Goal: Task Accomplishment & Management: Use online tool/utility

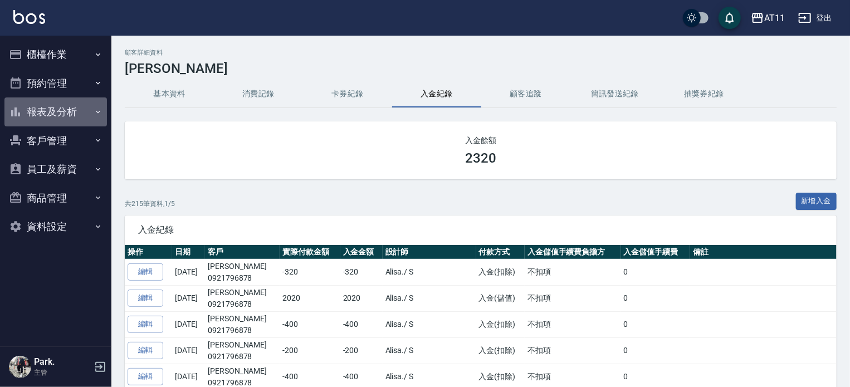
click at [73, 106] on button "報表及分析" at bounding box center [55, 111] width 102 height 29
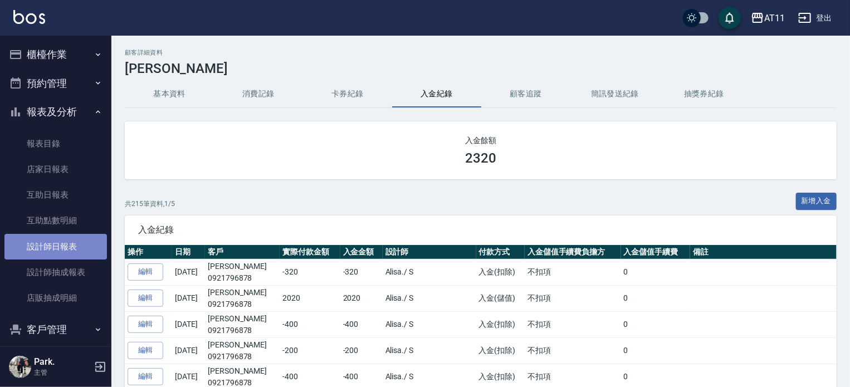
click at [84, 241] on link "設計師日報表" at bounding box center [55, 247] width 102 height 26
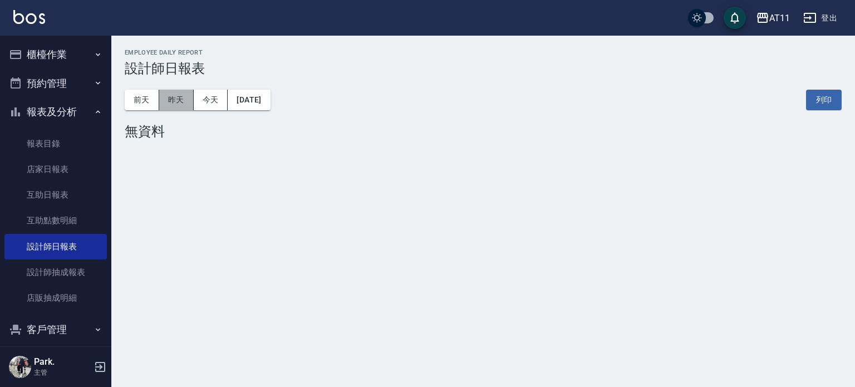
click at [185, 92] on button "昨天" at bounding box center [176, 100] width 35 height 21
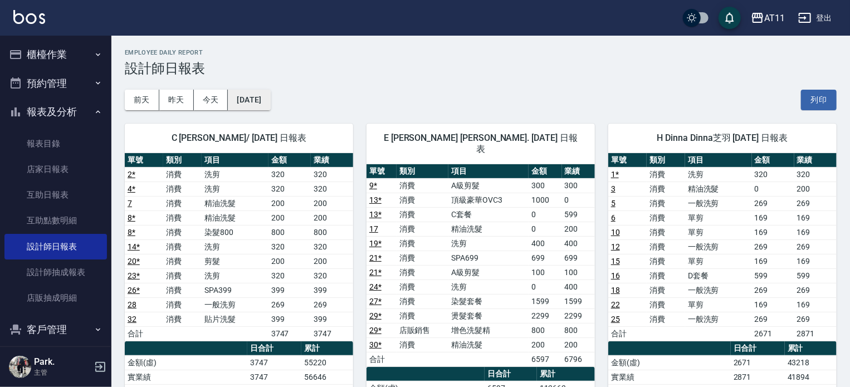
click at [270, 97] on button "2025/09/24" at bounding box center [249, 100] width 42 height 21
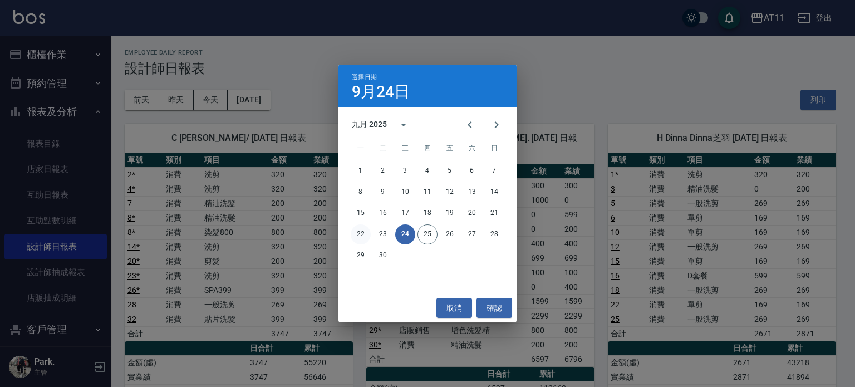
click at [358, 236] on button "22" at bounding box center [361, 234] width 20 height 20
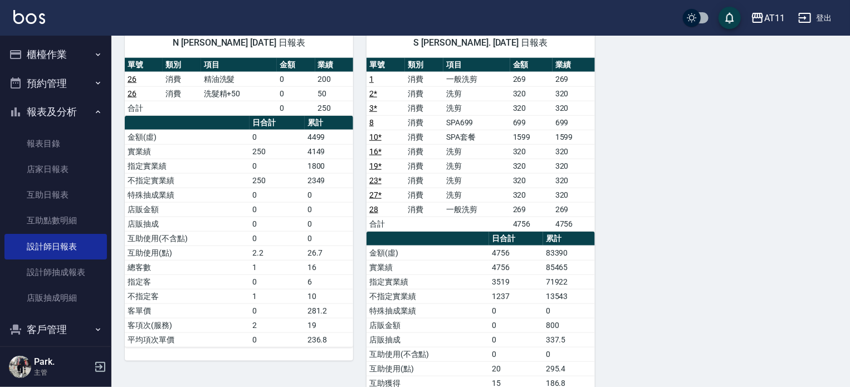
scroll to position [667, 0]
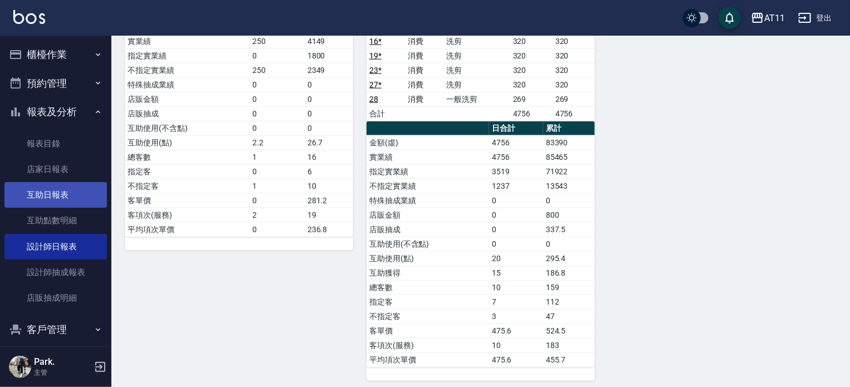
click at [42, 185] on link "互助日報表" at bounding box center [55, 195] width 102 height 26
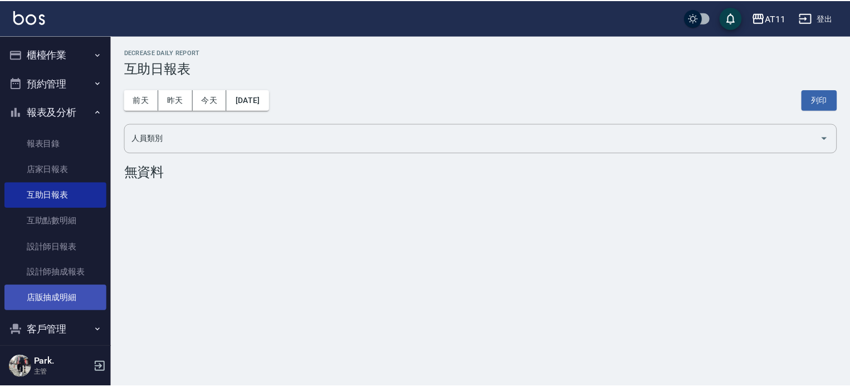
scroll to position [96, 0]
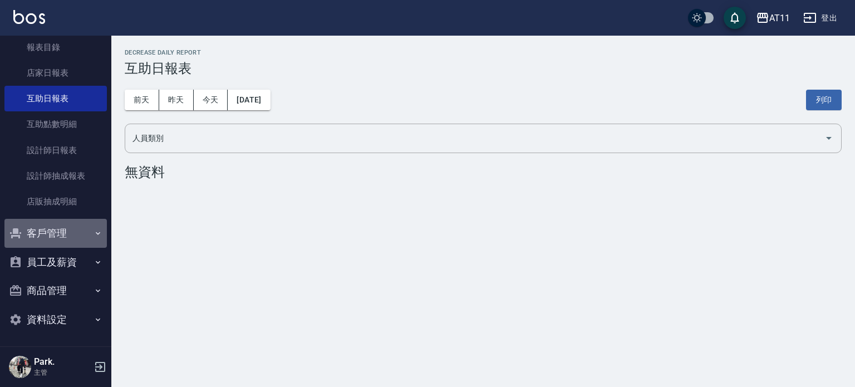
click at [78, 232] on button "客戶管理" at bounding box center [55, 233] width 102 height 29
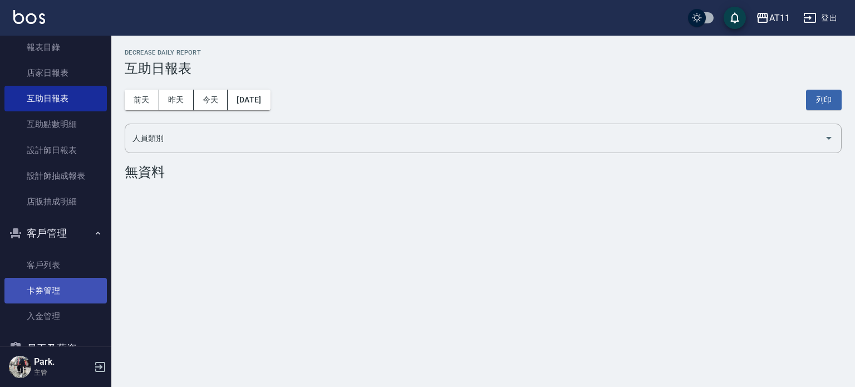
click at [67, 300] on link "卡券管理" at bounding box center [55, 291] width 102 height 26
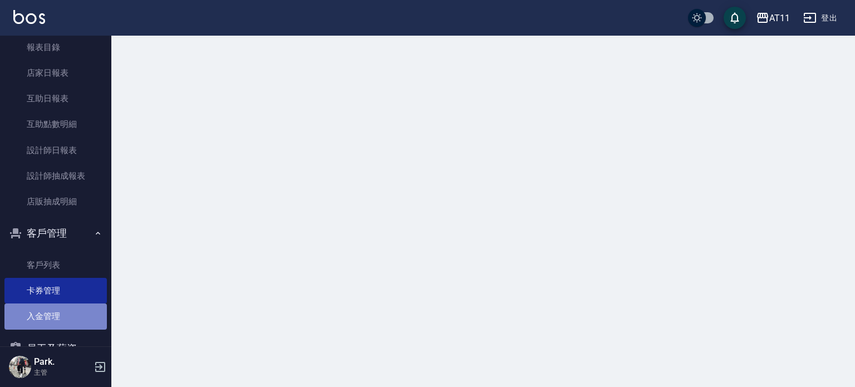
click at [58, 310] on link "入金管理" at bounding box center [55, 316] width 102 height 26
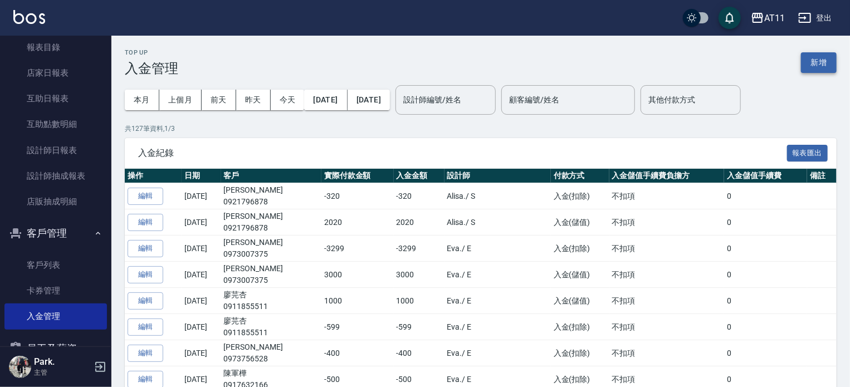
click at [813, 64] on button "新增" at bounding box center [819, 62] width 36 height 21
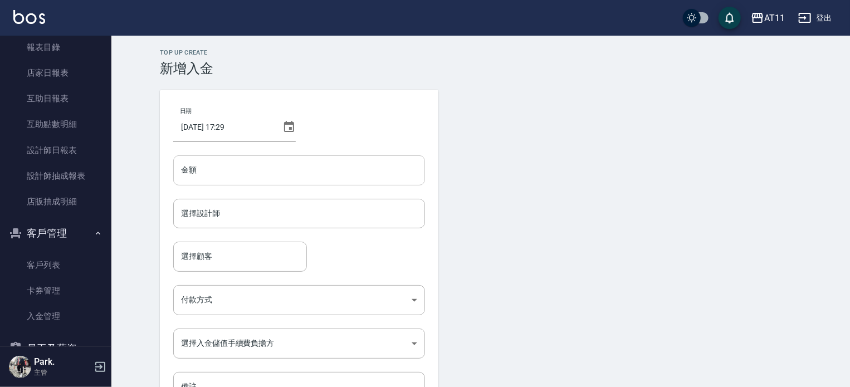
click at [220, 171] on input "金額" at bounding box center [299, 170] width 252 height 30
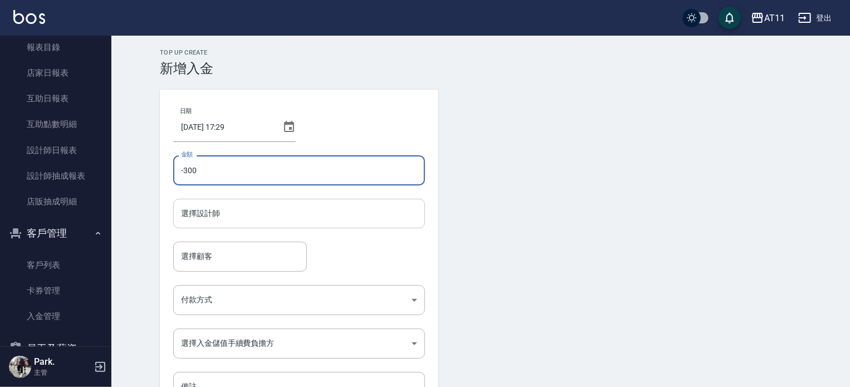
type input "-300"
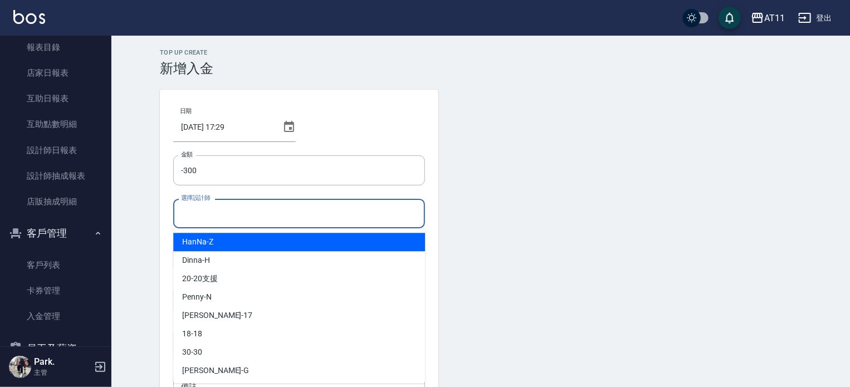
click at [246, 215] on input "選擇設計師" at bounding box center [299, 213] width 242 height 19
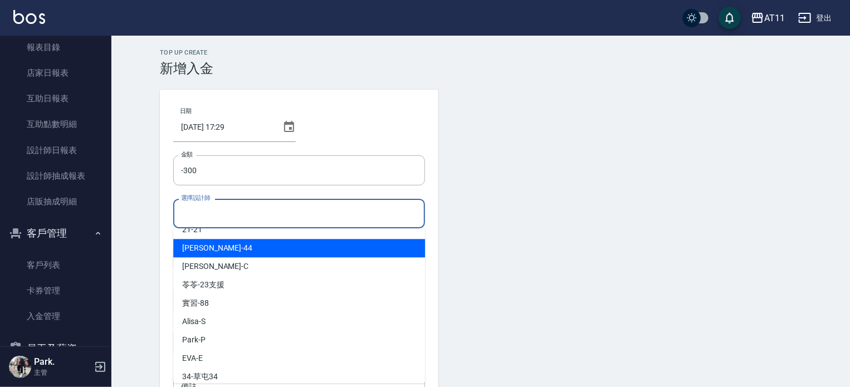
scroll to position [166, 0]
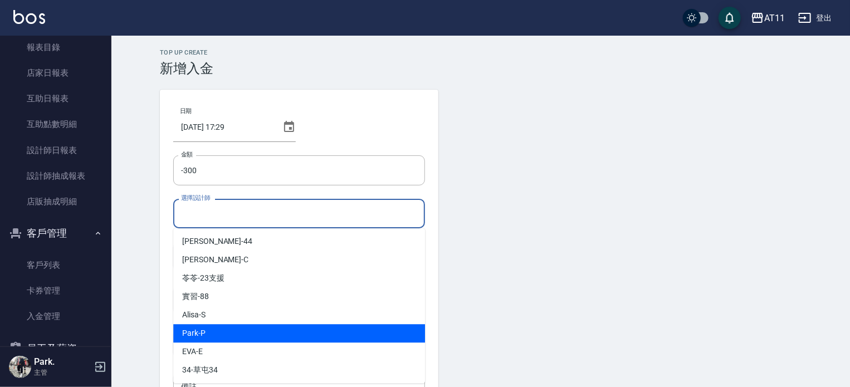
click at [215, 335] on div "Park -P" at bounding box center [299, 333] width 252 height 18
type input "Park-P"
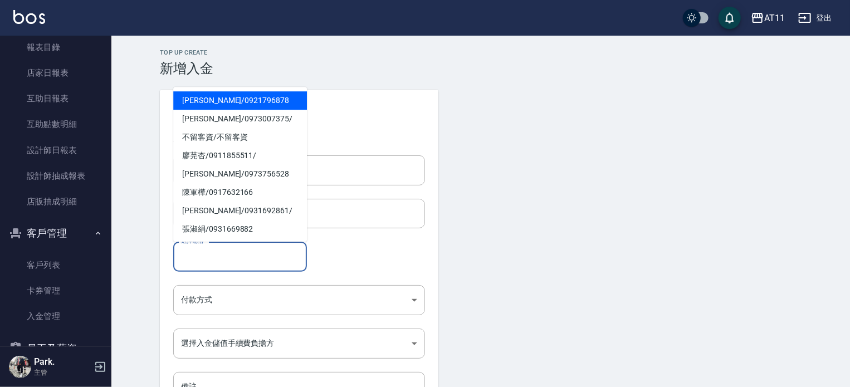
click at [210, 260] on input "選擇顧客" at bounding box center [240, 256] width 124 height 19
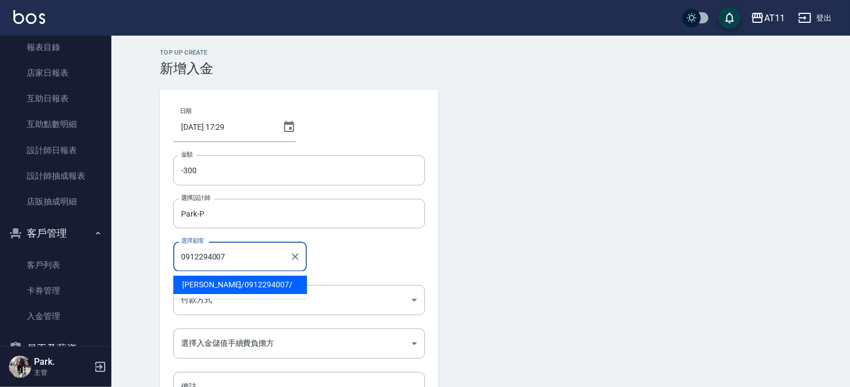
click at [229, 287] on span "簡仲毅 / 0912294007 /" at bounding box center [240, 285] width 134 height 18
type input "簡仲毅/0912294007/"
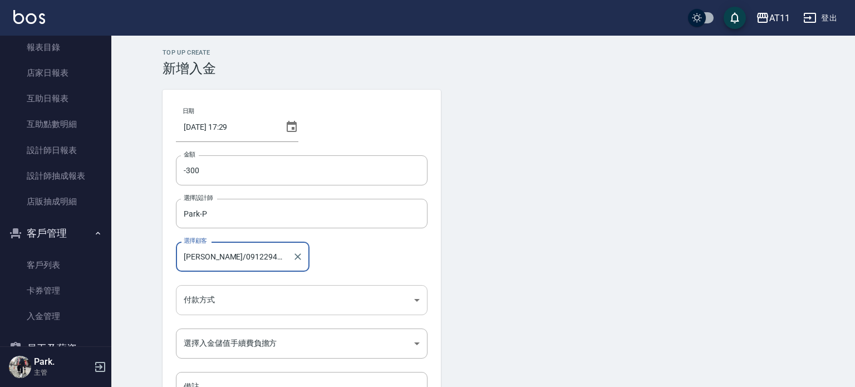
click at [225, 299] on body "AT11 登出 櫃檯作業 打帳單 帳單列表 現金收支登錄 材料自購登錄 每日結帳 排班表 現場電腦打卡 掃碼打卡 預約管理 預約管理 單日預約紀錄 單週預約紀…" at bounding box center [427, 231] width 855 height 462
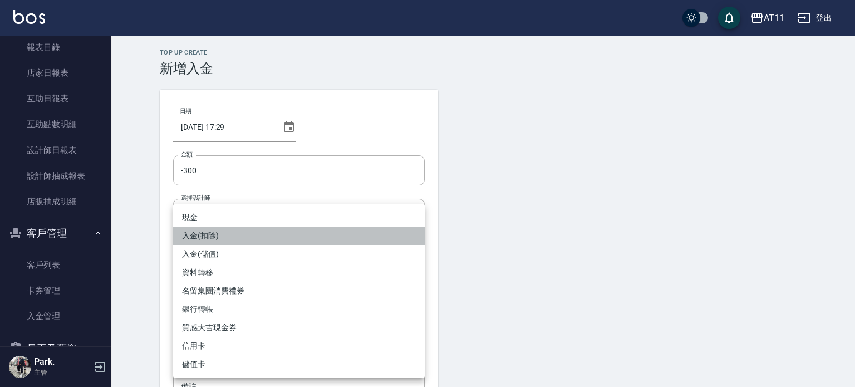
click at [203, 236] on li "入金(扣除)" at bounding box center [299, 236] width 252 height 18
type input "入金(扣除)"
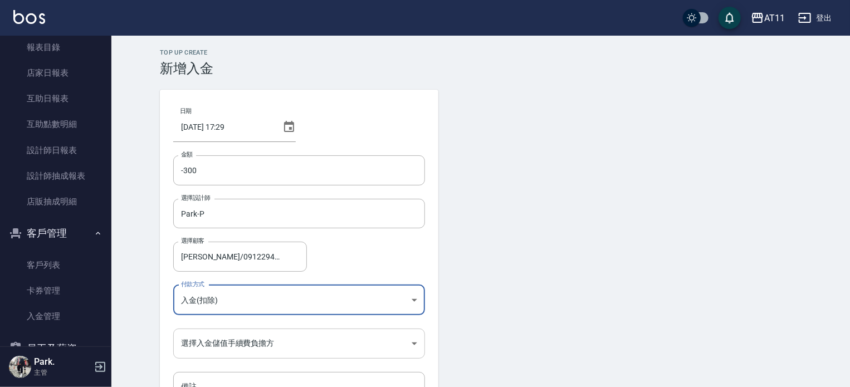
click at [196, 350] on body "AT11 登出 櫃檯作業 打帳單 帳單列表 現金收支登錄 材料自購登錄 每日結帳 排班表 現場電腦打卡 掃碼打卡 預約管理 預約管理 單日預約紀錄 單週預約紀…" at bounding box center [425, 231] width 850 height 462
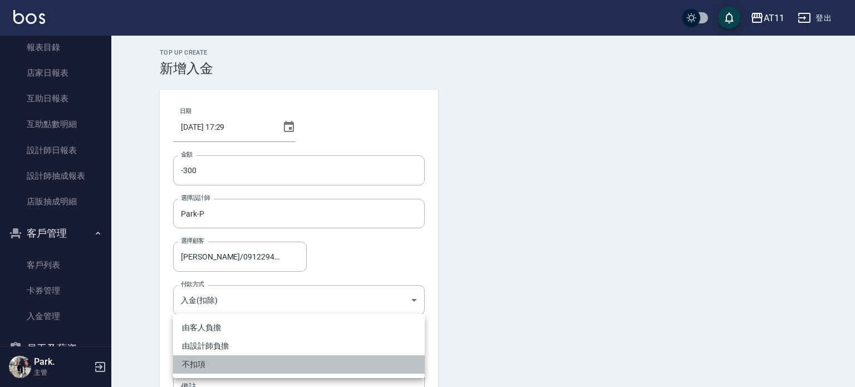
click at [199, 366] on li "不扣項" at bounding box center [299, 364] width 252 height 18
type input "WITHOUTHANDLINGFEE"
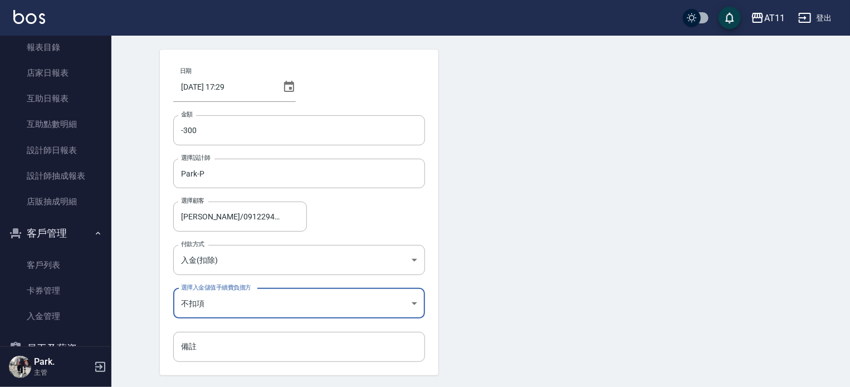
scroll to position [75, 0]
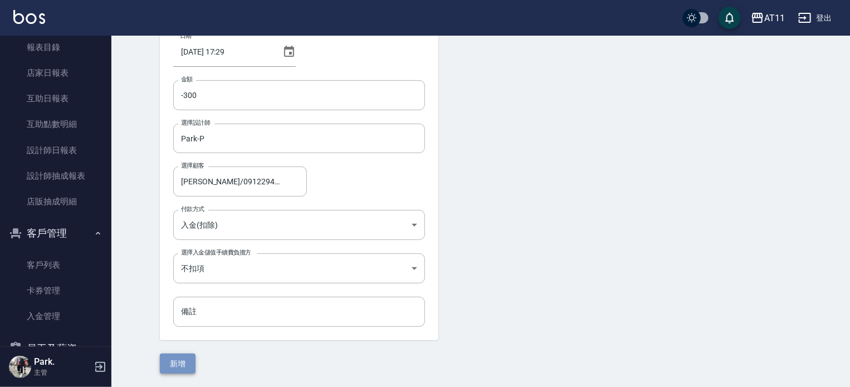
click at [181, 366] on button "新增" at bounding box center [178, 364] width 36 height 21
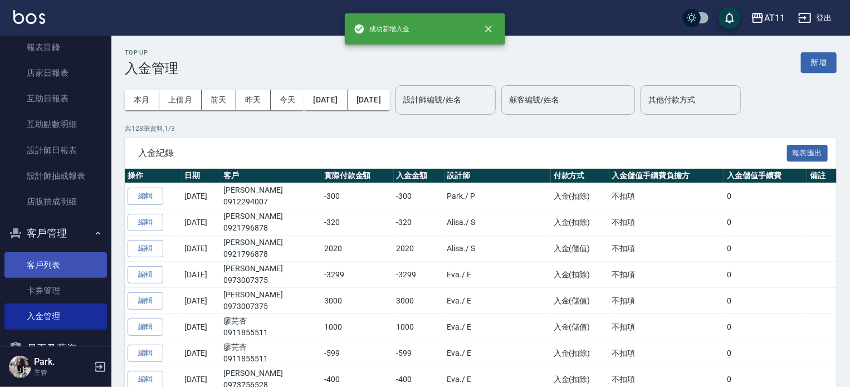
click at [51, 264] on link "客戶列表" at bounding box center [55, 265] width 102 height 26
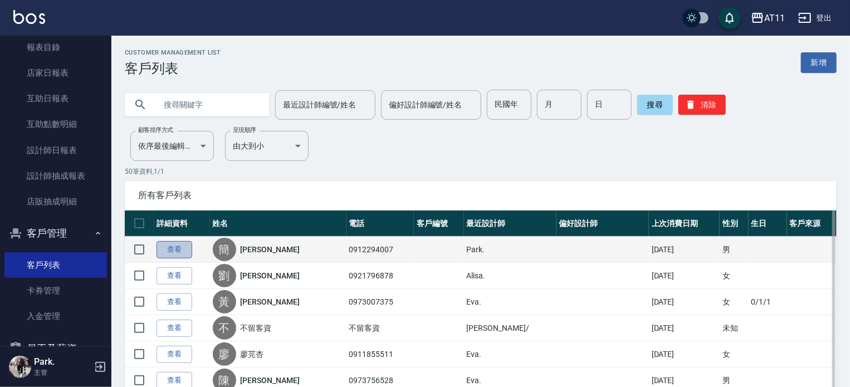
click at [171, 243] on link "查看" at bounding box center [174, 249] width 36 height 17
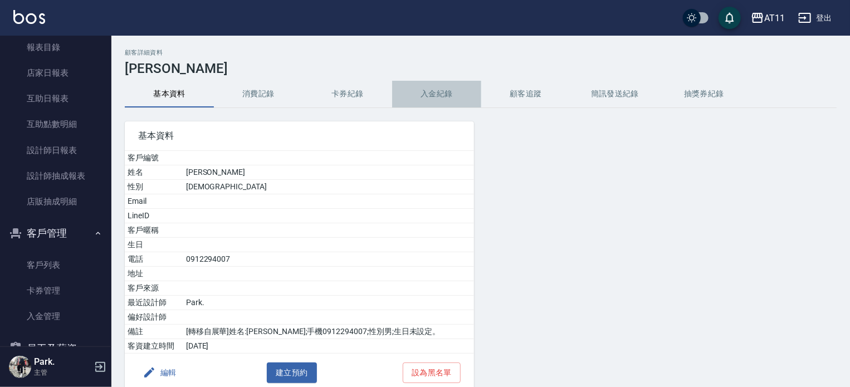
click at [429, 95] on button "入金紀錄" at bounding box center [436, 94] width 89 height 27
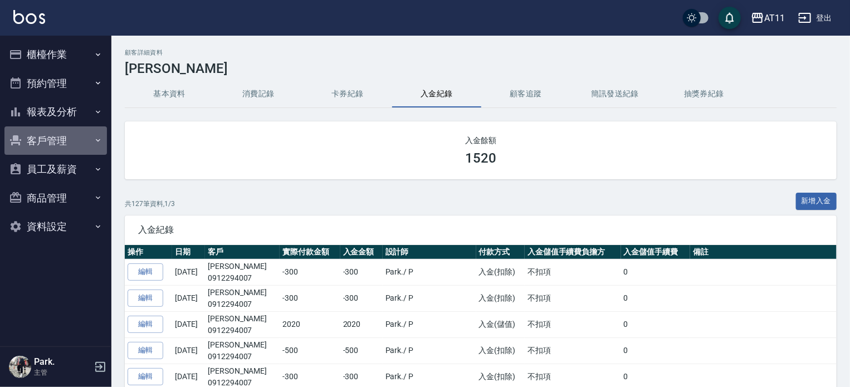
click at [85, 150] on button "客戶管理" at bounding box center [55, 140] width 102 height 29
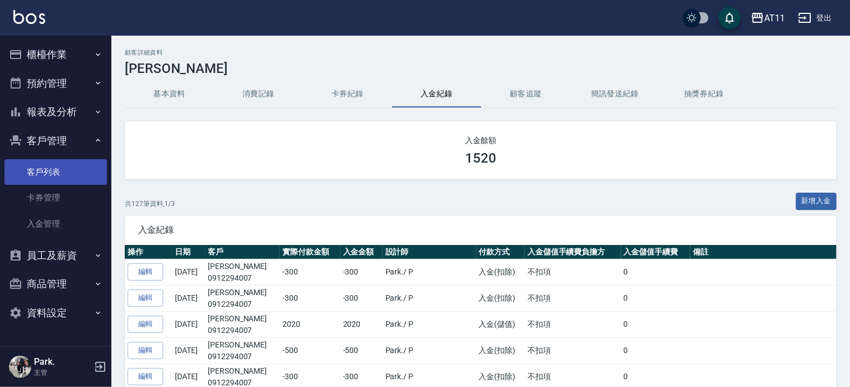
click at [60, 176] on link "客戶列表" at bounding box center [55, 172] width 102 height 26
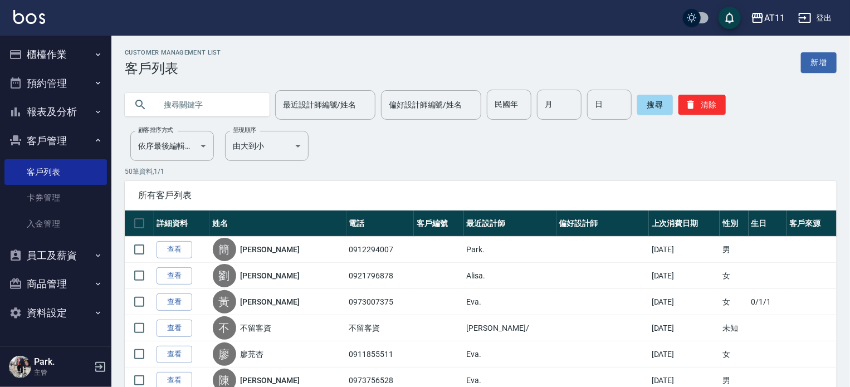
click at [245, 106] on input "text" at bounding box center [208, 105] width 105 height 30
click at [72, 205] on link "卡券管理" at bounding box center [55, 198] width 102 height 26
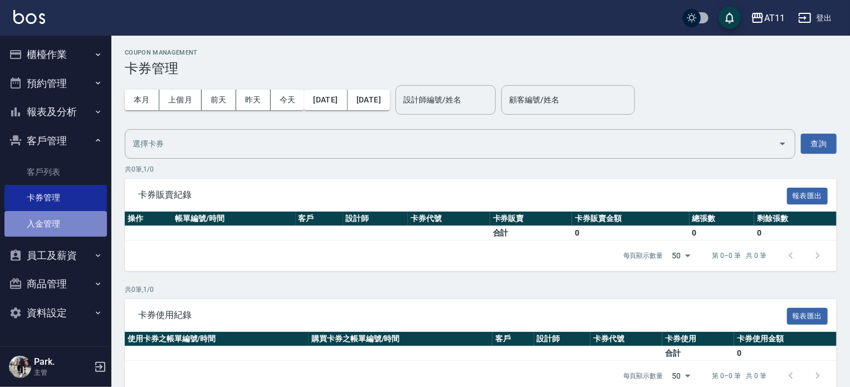
click at [60, 219] on link "入金管理" at bounding box center [55, 224] width 102 height 26
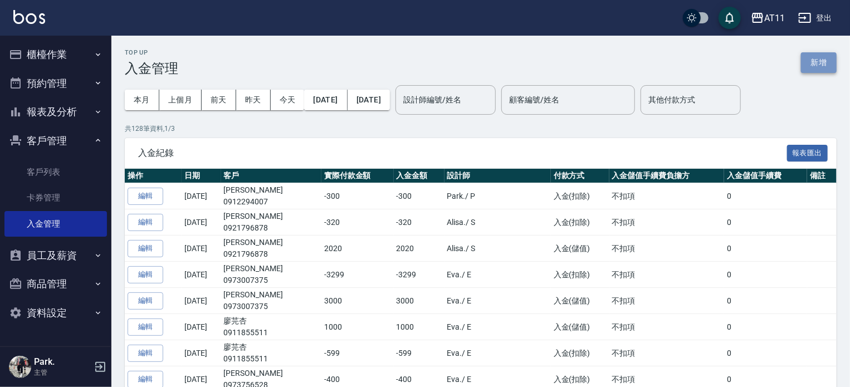
click at [822, 60] on button "新增" at bounding box center [819, 62] width 36 height 21
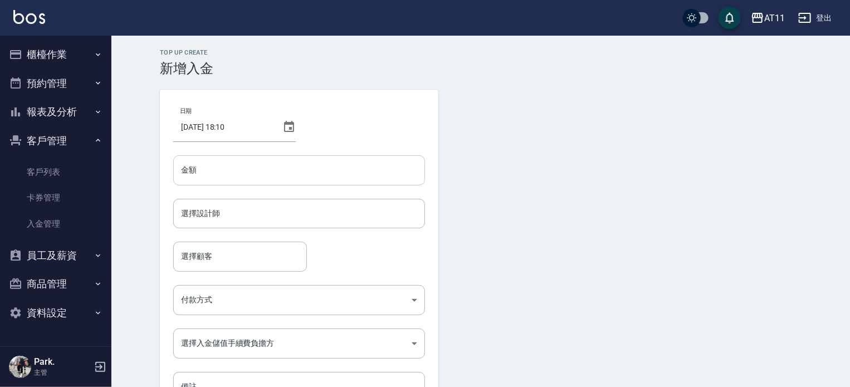
click at [200, 183] on input "金額" at bounding box center [299, 170] width 252 height 30
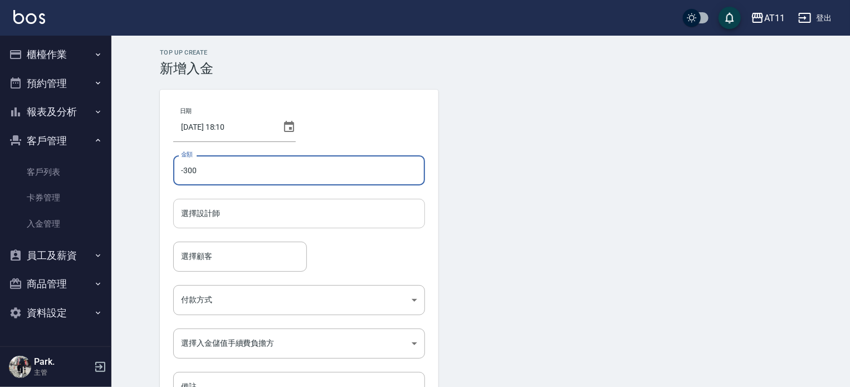
type input "-300"
click at [254, 219] on input "選擇設計師" at bounding box center [299, 213] width 242 height 19
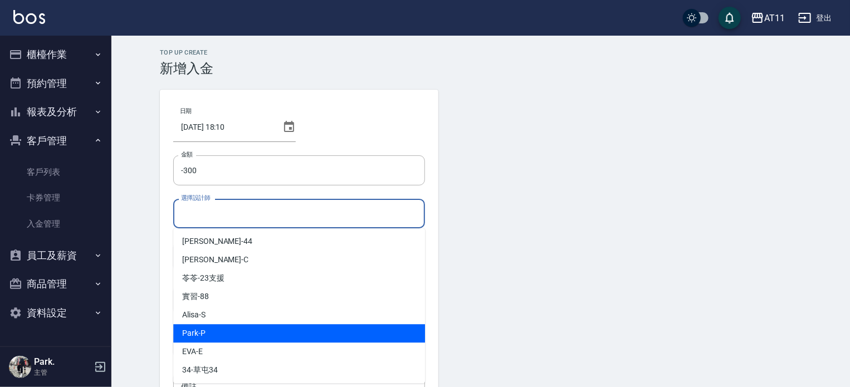
scroll to position [56, 0]
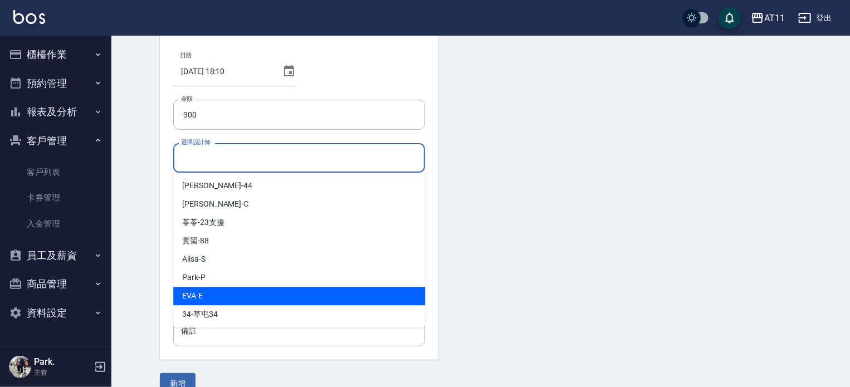
click at [205, 302] on div "EVA -E" at bounding box center [299, 296] width 252 height 18
type input "EVA-E"
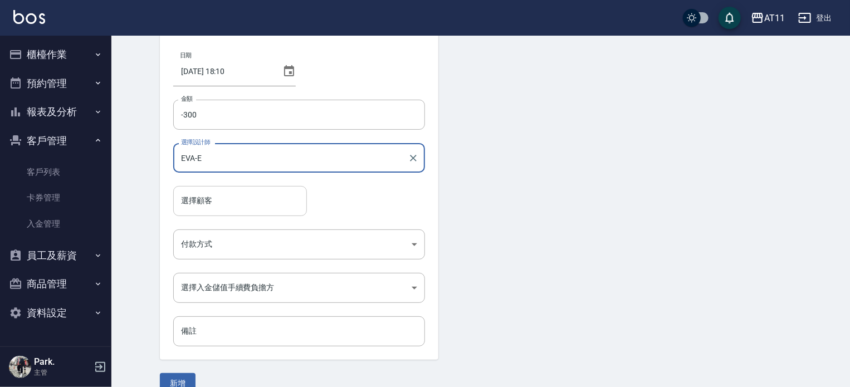
click at [209, 202] on input "選擇顧客" at bounding box center [240, 200] width 124 height 19
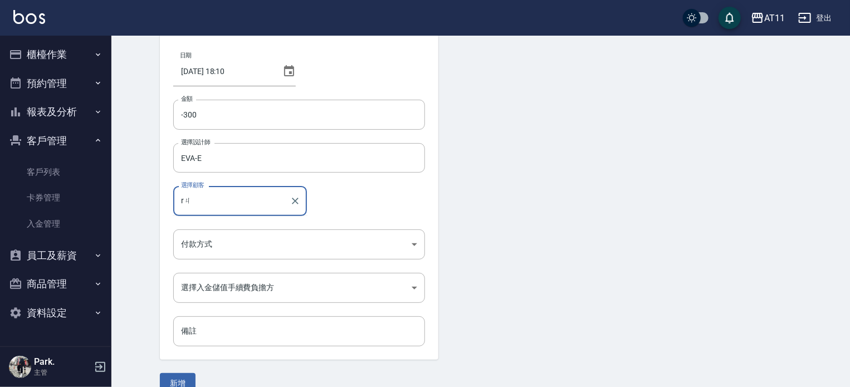
type input "r"
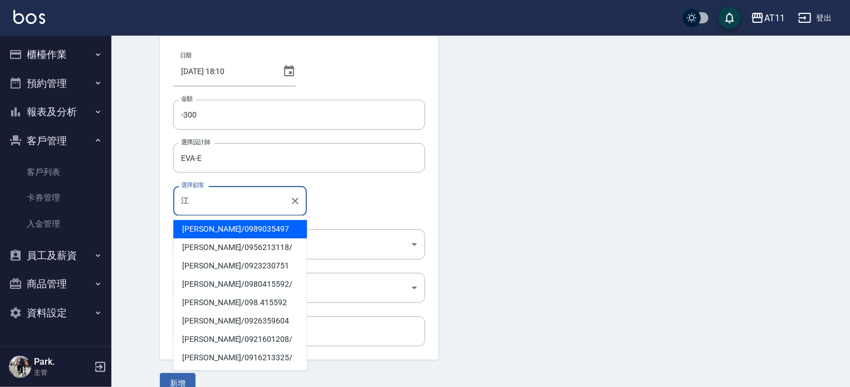
click at [347, 200] on div "選擇顧客 江 選擇顧客" at bounding box center [299, 201] width 252 height 30
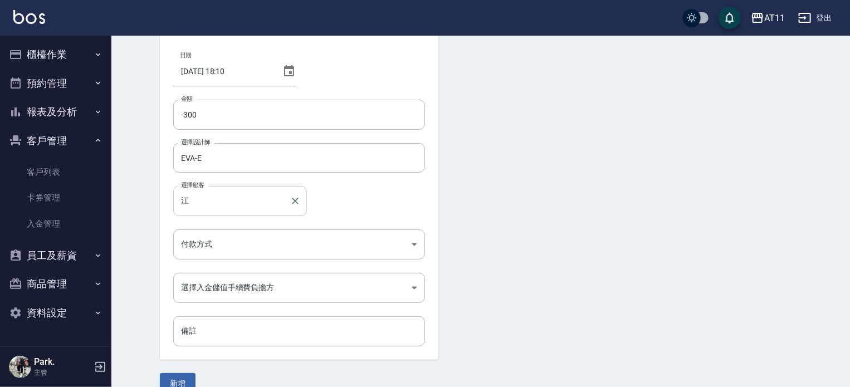
click at [231, 202] on input "江" at bounding box center [231, 200] width 107 height 19
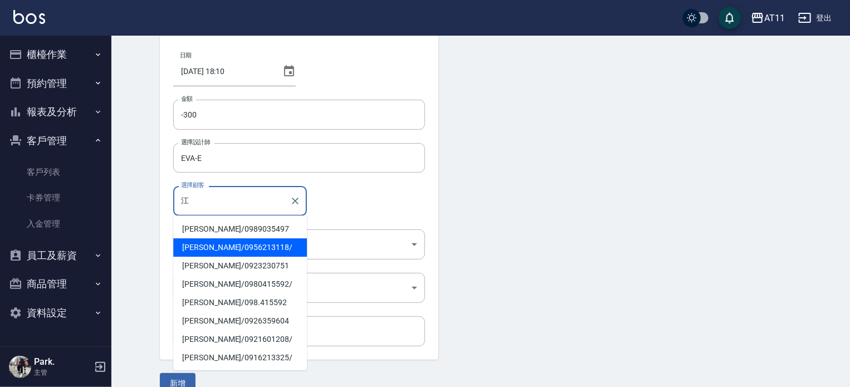
click at [224, 246] on span "江孟霓 / 0956213118 /" at bounding box center [240, 247] width 134 height 18
type input "江孟霓/0956213118/"
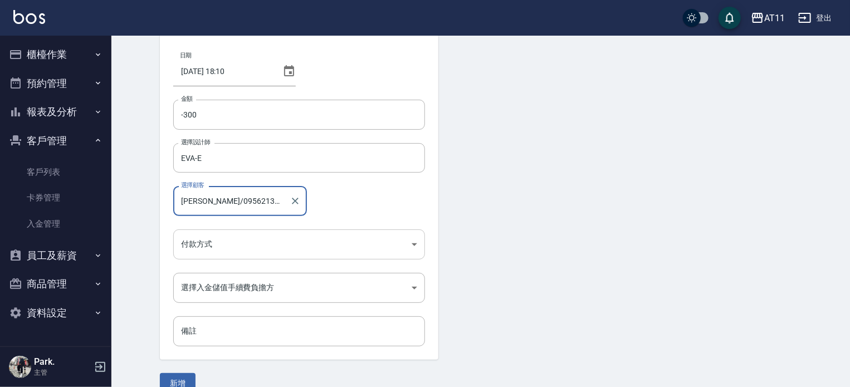
click at [239, 244] on body "AT11 登出 櫃檯作業 打帳單 帳單列表 現金收支登錄 材料自購登錄 每日結帳 排班表 現場電腦打卡 掃碼打卡 預約管理 預約管理 單日預約紀錄 單週預約紀…" at bounding box center [425, 175] width 850 height 462
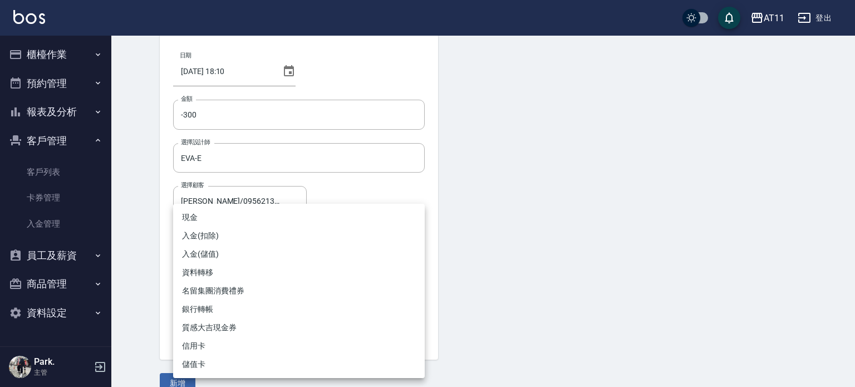
click at [204, 233] on li "入金(扣除)" at bounding box center [299, 236] width 252 height 18
type input "入金(扣除)"
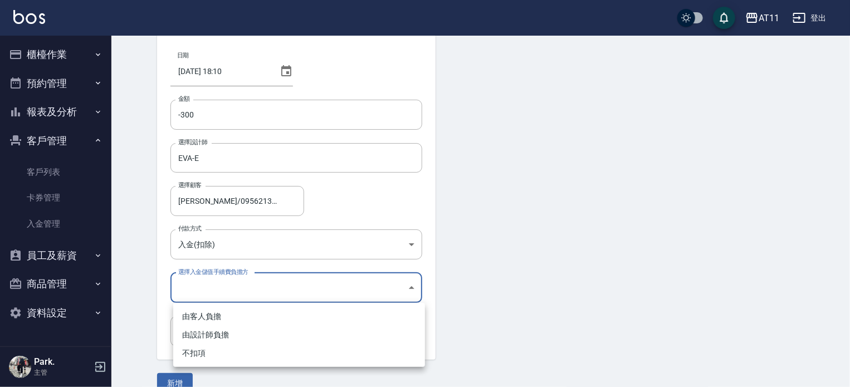
click at [218, 289] on body "AT11 登出 櫃檯作業 打帳單 帳單列表 現金收支登錄 材料自購登錄 每日結帳 排班表 現場電腦打卡 掃碼打卡 預約管理 預約管理 單日預約紀錄 單週預約紀…" at bounding box center [425, 175] width 850 height 462
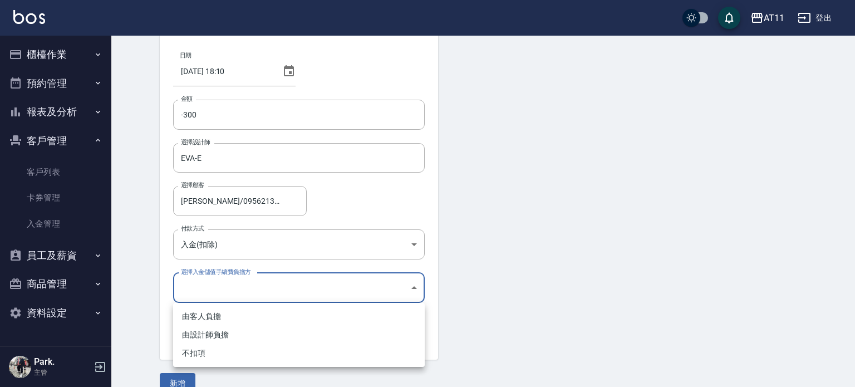
click at [205, 354] on li "不扣項" at bounding box center [299, 353] width 252 height 18
type input "WITHOUTHANDLINGFEE"
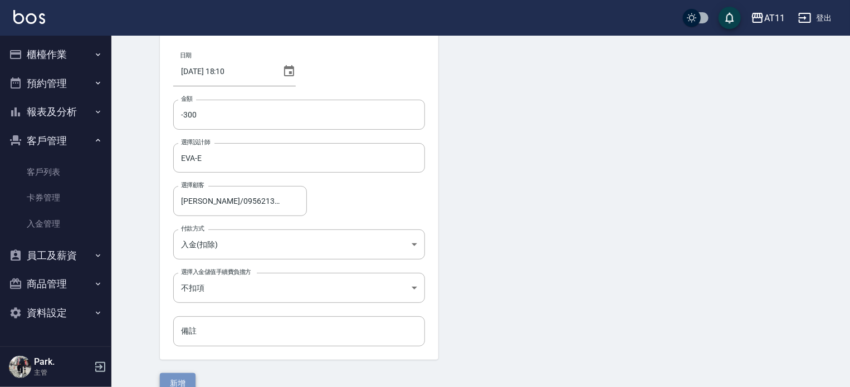
click at [183, 384] on button "新增" at bounding box center [178, 383] width 36 height 21
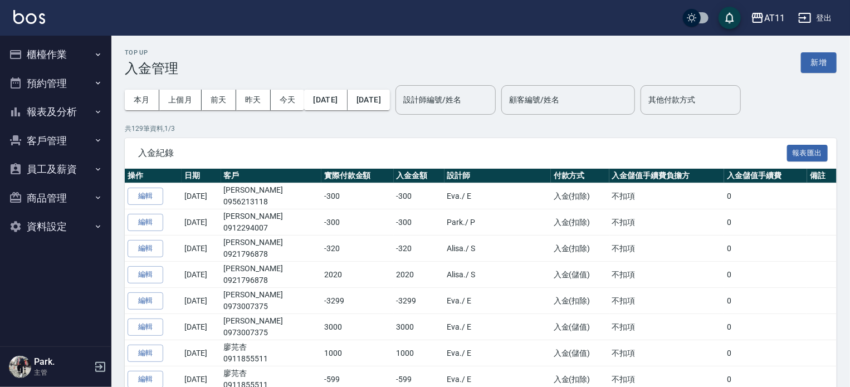
click at [57, 174] on button "員工及薪資" at bounding box center [55, 169] width 102 height 29
click at [69, 142] on button "客戶管理" at bounding box center [55, 140] width 102 height 29
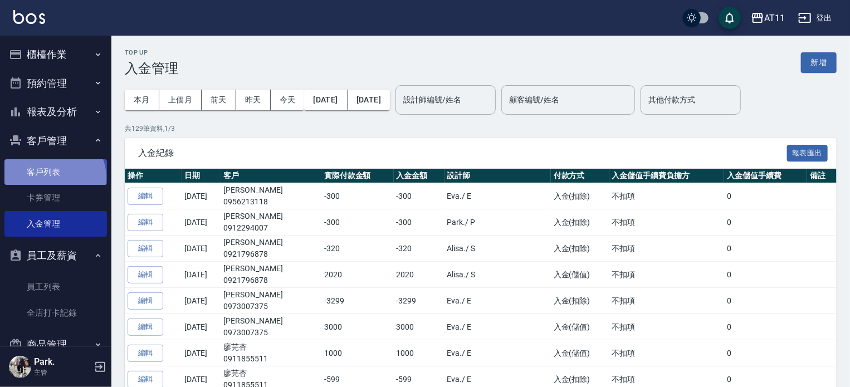
click at [53, 178] on link "客戶列表" at bounding box center [55, 172] width 102 height 26
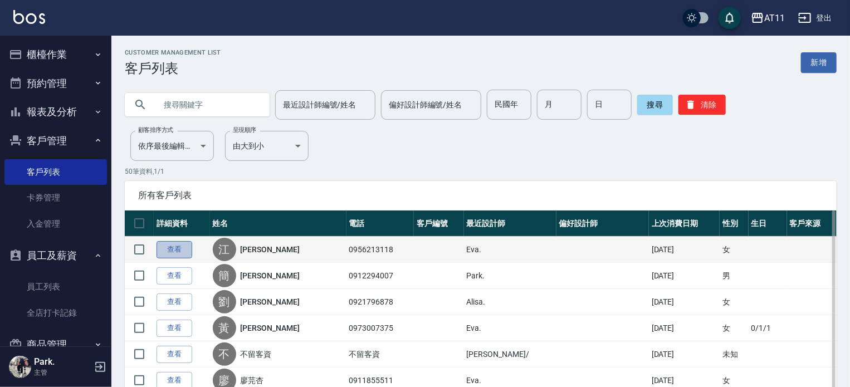
click at [177, 253] on link "查看" at bounding box center [174, 249] width 36 height 17
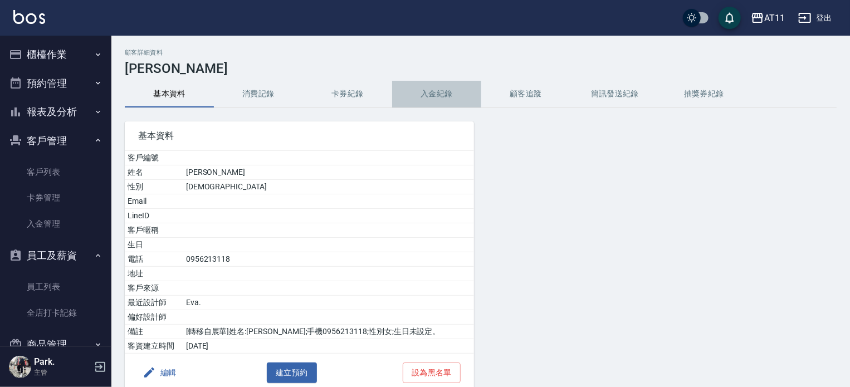
click at [429, 96] on button "入金紀錄" at bounding box center [436, 94] width 89 height 27
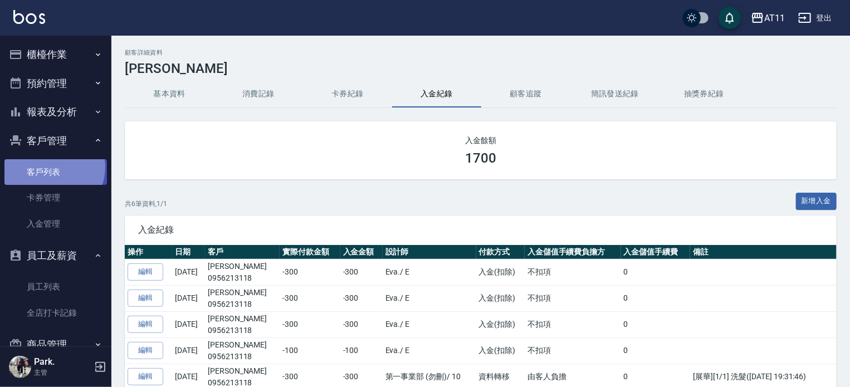
click at [51, 166] on link "客戶列表" at bounding box center [55, 172] width 102 height 26
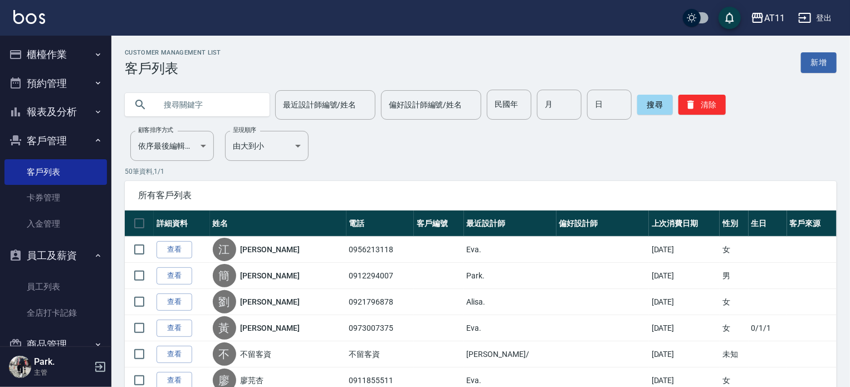
click at [171, 105] on input "text" at bounding box center [208, 105] width 105 height 30
type input "x"
type input "劉"
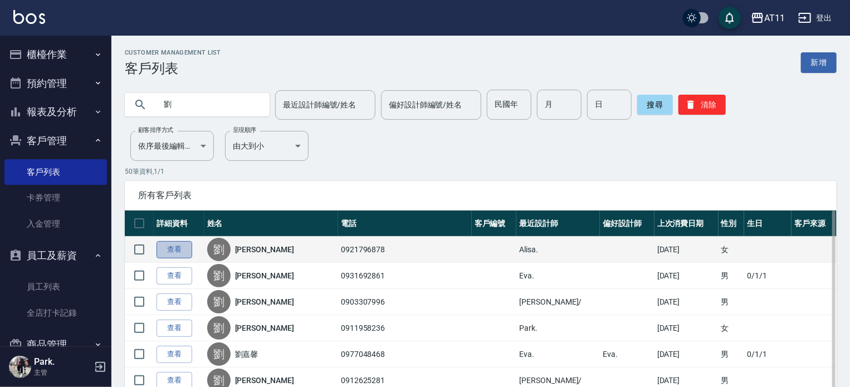
click at [185, 245] on link "查看" at bounding box center [174, 249] width 36 height 17
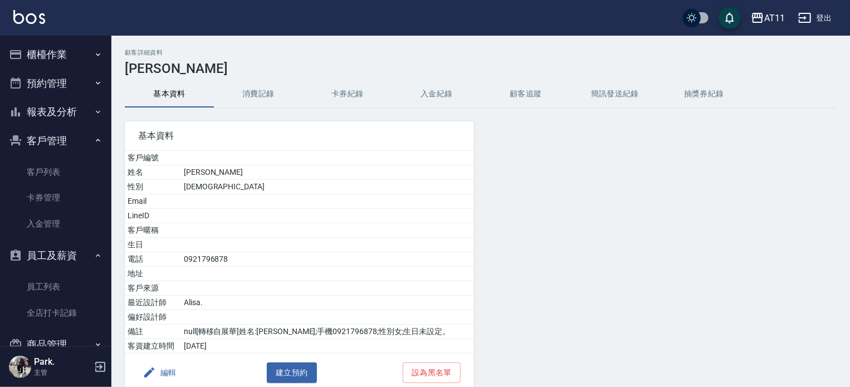
click at [447, 99] on button "入金紀錄" at bounding box center [436, 94] width 89 height 27
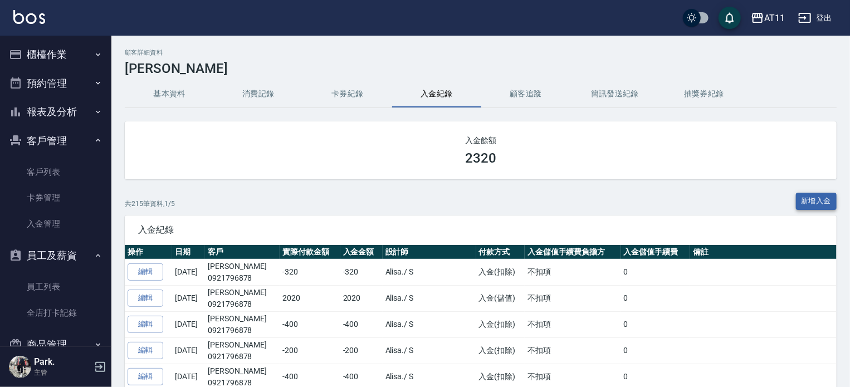
click at [807, 197] on button "新增入金" at bounding box center [816, 201] width 41 height 17
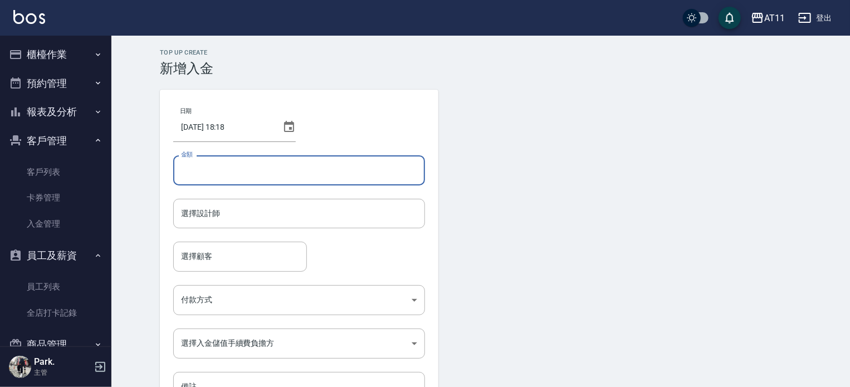
click at [321, 184] on input "金額" at bounding box center [299, 170] width 252 height 30
type input "-200"
click at [356, 222] on input "選擇設計師" at bounding box center [299, 213] width 242 height 19
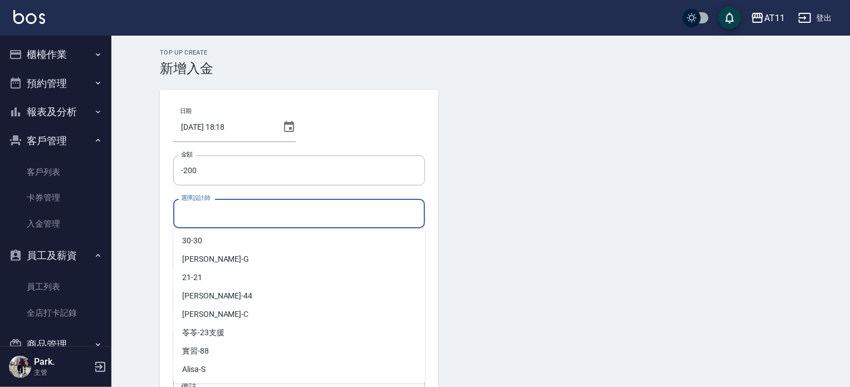
scroll to position [166, 0]
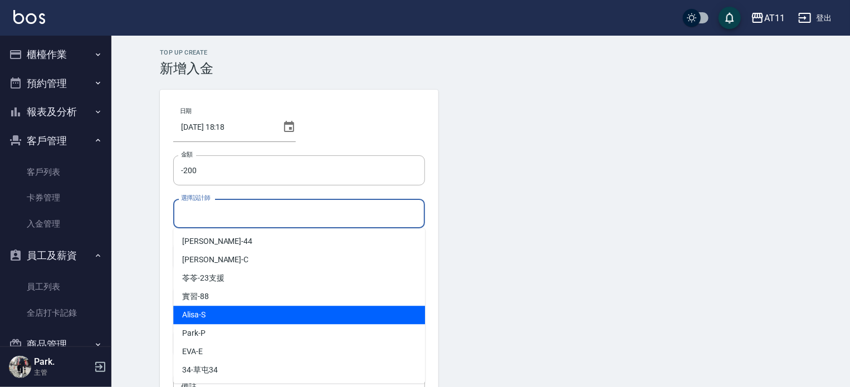
click at [203, 315] on span "Alisa -S" at bounding box center [193, 315] width 23 height 12
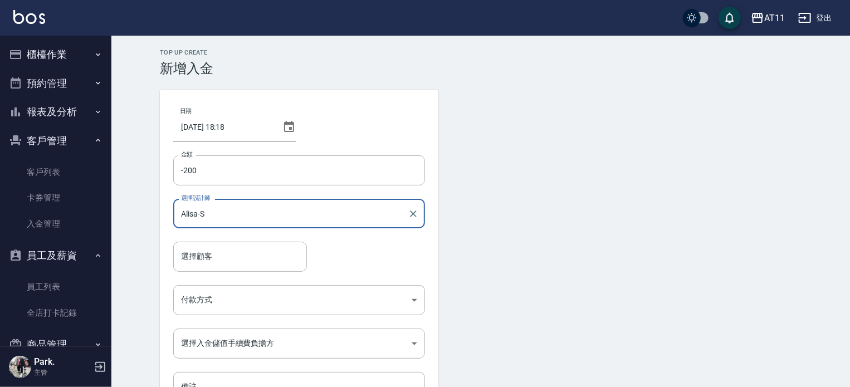
type input "Alisa-S"
click at [213, 258] on input "選擇顧客" at bounding box center [240, 256] width 124 height 19
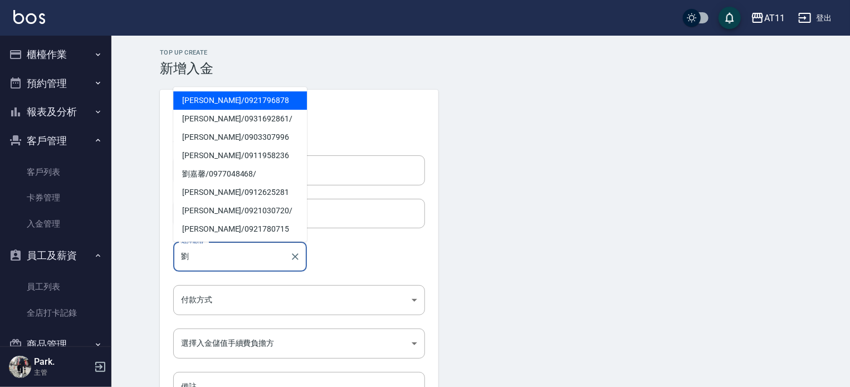
click at [258, 105] on span "劉昱伶 / 0921796878" at bounding box center [240, 100] width 134 height 18
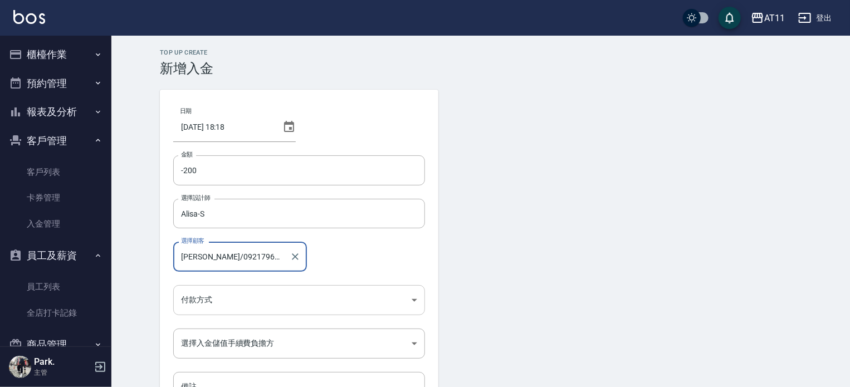
type input "劉昱伶/0921796878"
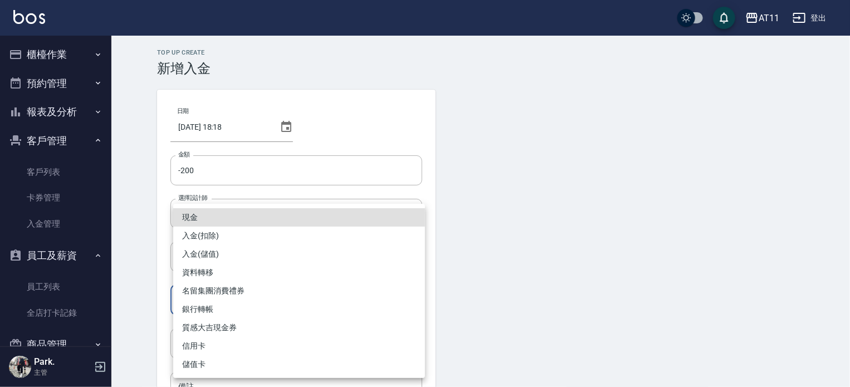
click at [251, 302] on body "AT11 登出 櫃檯作業 打帳單 帳單列表 現金收支登錄 材料自購登錄 每日結帳 排班表 現場電腦打卡 掃碼打卡 預約管理 預約管理 單日預約紀錄 單週預約紀…" at bounding box center [425, 231] width 850 height 462
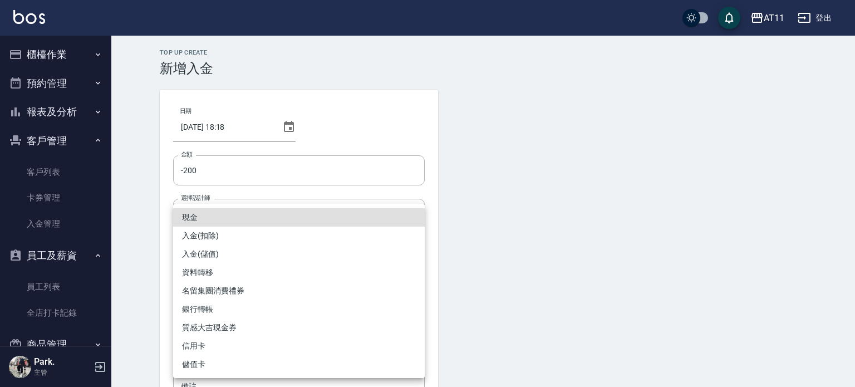
click at [213, 236] on li "入金(扣除)" at bounding box center [299, 236] width 252 height 18
type input "入金(扣除)"
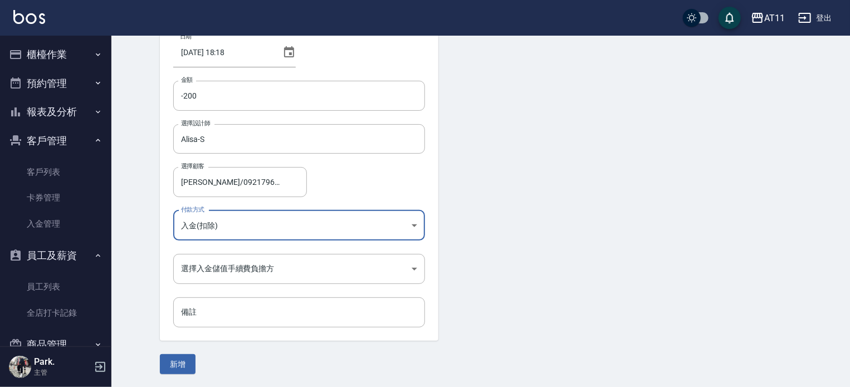
scroll to position [75, 0]
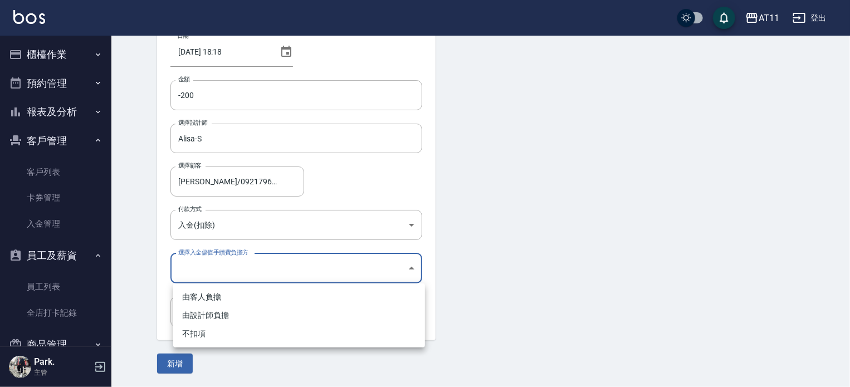
drag, startPoint x: 248, startPoint y: 264, endPoint x: 242, endPoint y: 263, distance: 6.1
click at [248, 264] on body "AT11 登出 櫃檯作業 打帳單 帳單列表 現金收支登錄 材料自購登錄 每日結帳 排班表 現場電腦打卡 掃碼打卡 預約管理 預約管理 單日預約紀錄 單週預約紀…" at bounding box center [425, 156] width 850 height 462
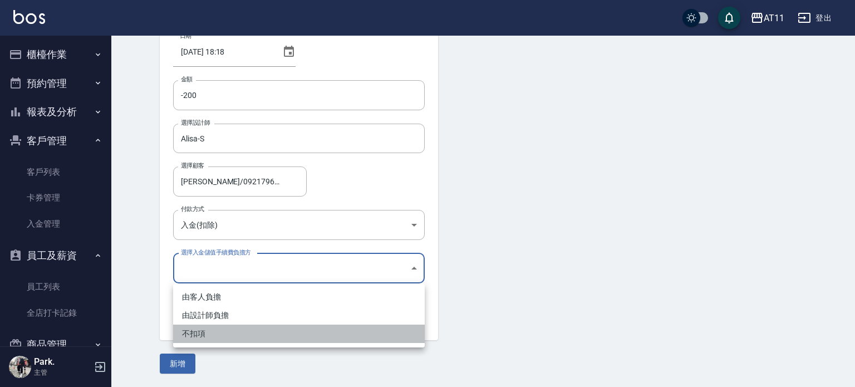
click at [208, 330] on li "不扣項" at bounding box center [299, 334] width 252 height 18
type input "WITHOUTHANDLINGFEE"
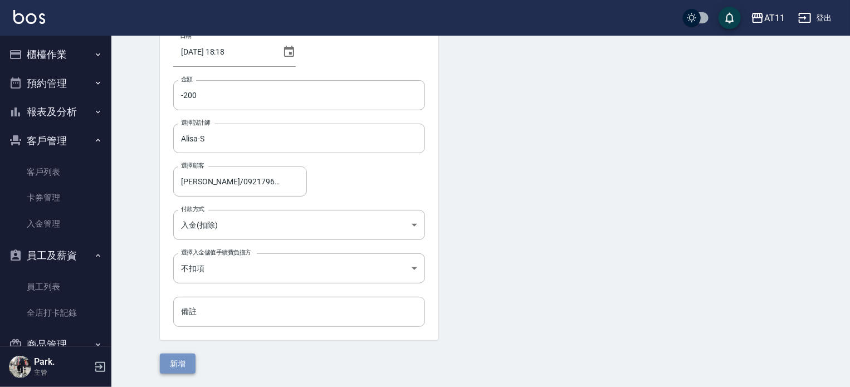
click at [175, 366] on button "新增" at bounding box center [178, 364] width 36 height 21
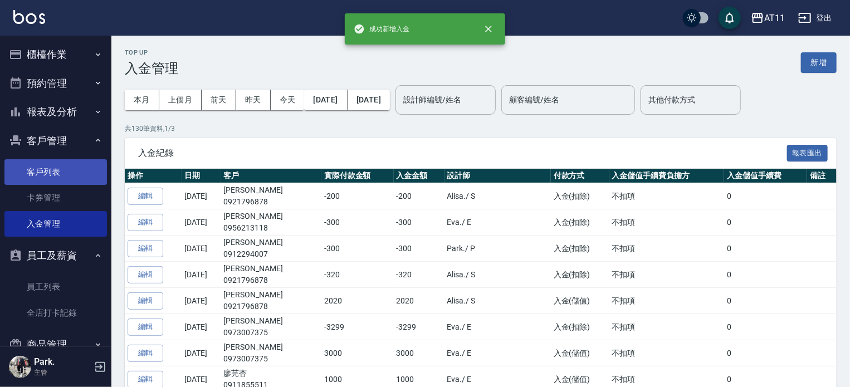
click at [47, 164] on link "客戶列表" at bounding box center [55, 172] width 102 height 26
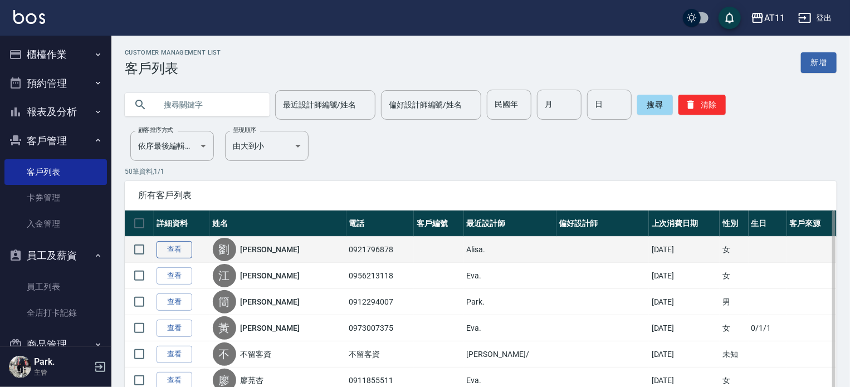
click at [176, 248] on link "查看" at bounding box center [174, 249] width 36 height 17
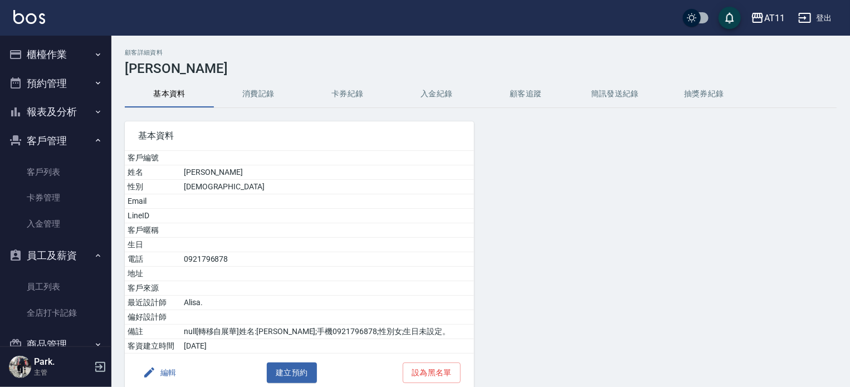
click at [457, 91] on button "入金紀錄" at bounding box center [436, 94] width 89 height 27
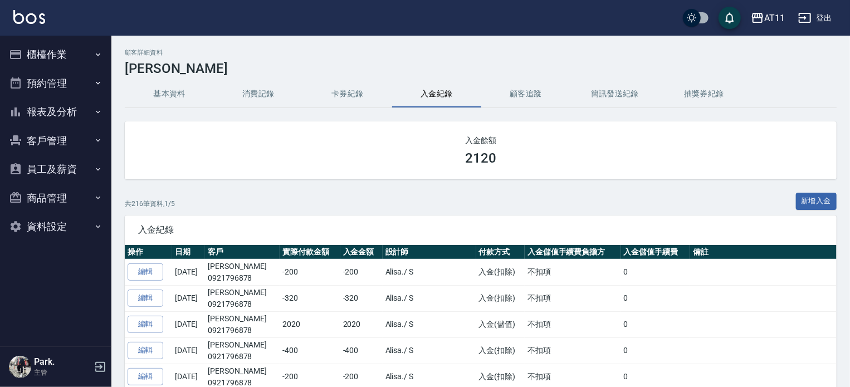
click at [45, 61] on button "櫃檯作業" at bounding box center [55, 54] width 102 height 29
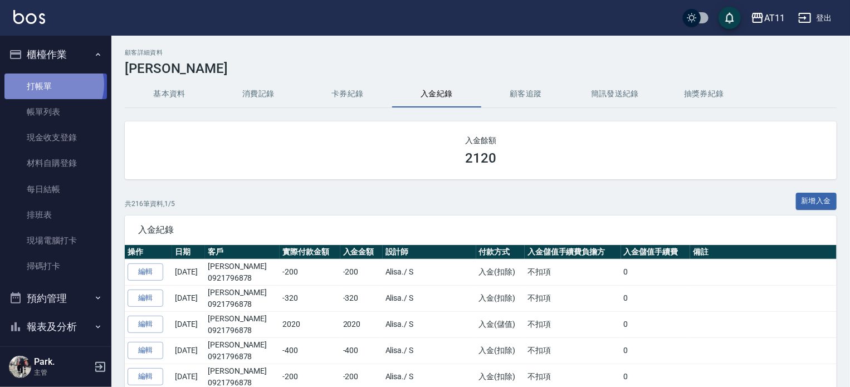
click at [50, 84] on link "打帳單" at bounding box center [55, 86] width 102 height 26
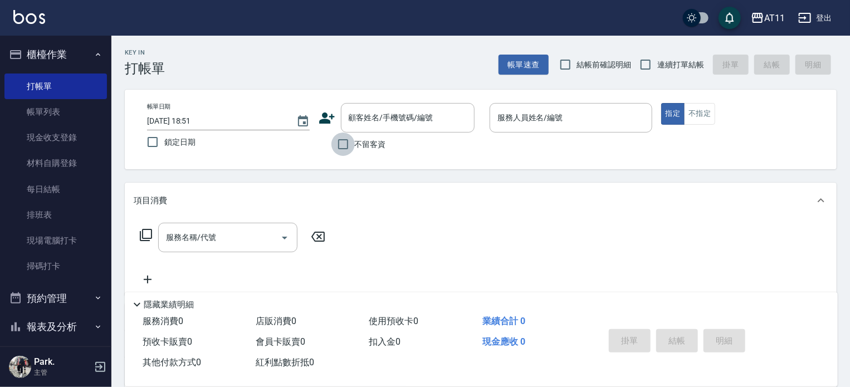
click at [346, 144] on input "不留客資" at bounding box center [342, 144] width 23 height 23
checkbox input "true"
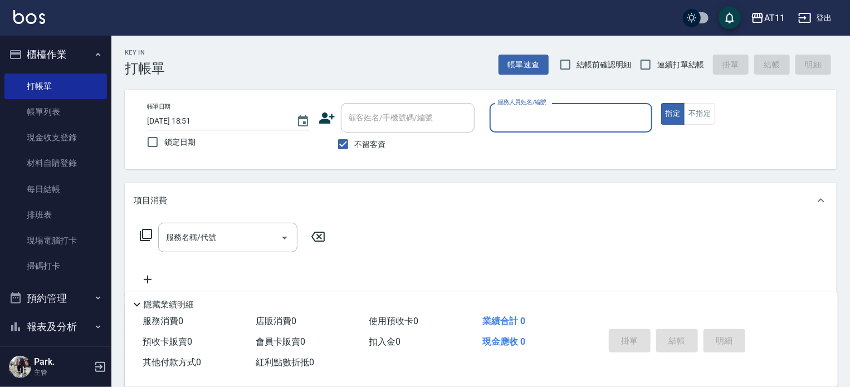
drag, startPoint x: 649, startPoint y: 65, endPoint x: 617, endPoint y: 91, distance: 40.8
click at [649, 66] on input "連續打單結帳" at bounding box center [645, 64] width 23 height 23
checkbox input "true"
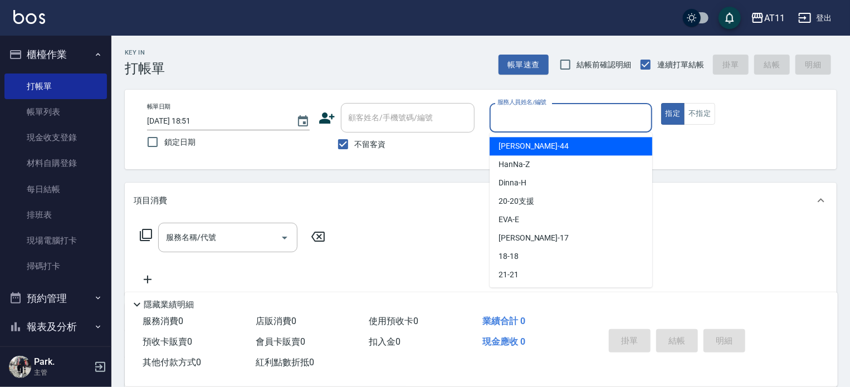
click at [572, 112] on input "服務人員姓名/編號" at bounding box center [570, 117] width 153 height 19
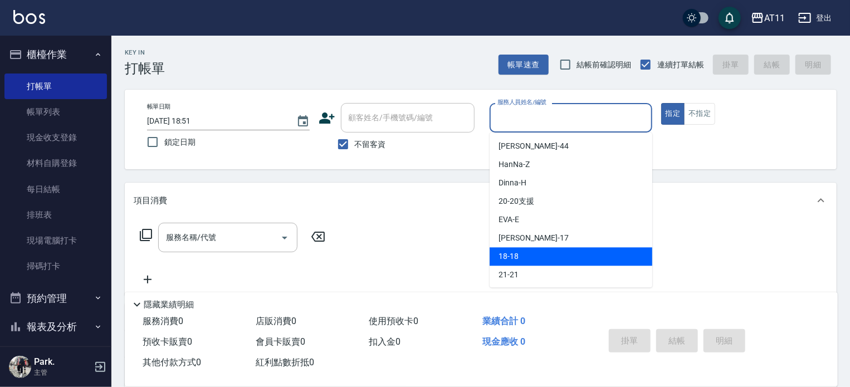
type input "ㄋ"
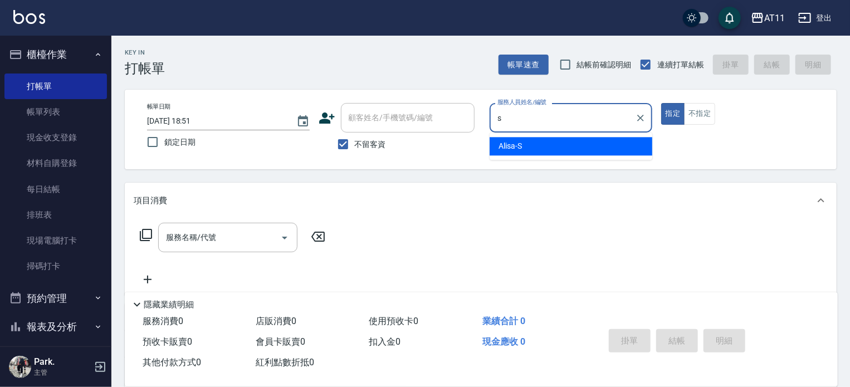
type input "Alisa-S"
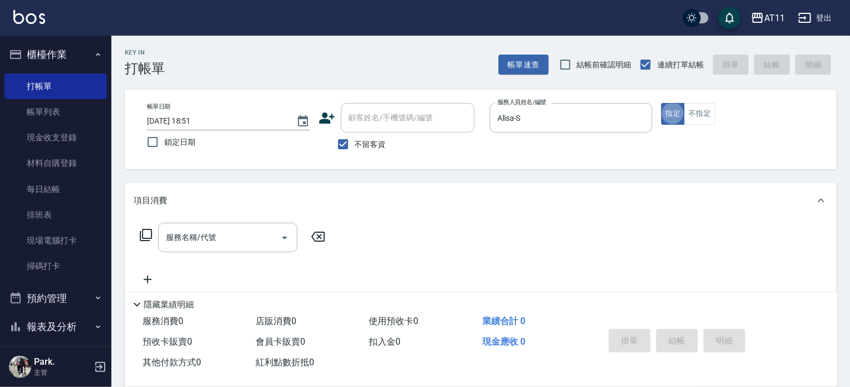
type button "true"
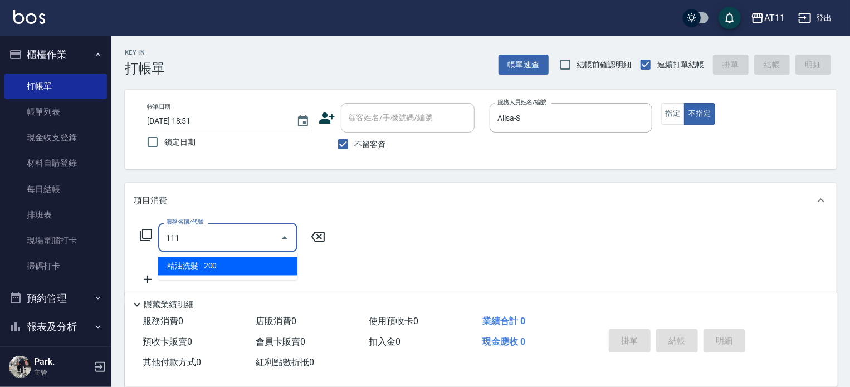
type input "精油洗髮(111)"
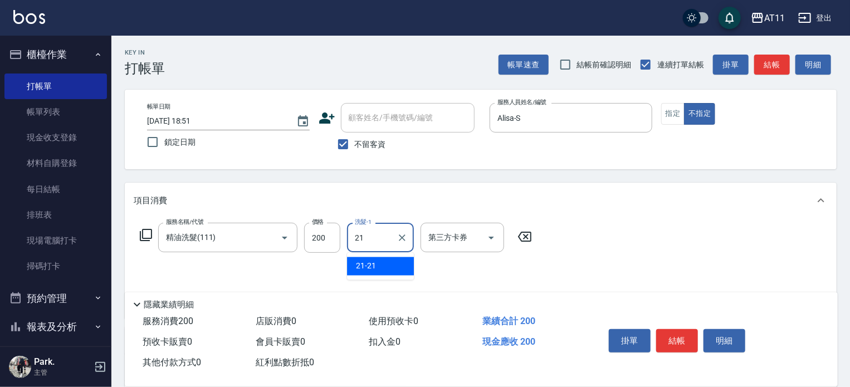
type input "21-21"
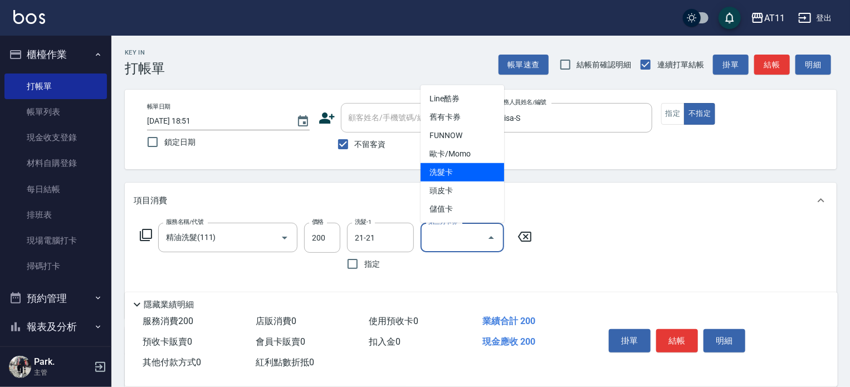
type input "洗髮卡"
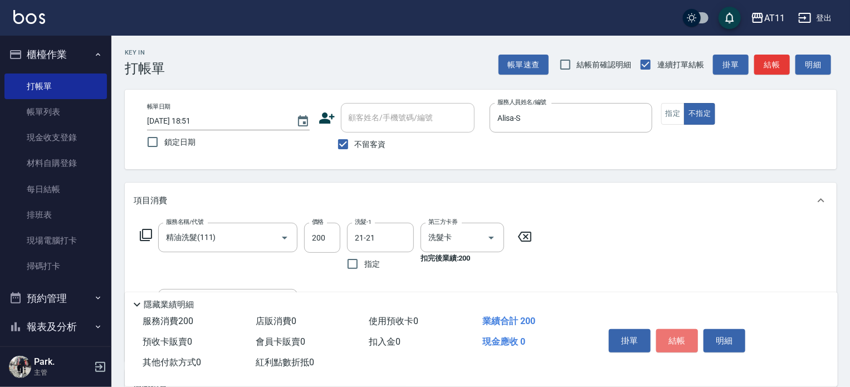
click at [671, 337] on button "結帳" at bounding box center [677, 340] width 42 height 23
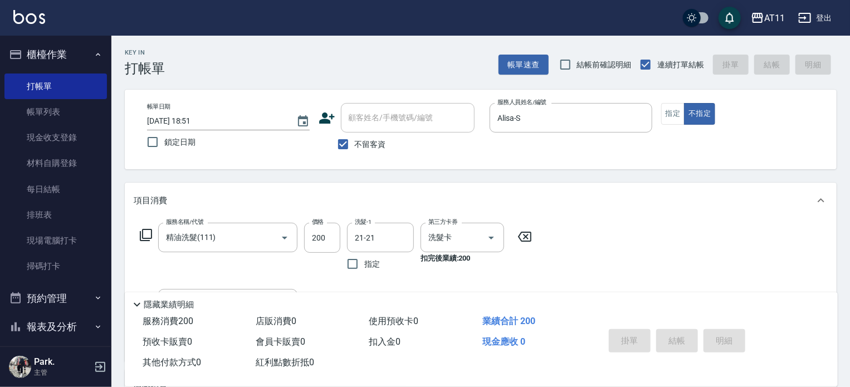
type input "[DATE] 18:52"
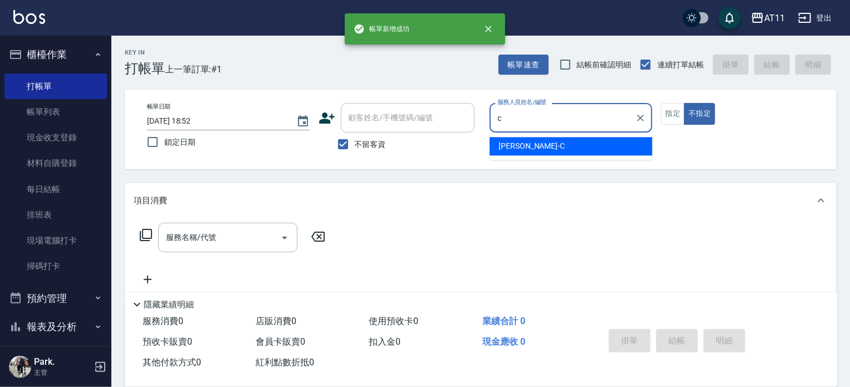
type input "[PERSON_NAME]"
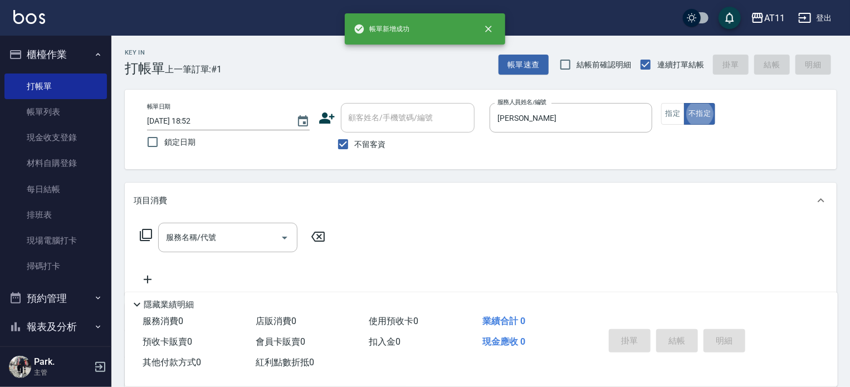
type button "false"
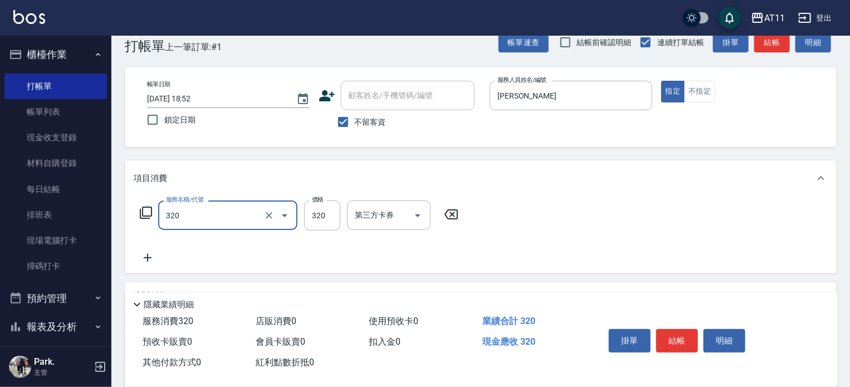
type input "洗剪(320)"
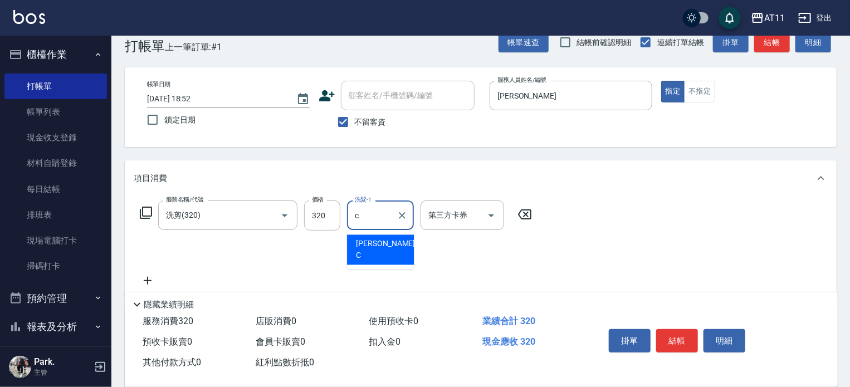
type input "[PERSON_NAME]"
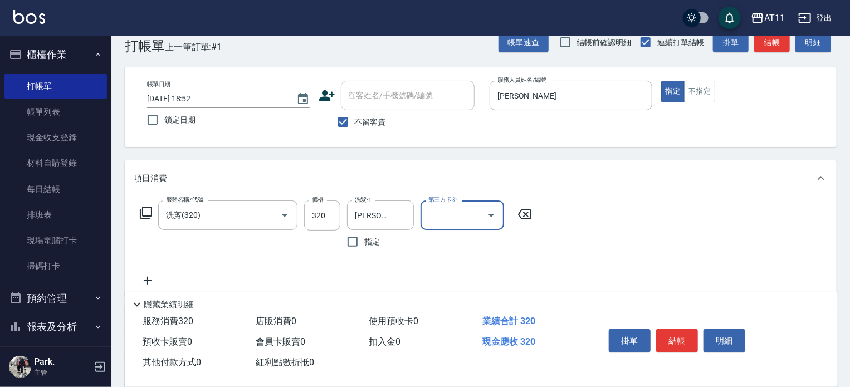
click at [671, 337] on button "結帳" at bounding box center [677, 340] width 42 height 23
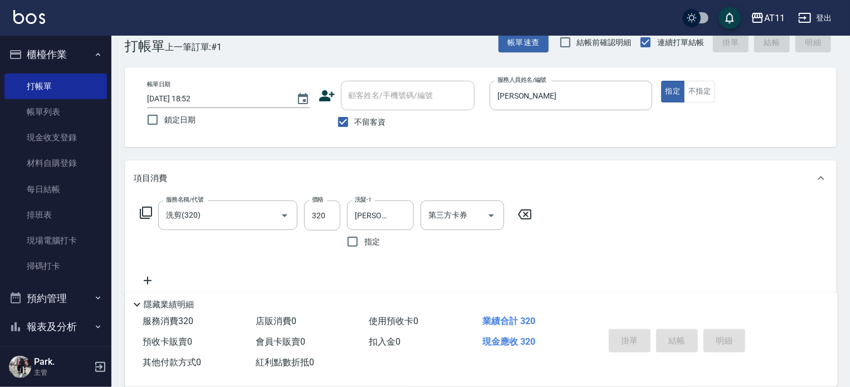
type input "[DATE] 18:53"
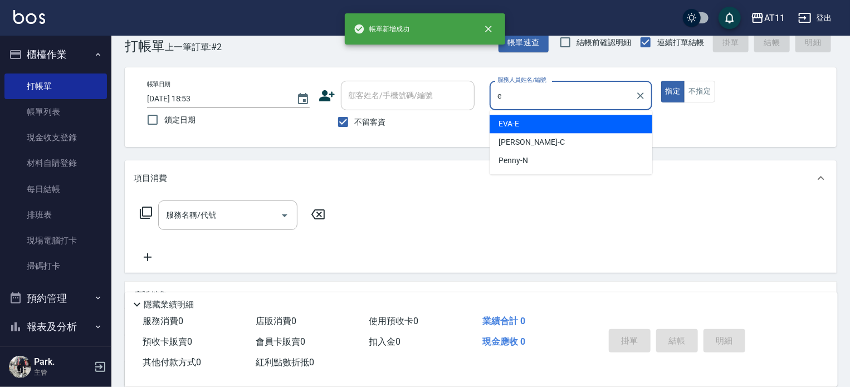
type input "EVA-E"
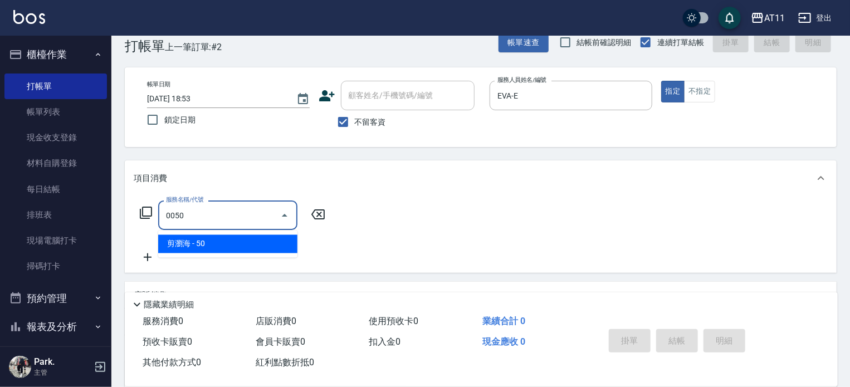
type input "剪瀏海(0050)"
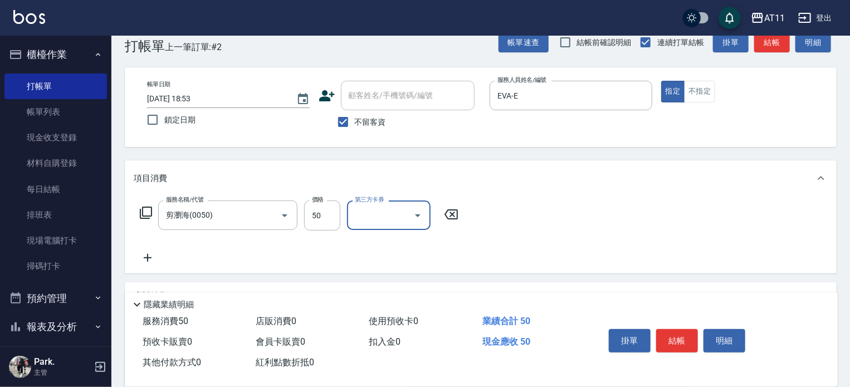
click at [671, 337] on button "結帳" at bounding box center [677, 340] width 42 height 23
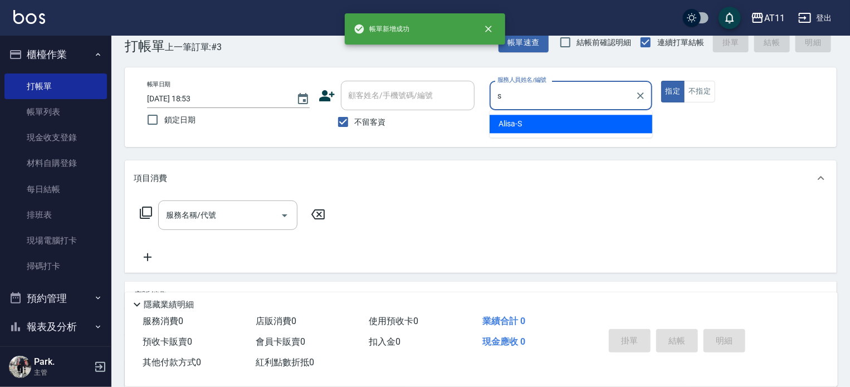
type input "Alisa-S"
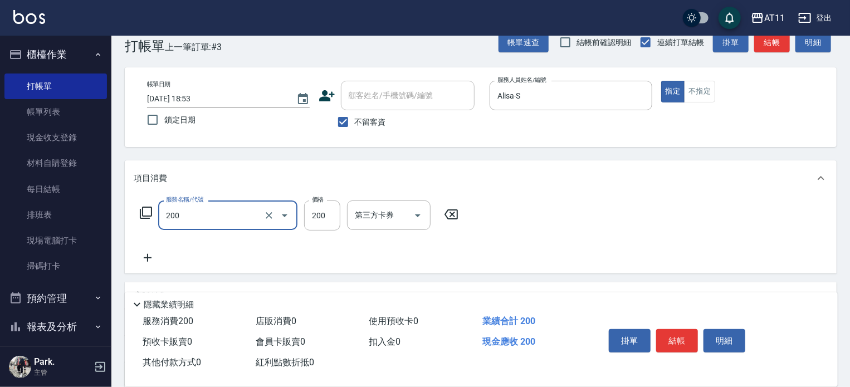
type input "剪髮(200)"
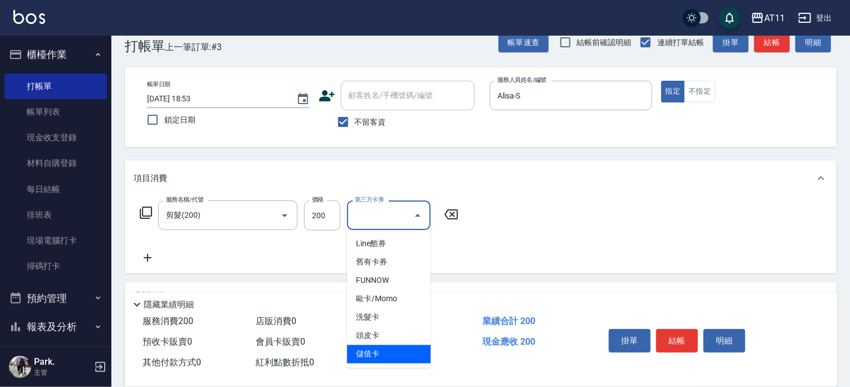
type input "儲值卡"
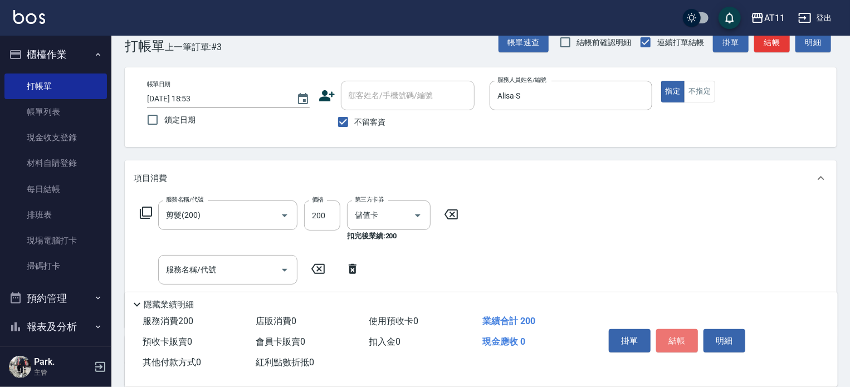
click at [671, 337] on button "結帳" at bounding box center [677, 340] width 42 height 23
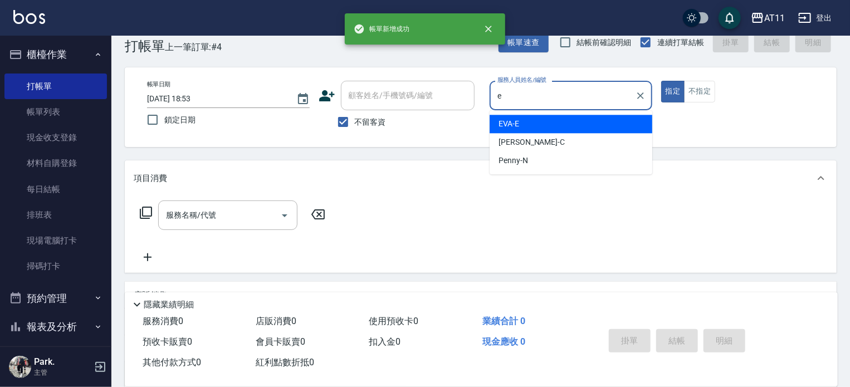
type input "EVA-E"
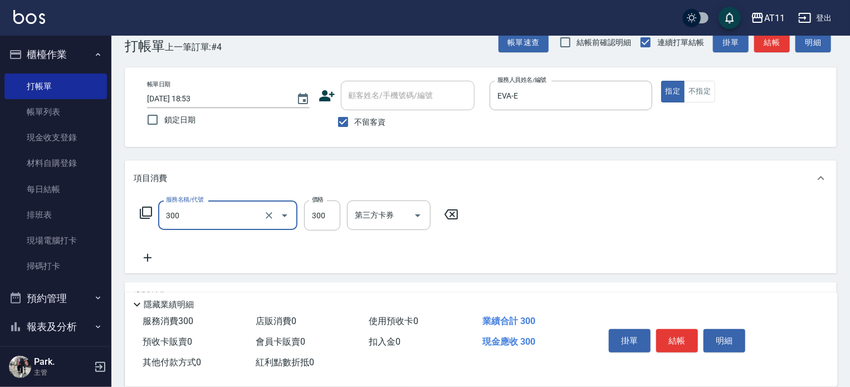
type input "A級剪髮(300)"
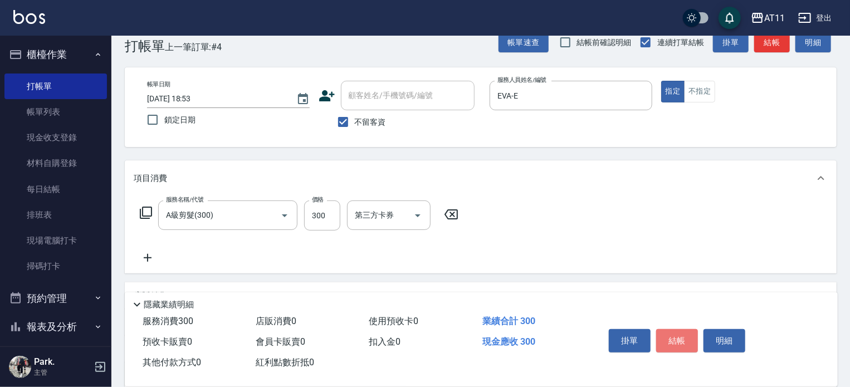
click at [671, 337] on button "結帳" at bounding box center [677, 340] width 42 height 23
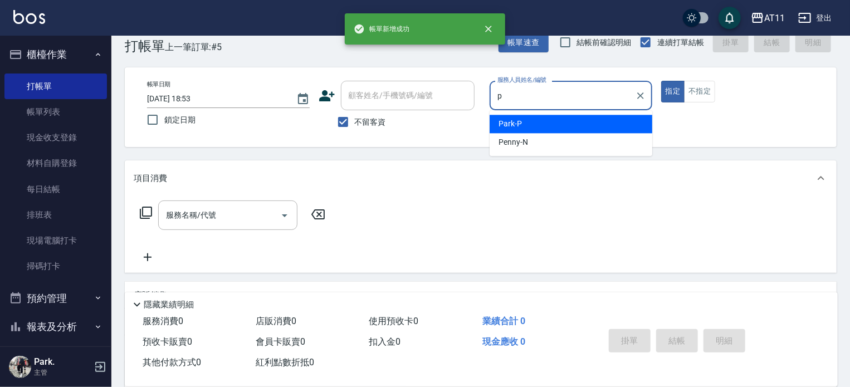
type input "Park-P"
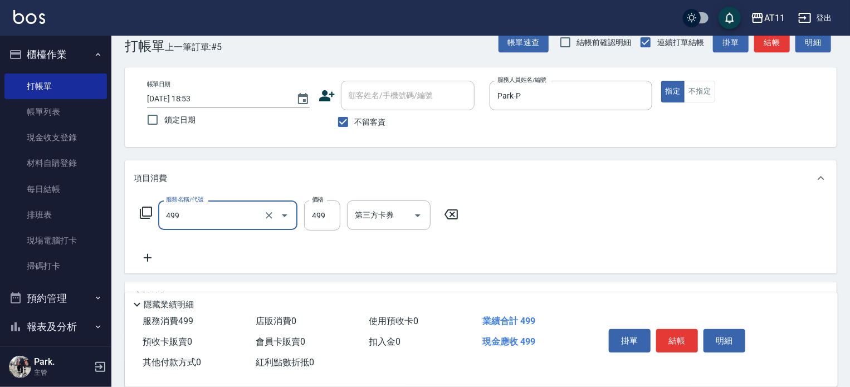
type input "SPA499(499)"
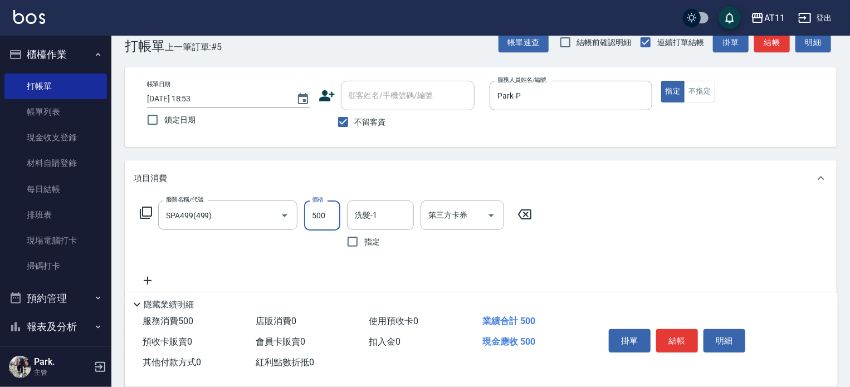
type input "500"
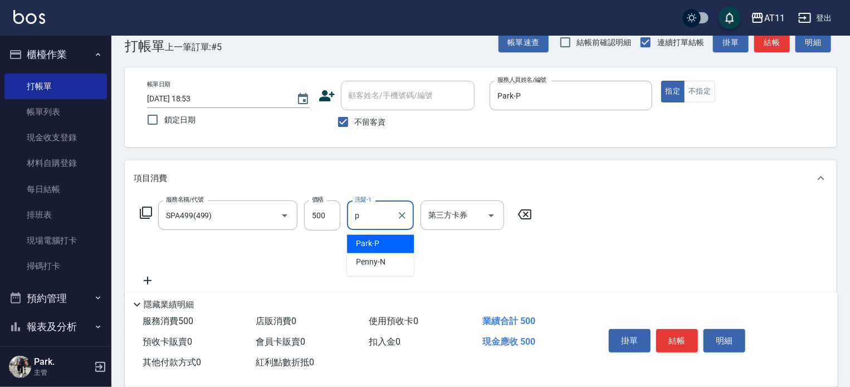
type input "Park-P"
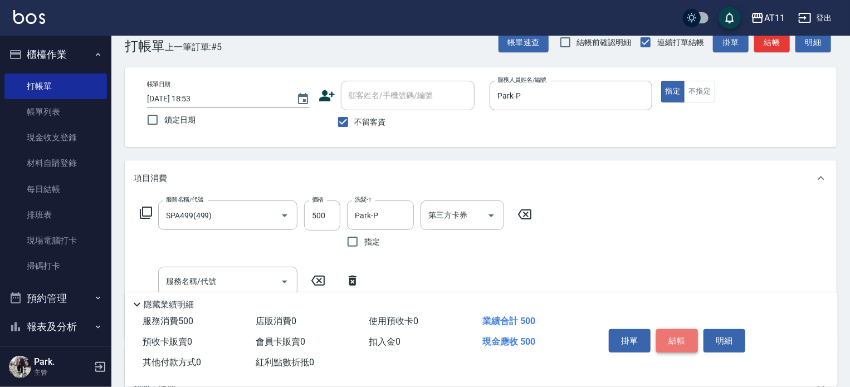
click at [676, 333] on button "結帳" at bounding box center [677, 340] width 42 height 23
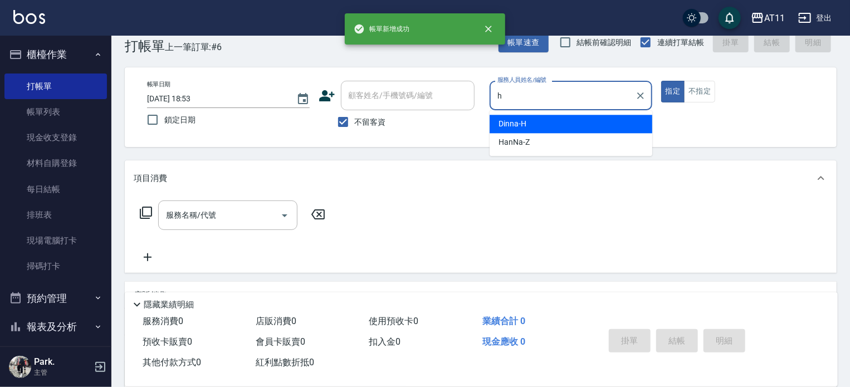
type input "Dinna-H"
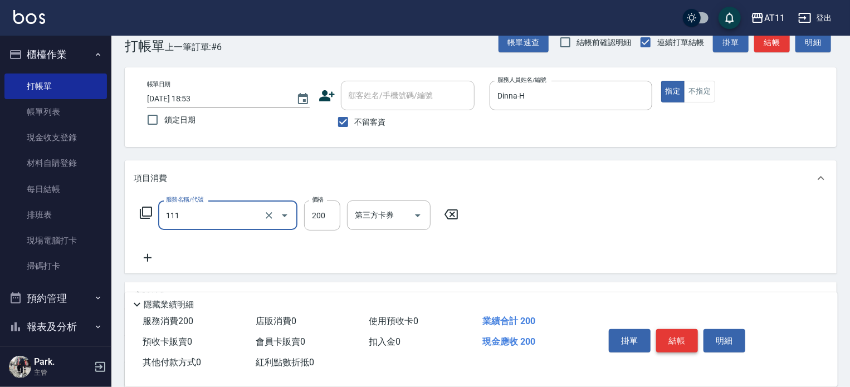
type input "精油洗髮(111)"
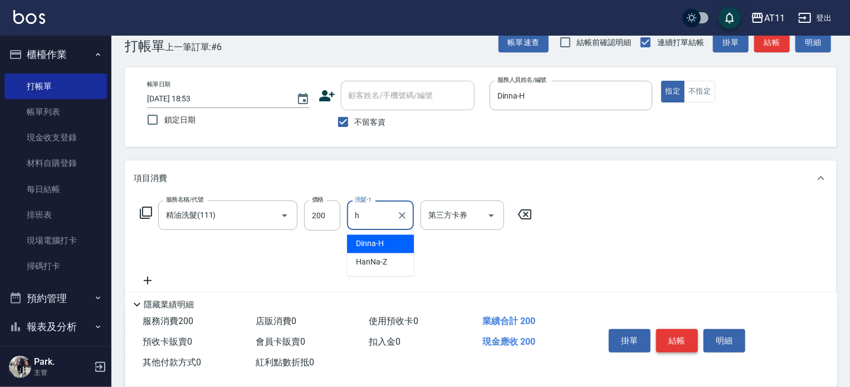
type input "Dinna-H"
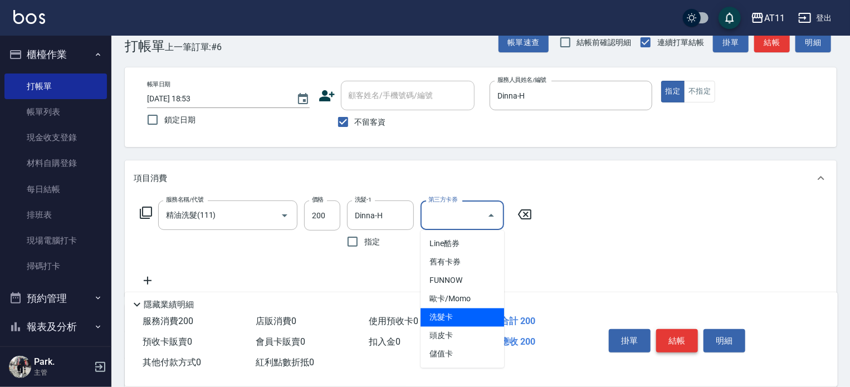
type input "洗髮卡"
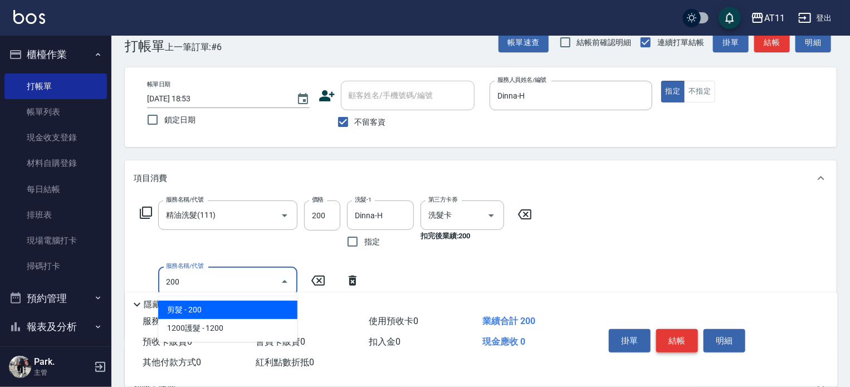
type input "剪髮(200)"
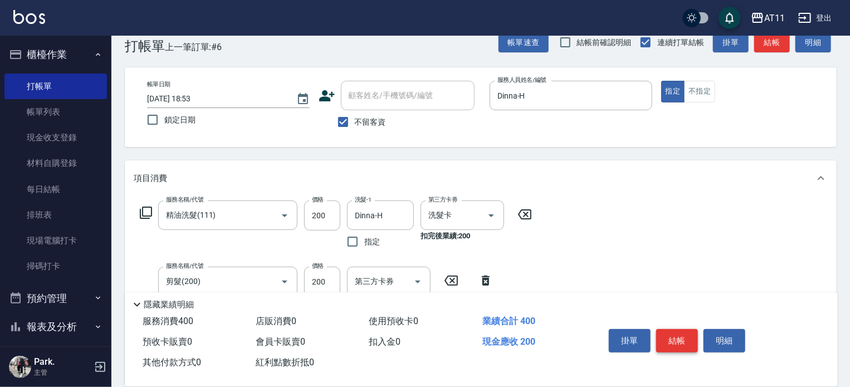
click at [676, 333] on button "結帳" at bounding box center [677, 340] width 42 height 23
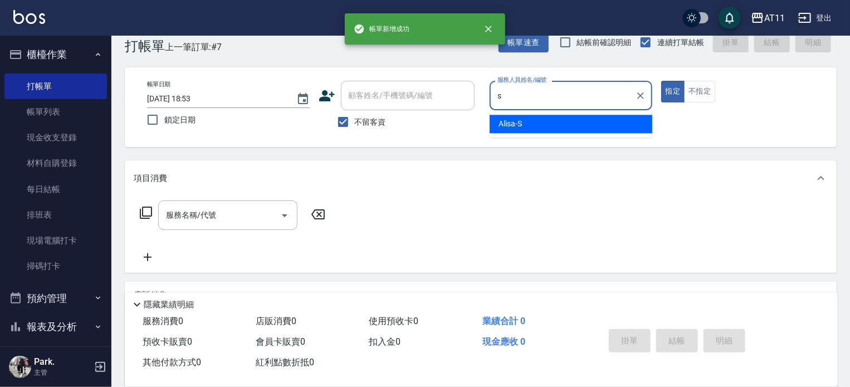
type input "Alisa-S"
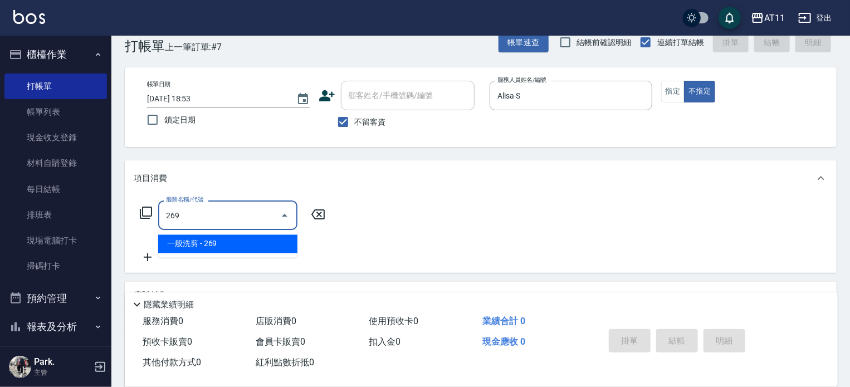
type input "一般洗剪(269)"
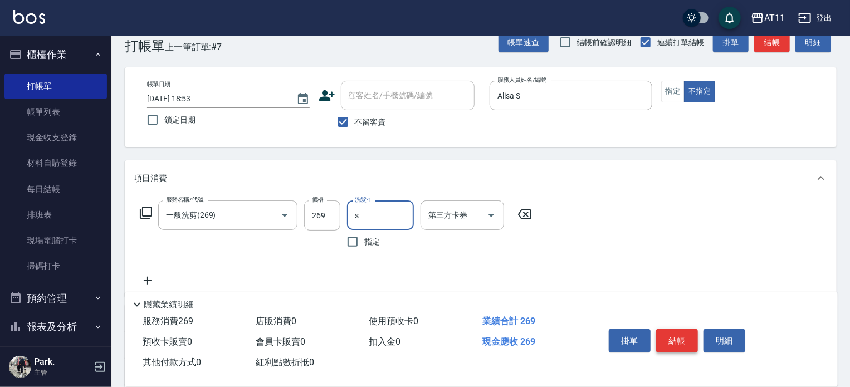
type input "Alisa-S"
click at [676, 333] on button "結帳" at bounding box center [677, 340] width 42 height 23
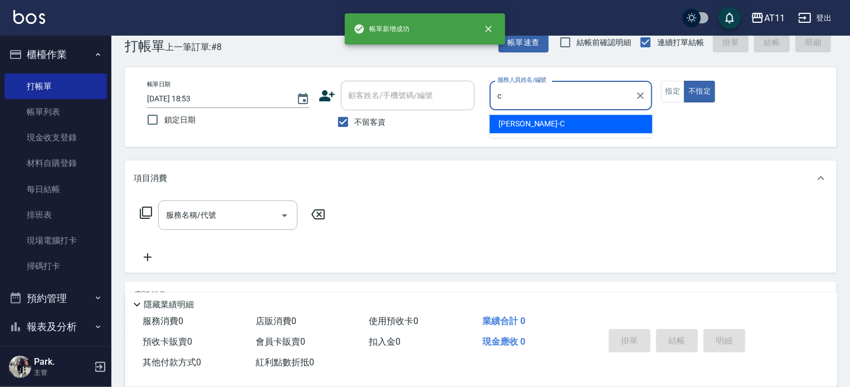
type input "[PERSON_NAME]"
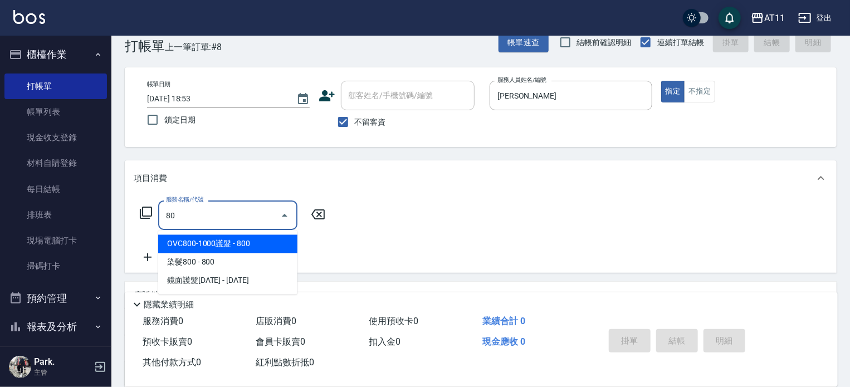
type input "8"
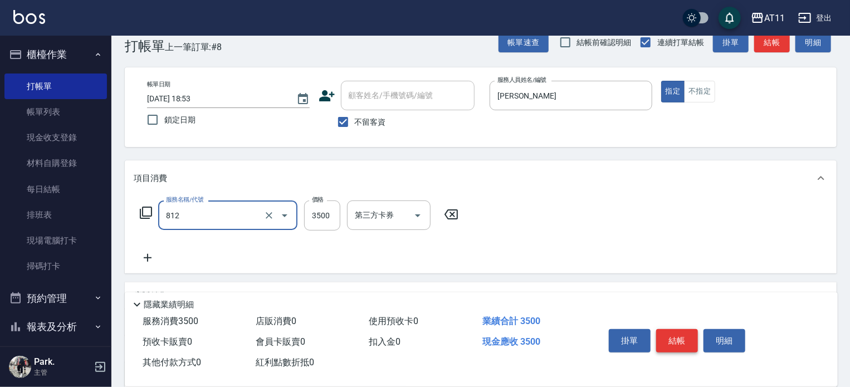
type input "過年套餐燙B餐(812)"
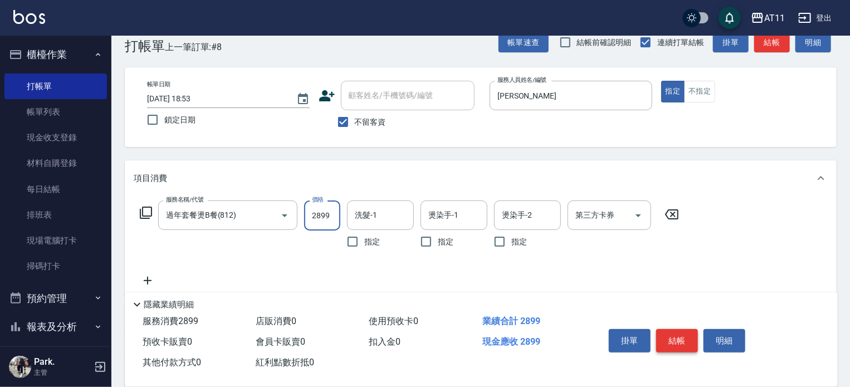
type input "2899"
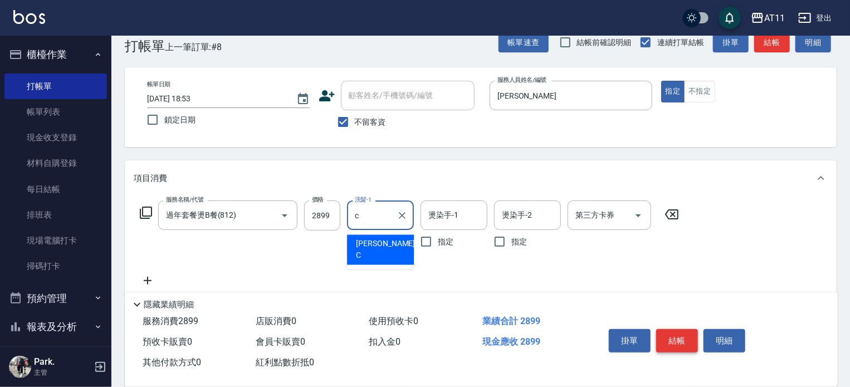
type input "[PERSON_NAME]"
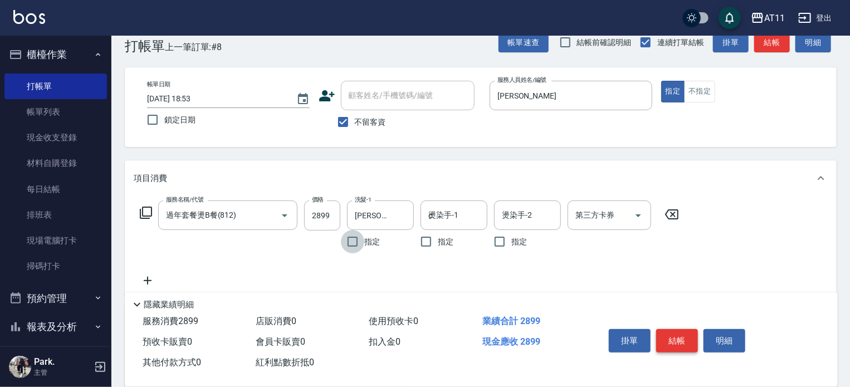
type input "[PERSON_NAME]"
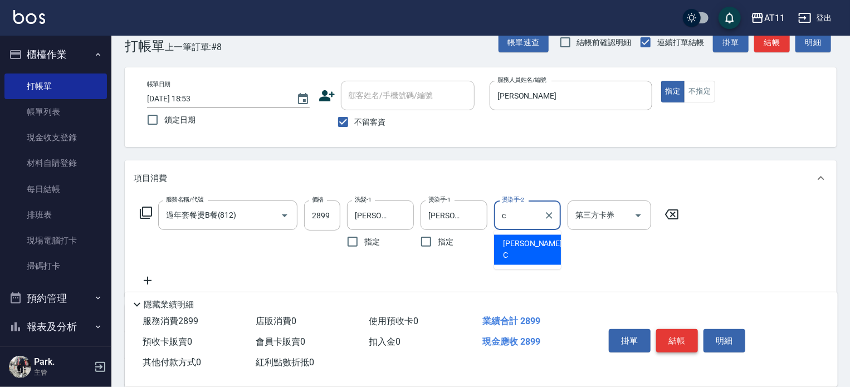
type input "[PERSON_NAME]"
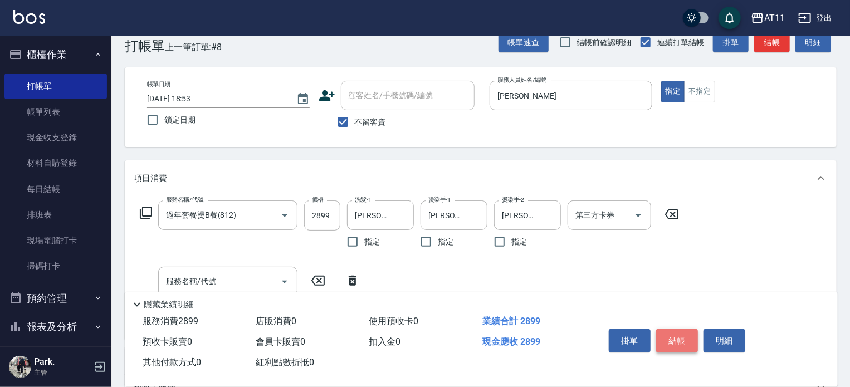
click at [676, 333] on button "結帳" at bounding box center [677, 340] width 42 height 23
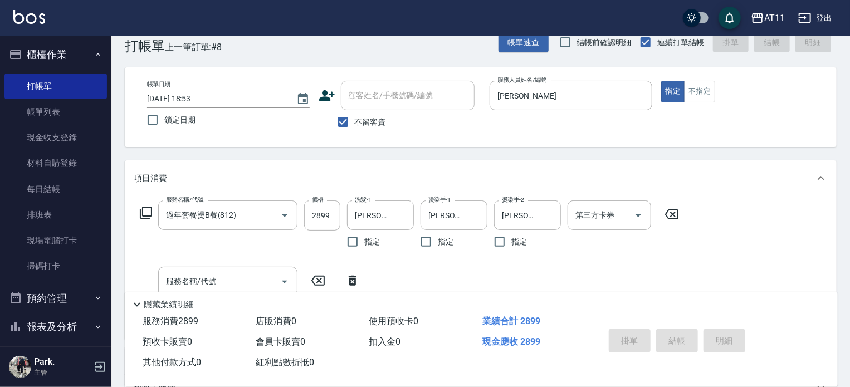
type input "[DATE] 18:54"
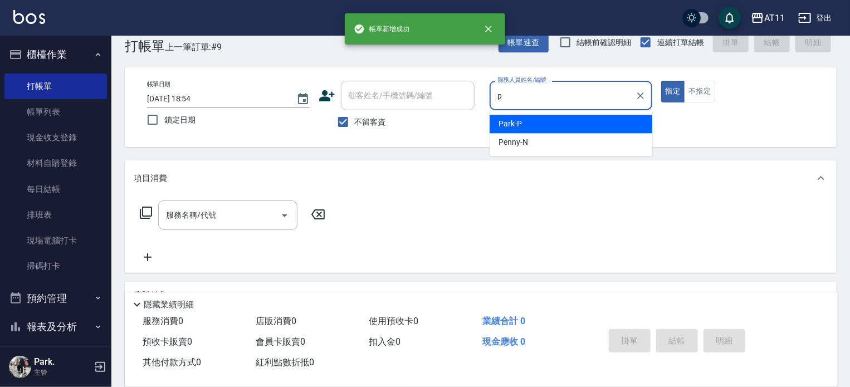
type input "Park-P"
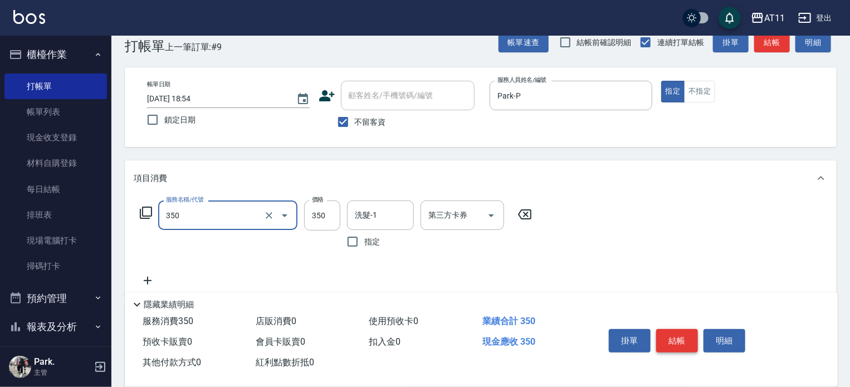
type input "洗髮(350)"
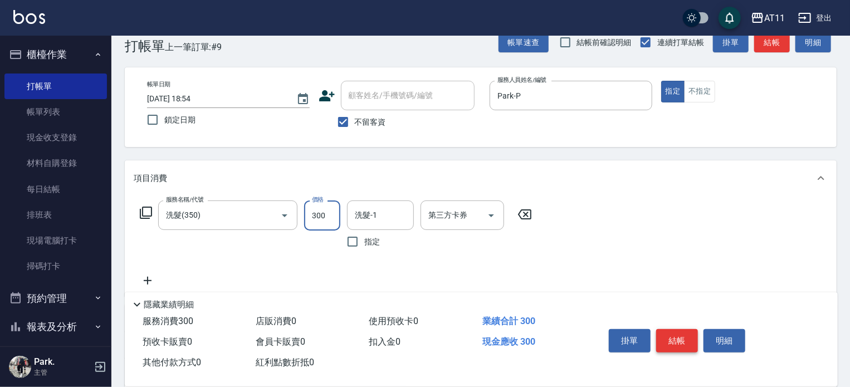
type input "300"
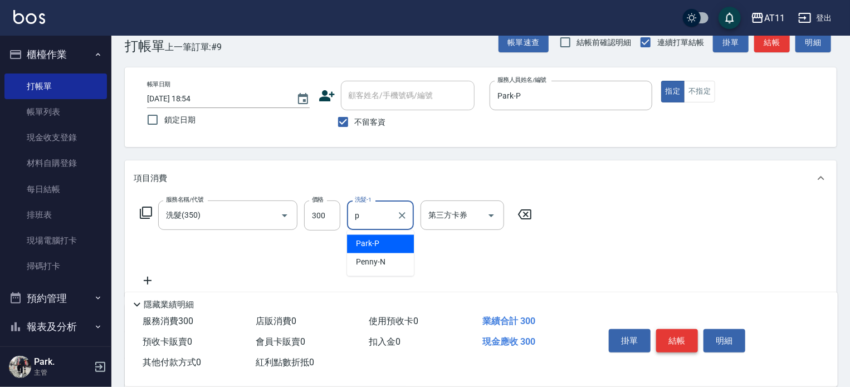
type input "Park-P"
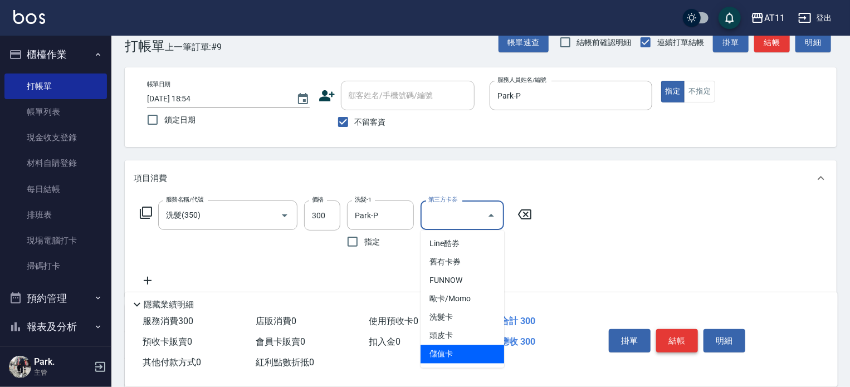
type input "儲值卡"
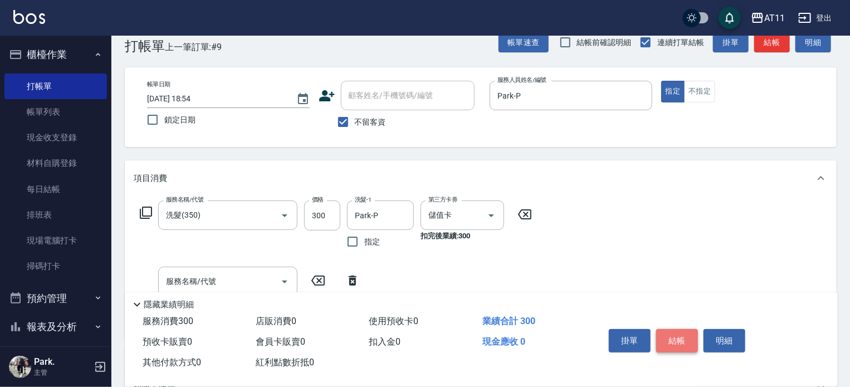
click at [676, 333] on button "結帳" at bounding box center [677, 340] width 42 height 23
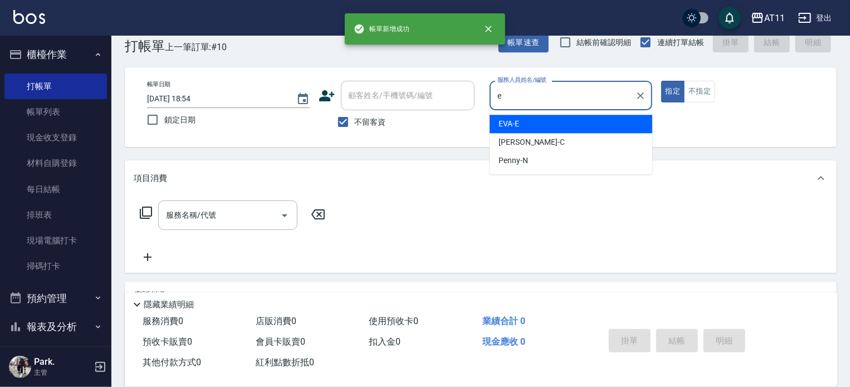
type input "EVA-E"
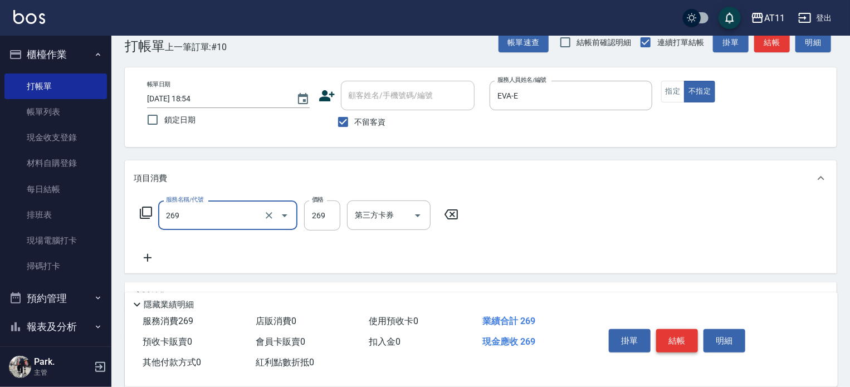
type input "一般洗剪(269)"
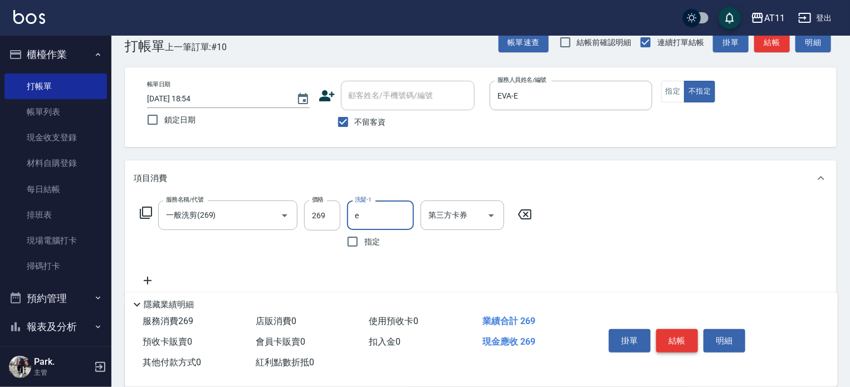
type input "EVA-E"
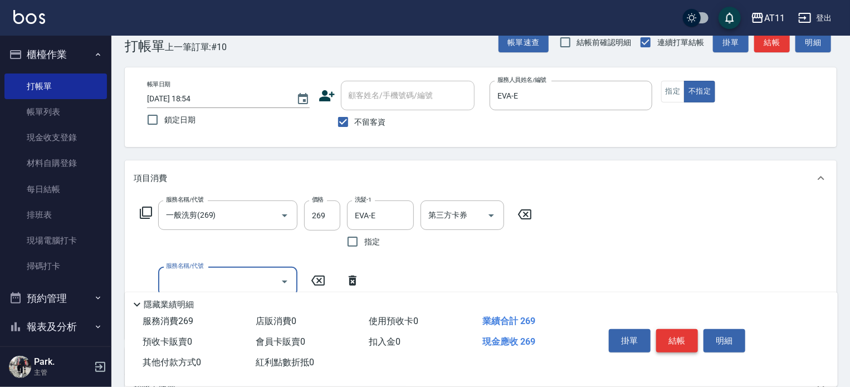
click at [676, 333] on button "結帳" at bounding box center [677, 340] width 42 height 23
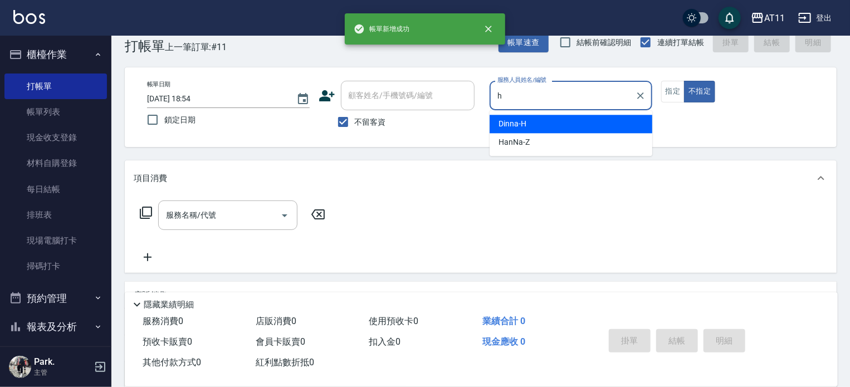
type input "Dinna-H"
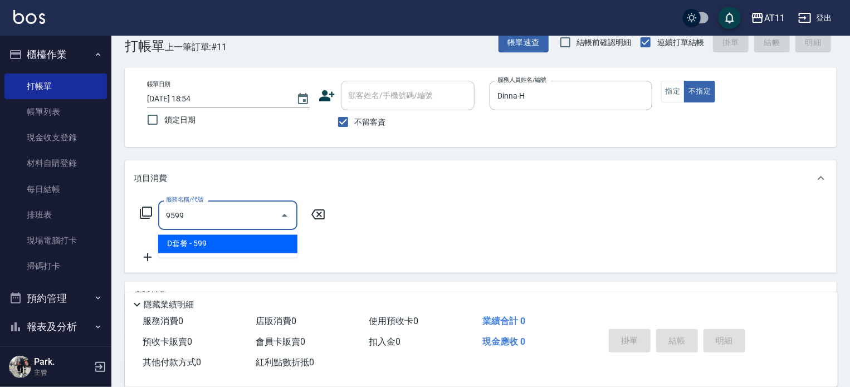
type input "D套餐(9599)"
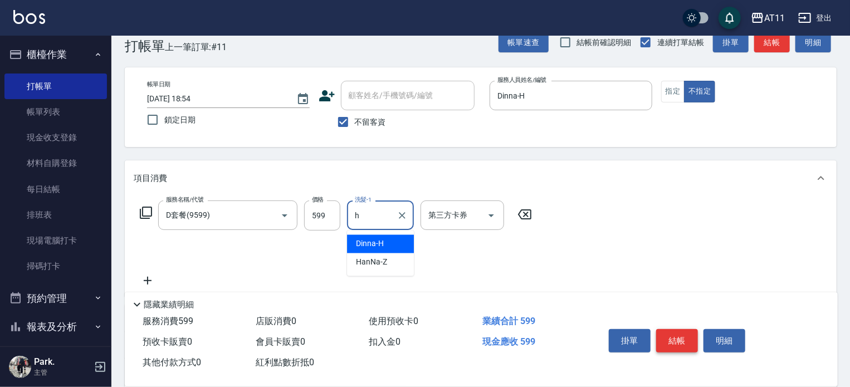
type input "Dinna-H"
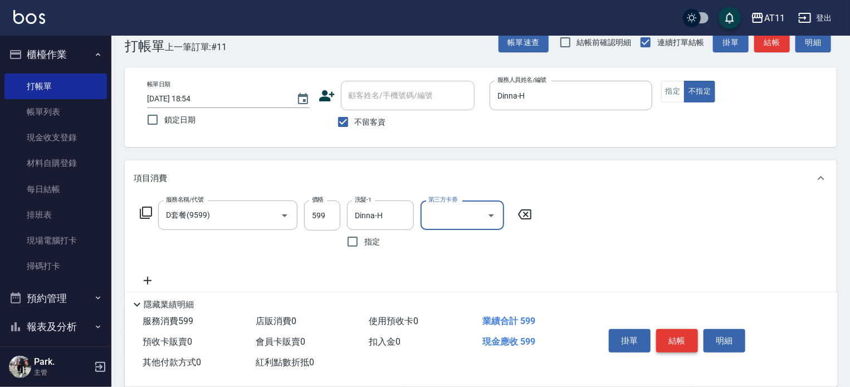
click at [676, 333] on button "結帳" at bounding box center [677, 340] width 42 height 23
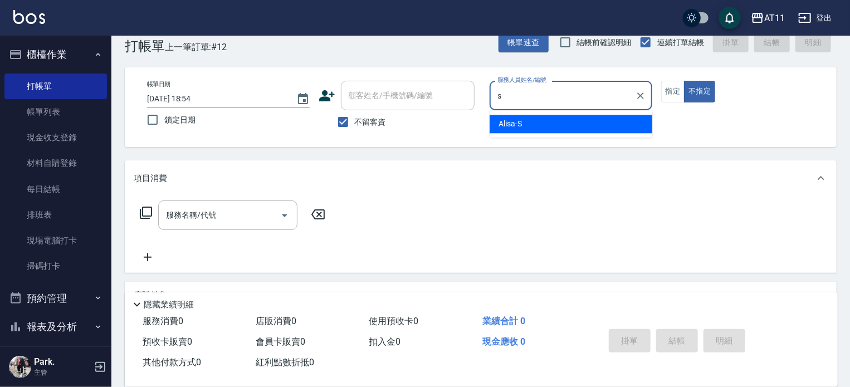
type input "Alisa-S"
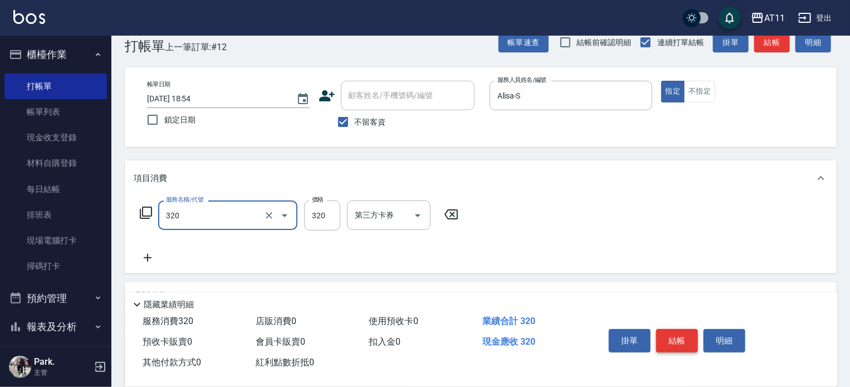
type input "洗剪(320)"
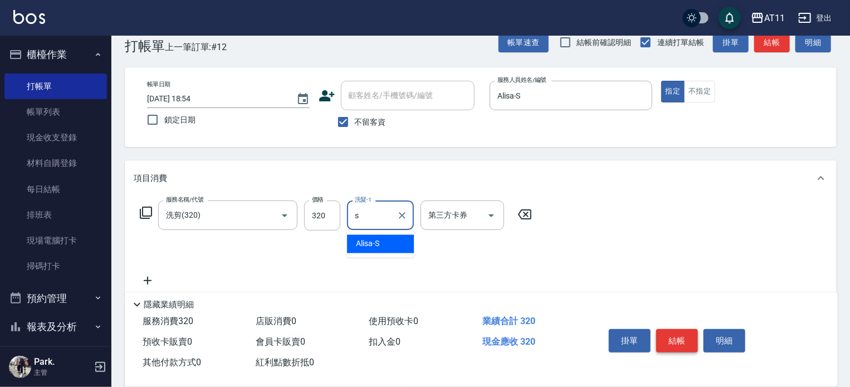
type input "Alisa-S"
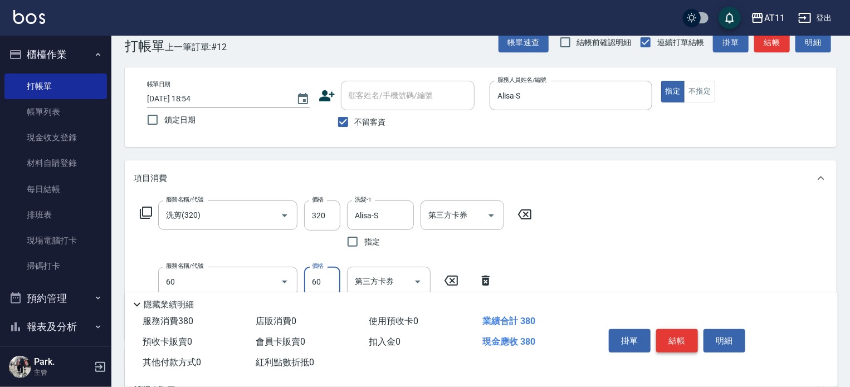
type input "精油(60)"
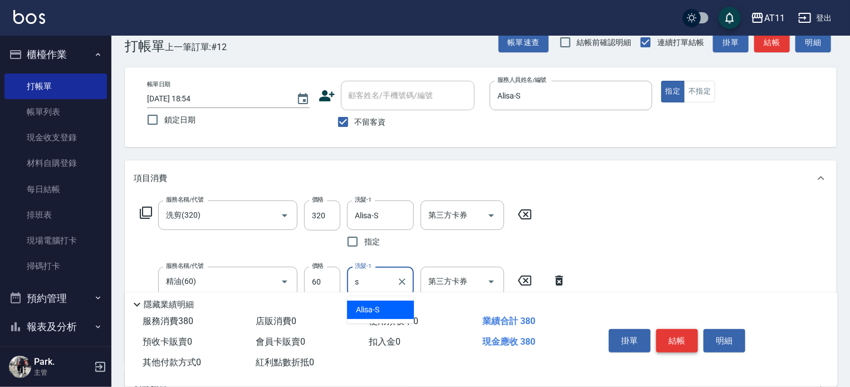
type input "Alisa-S"
click at [676, 333] on button "結帳" at bounding box center [677, 340] width 42 height 23
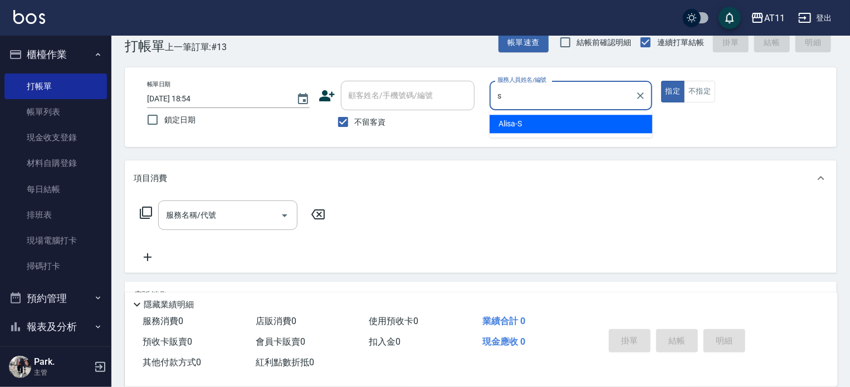
type input "Alisa-S"
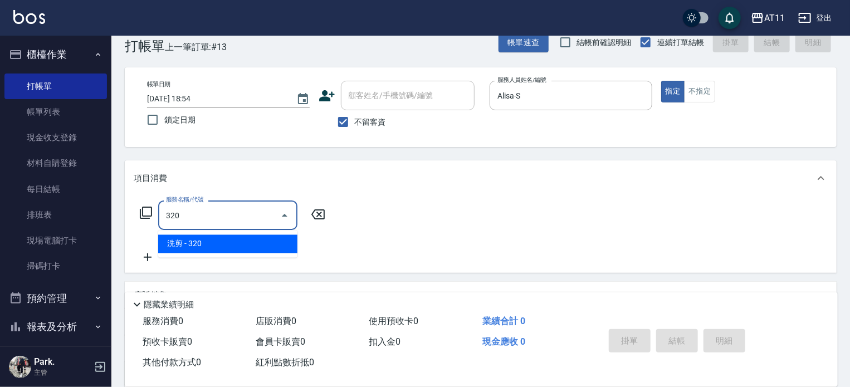
type input "洗剪(320)"
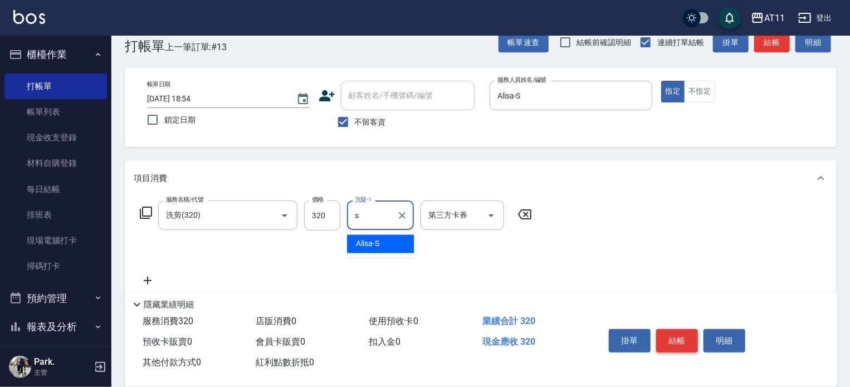
type input "Alisa-S"
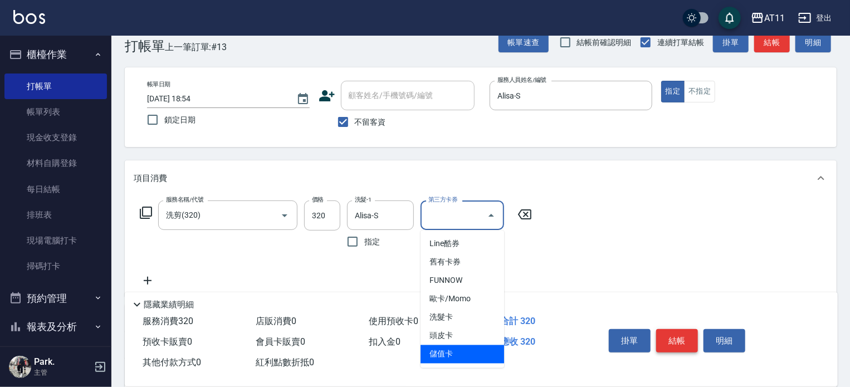
type input "儲值卡"
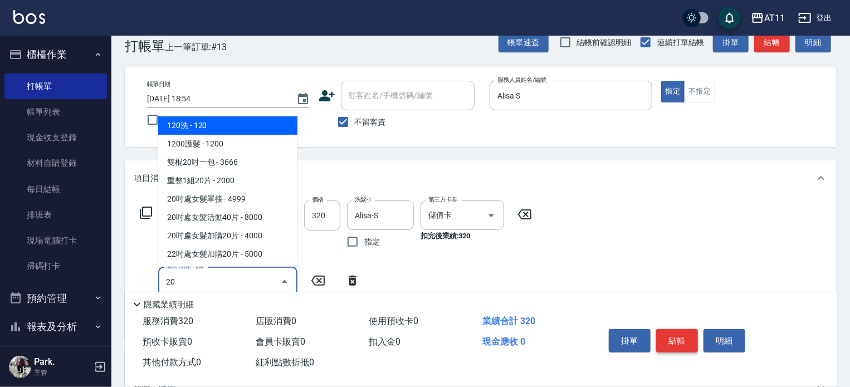
type input "2"
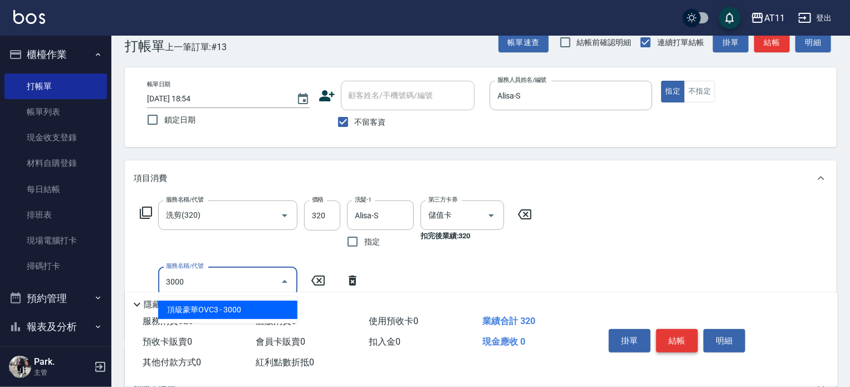
type input "頂級豪華OVC3(3000)"
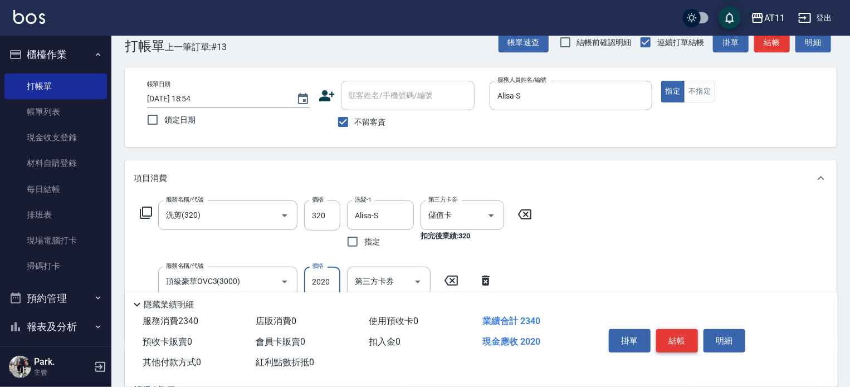
type input "2020"
click at [676, 333] on button "結帳" at bounding box center [677, 340] width 42 height 23
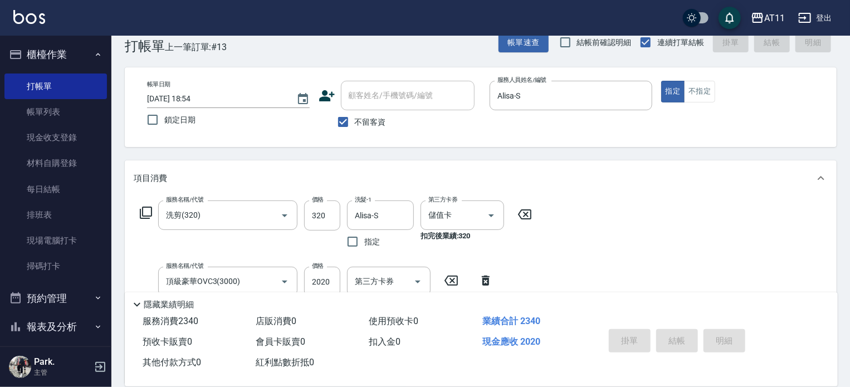
type input "[DATE] 18:56"
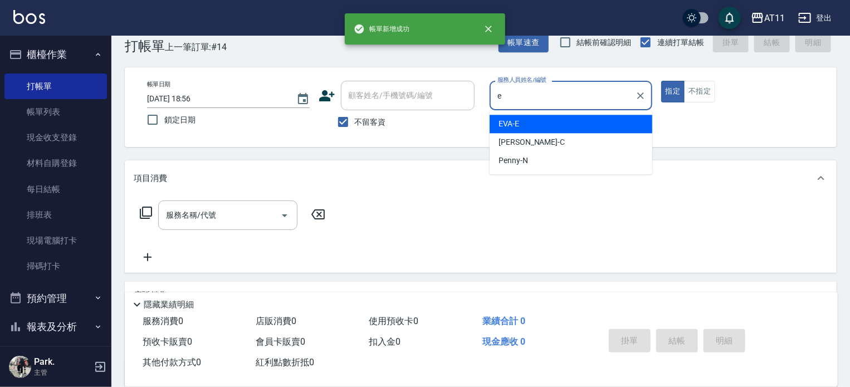
type input "EVA-E"
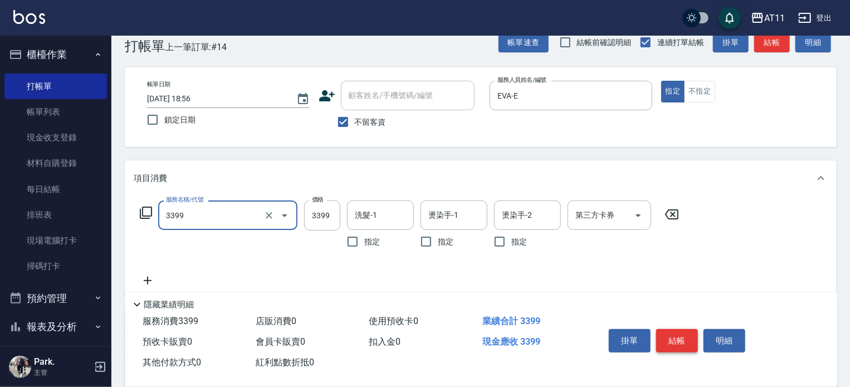
type input "ovc3399(3399)"
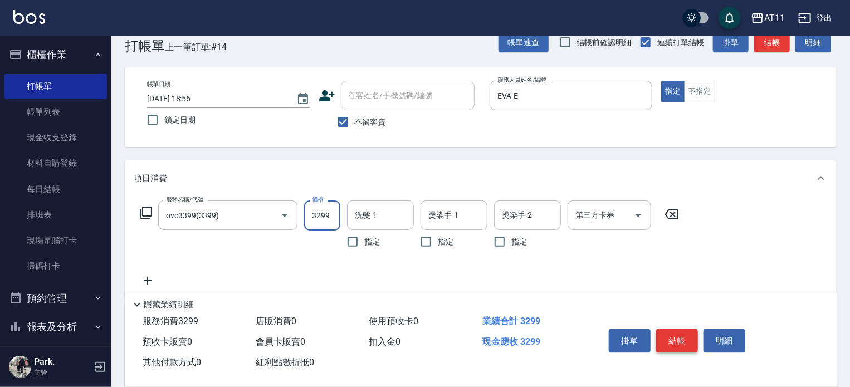
type input "3299"
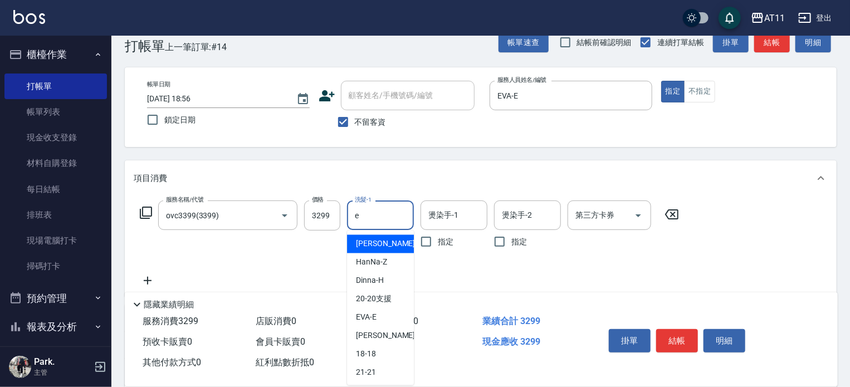
click at [367, 213] on input "e" at bounding box center [380, 214] width 57 height 19
type input "EVA-E"
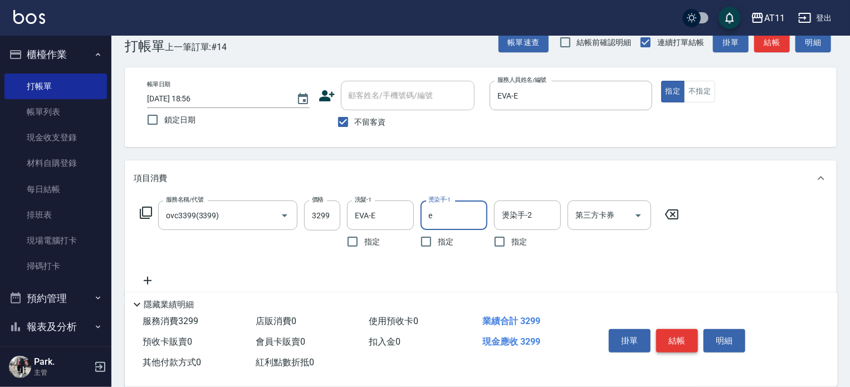
type input "EVA-E"
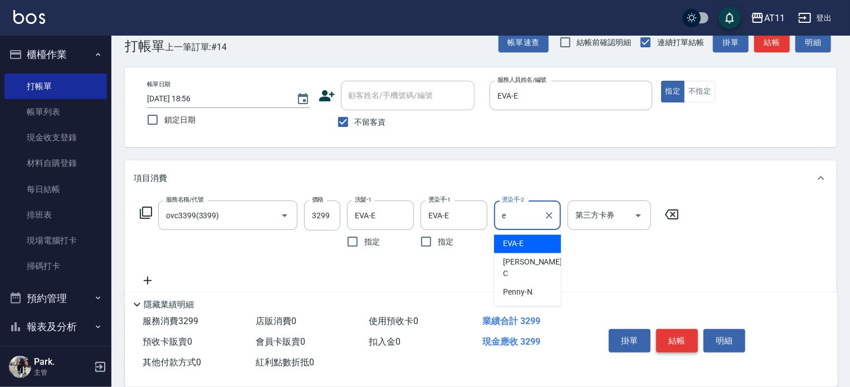
type input "EVA-E"
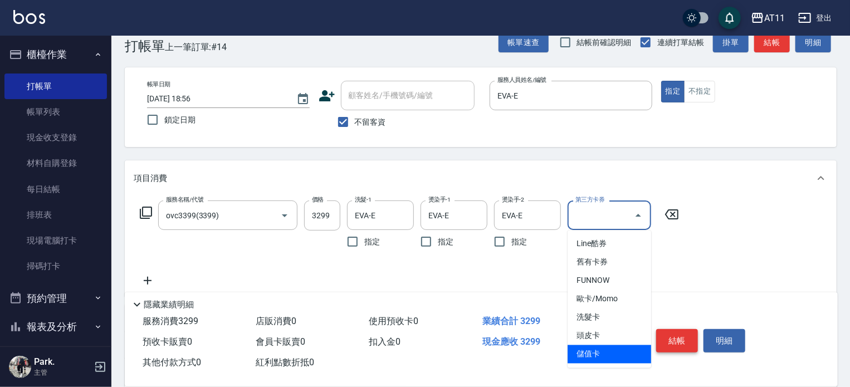
type input "儲值卡"
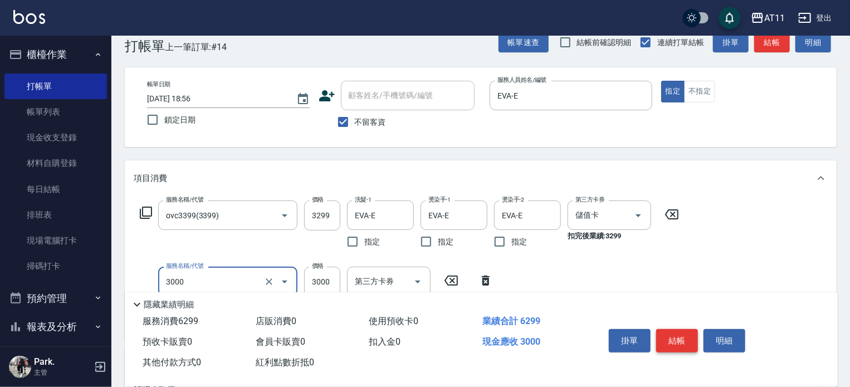
type input "頂級豪華OVC3(3000)"
click at [682, 335] on button "結帳" at bounding box center [677, 340] width 42 height 23
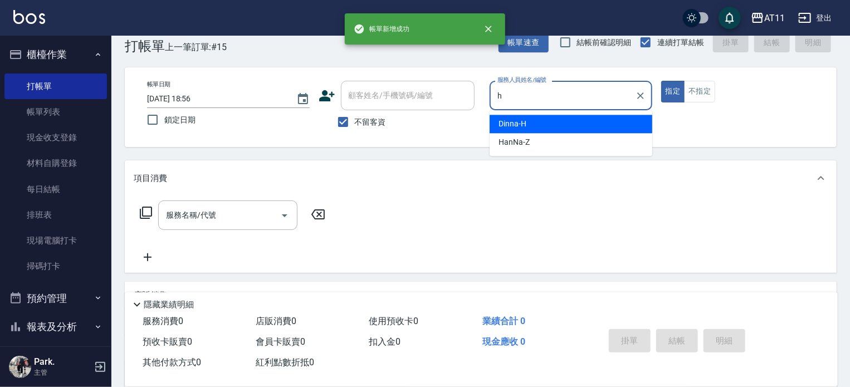
type input "Dinna-H"
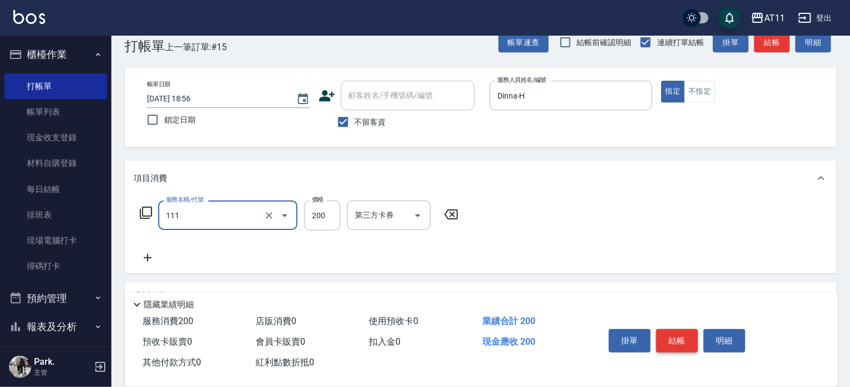
type input "精油洗髮(111)"
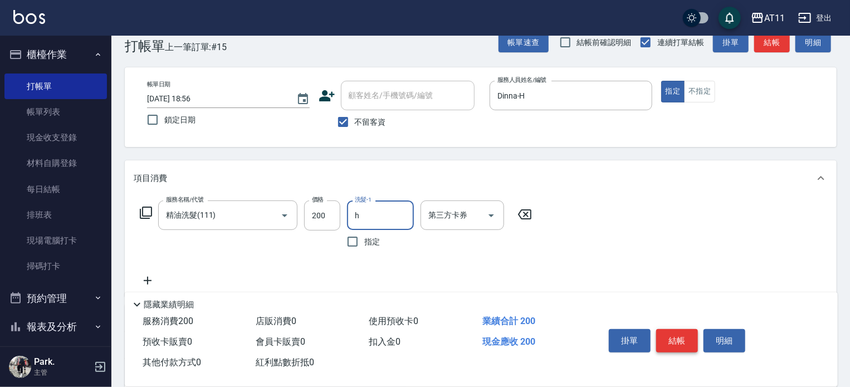
type input "Dinna-H"
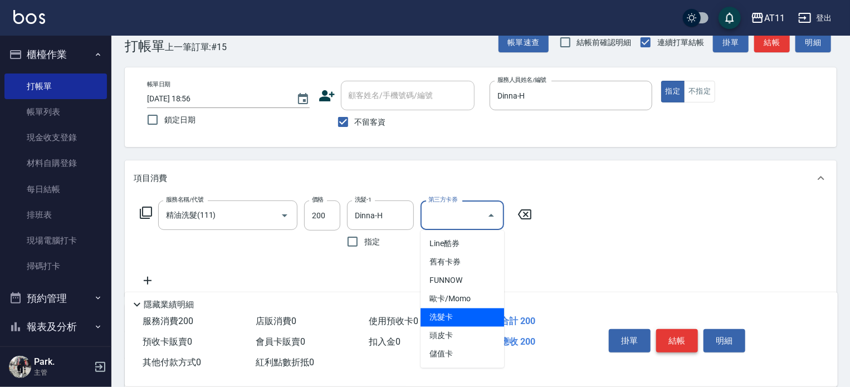
type input "洗髮卡"
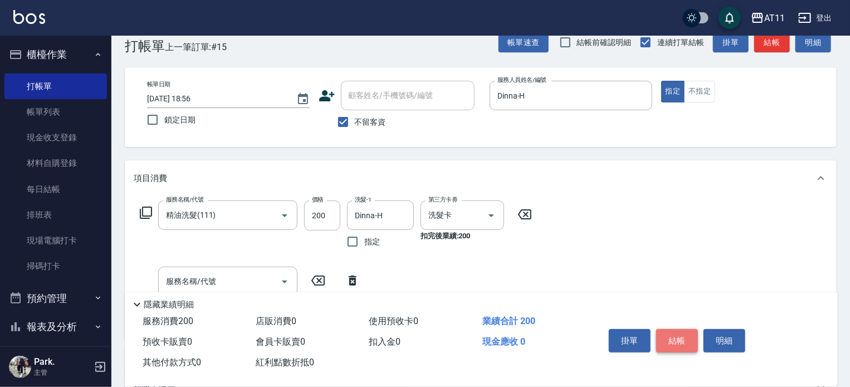
click at [682, 335] on button "結帳" at bounding box center [677, 340] width 42 height 23
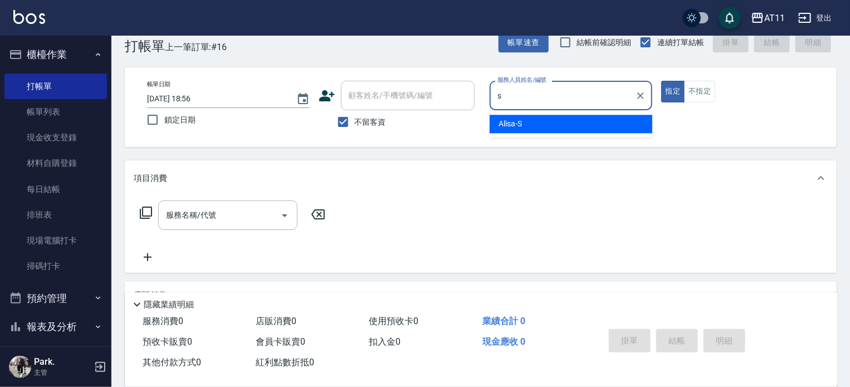
type input "Alisa-S"
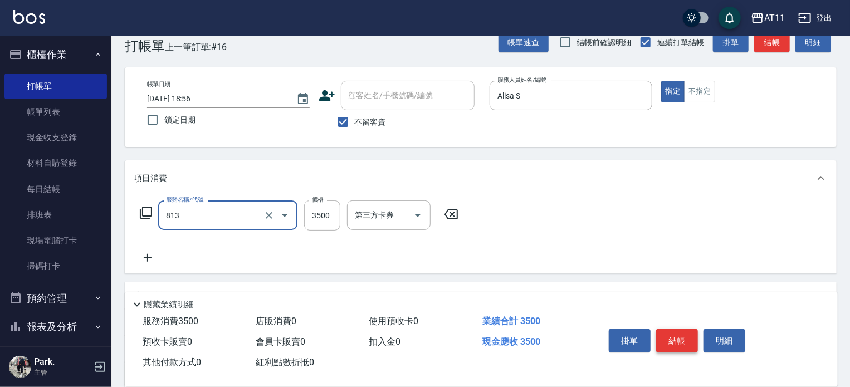
type input "過年染髮A餐(813)"
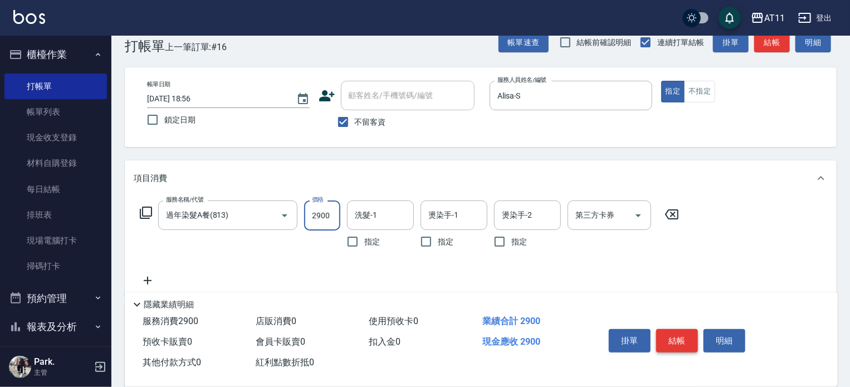
type input "2900"
click at [391, 209] on input "洗髮-1" at bounding box center [380, 214] width 57 height 19
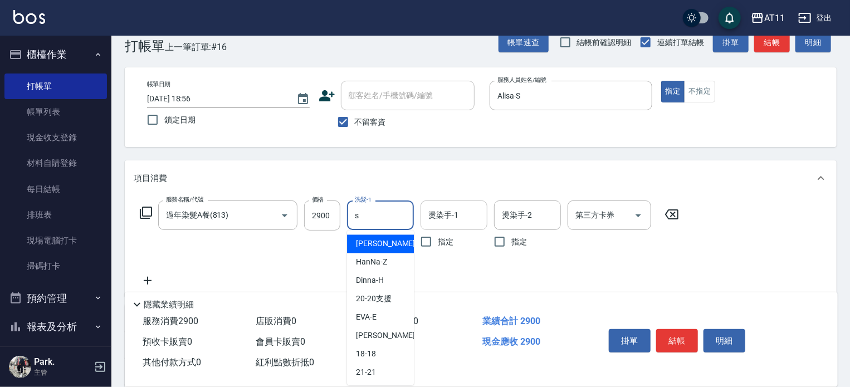
type input "Alisa-S"
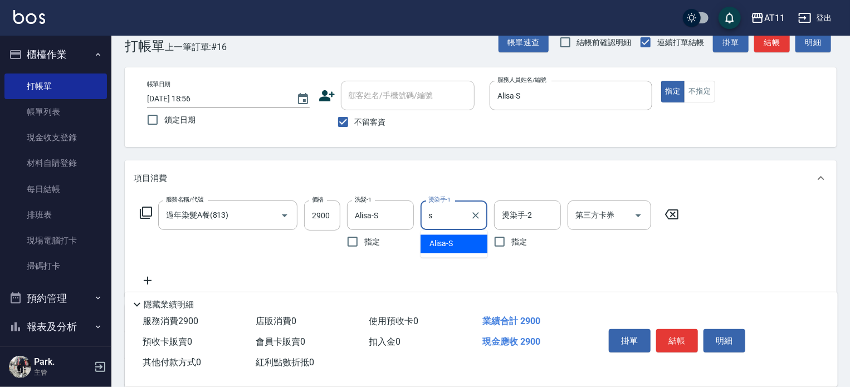
type input "Alisa-S"
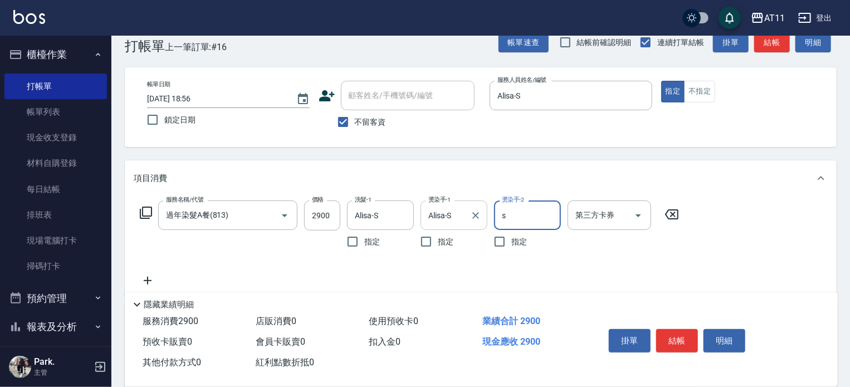
type input "Alisa-S"
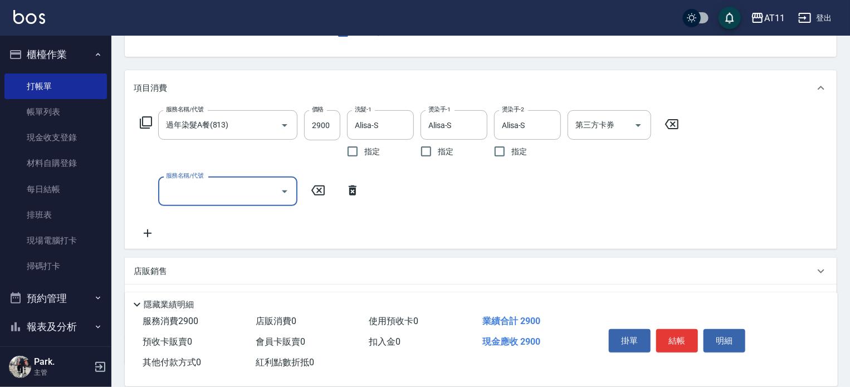
scroll to position [196, 0]
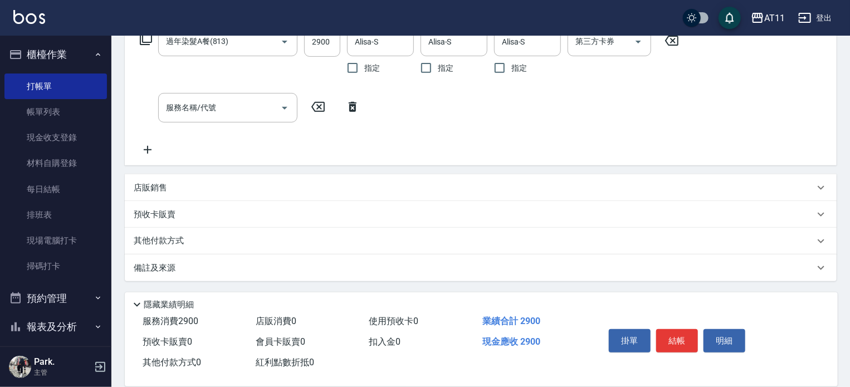
click at [252, 184] on div "店販銷售" at bounding box center [474, 188] width 680 height 12
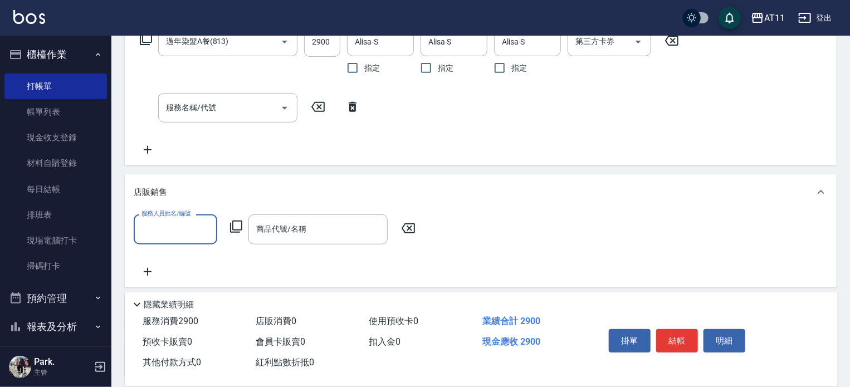
scroll to position [0, 0]
type input "Alisa-S"
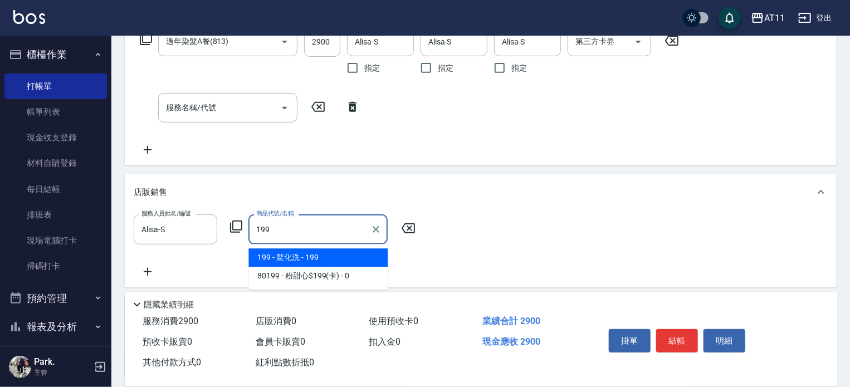
type input "鰲化洗"
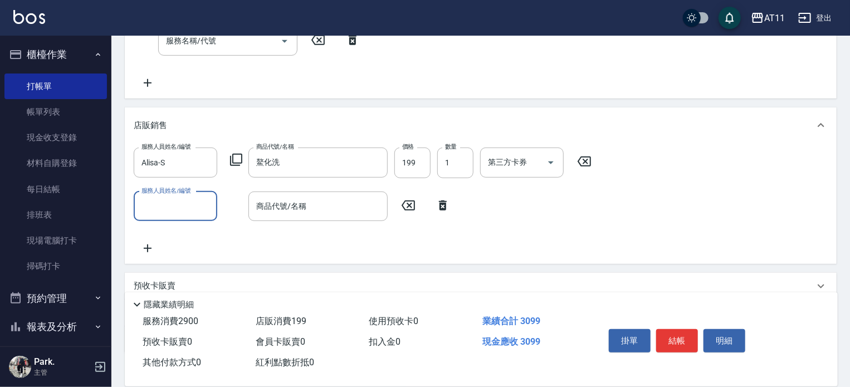
scroll to position [334, 0]
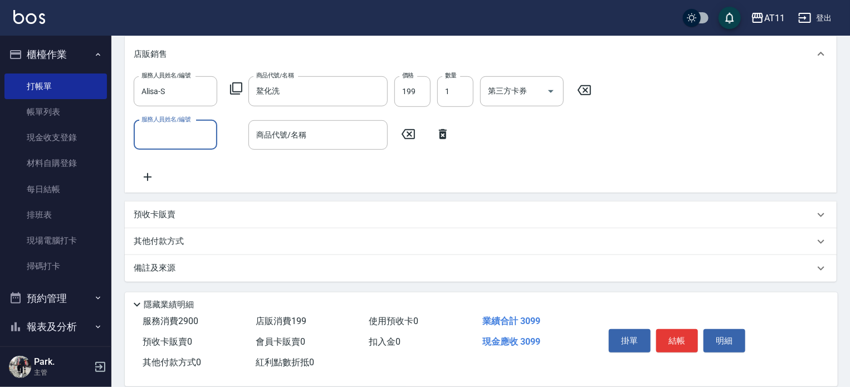
click at [204, 243] on div "其他付款方式" at bounding box center [474, 242] width 680 height 12
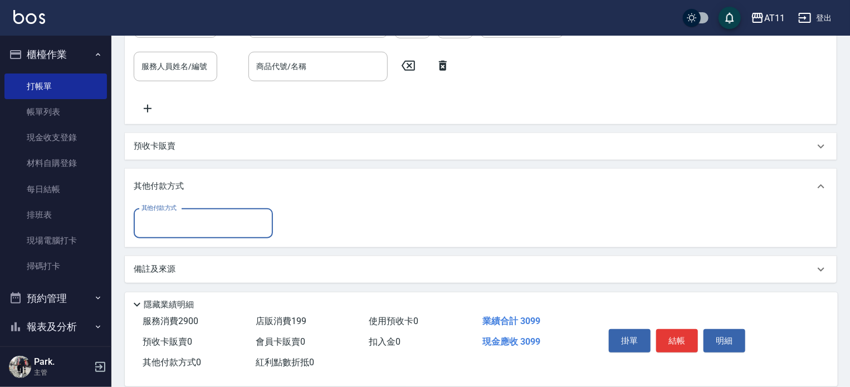
scroll to position [404, 0]
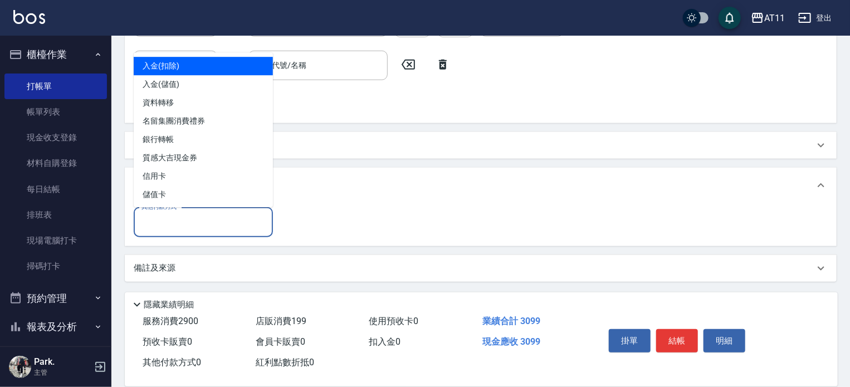
click at [234, 220] on input "其他付款方式" at bounding box center [203, 222] width 129 height 19
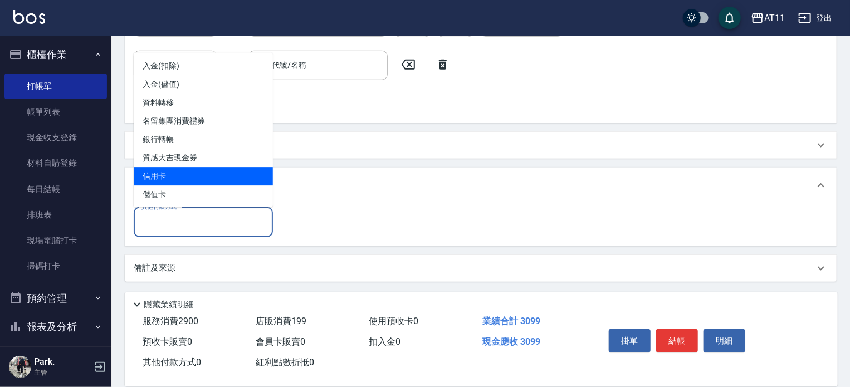
click at [229, 183] on span "信用卡" at bounding box center [203, 176] width 139 height 18
type input "信用卡"
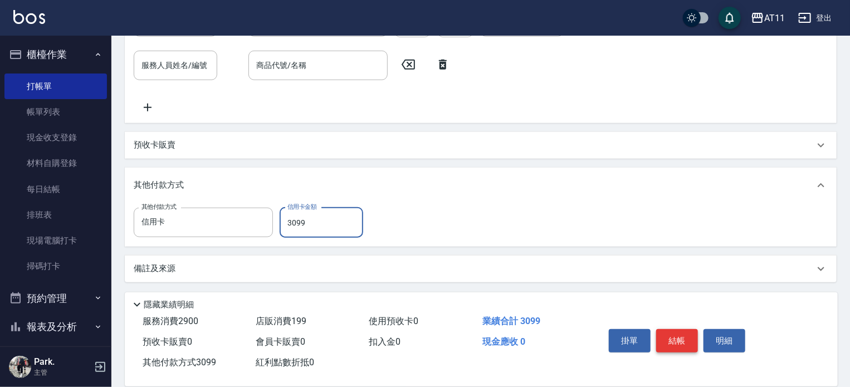
type input "3099"
click at [669, 331] on button "結帳" at bounding box center [677, 340] width 42 height 23
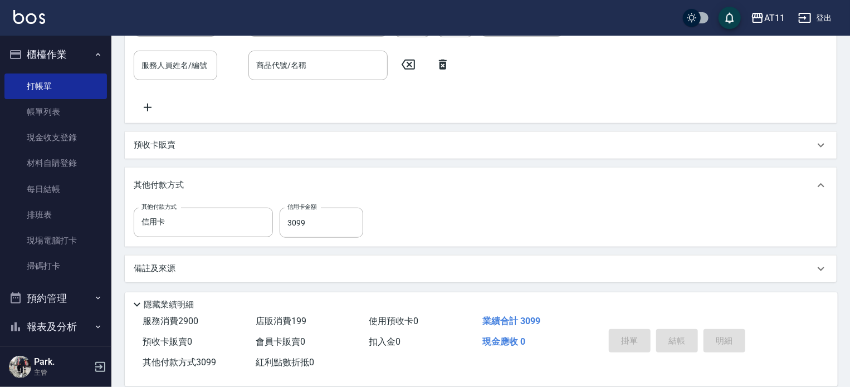
type input "[DATE] 18:57"
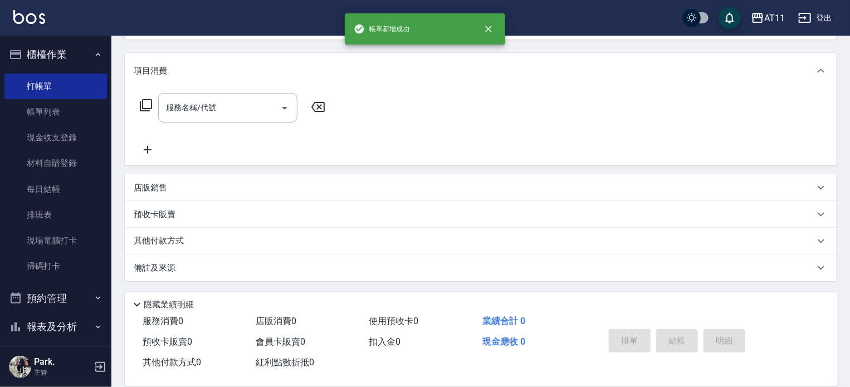
scroll to position [0, 0]
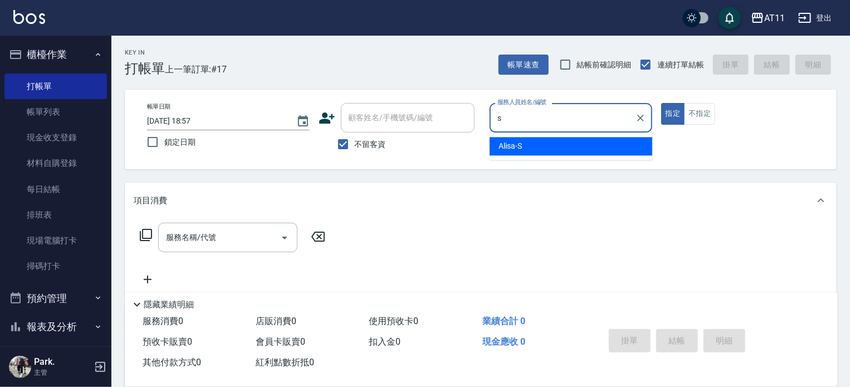
type input "Alisa-S"
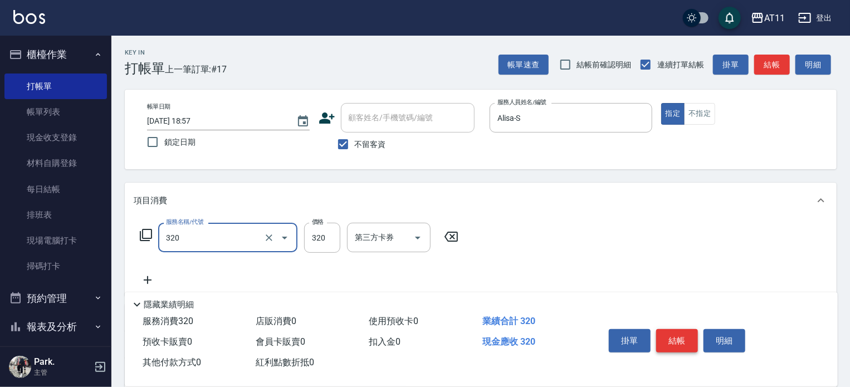
type input "洗剪(320)"
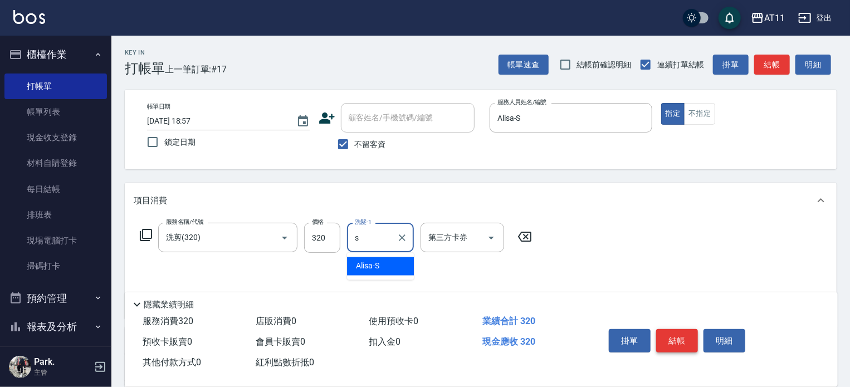
type input "Alisa-S"
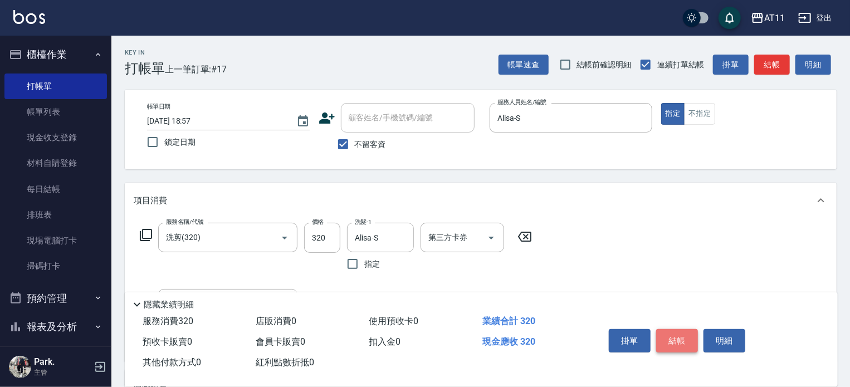
click at [669, 331] on button "結帳" at bounding box center [677, 340] width 42 height 23
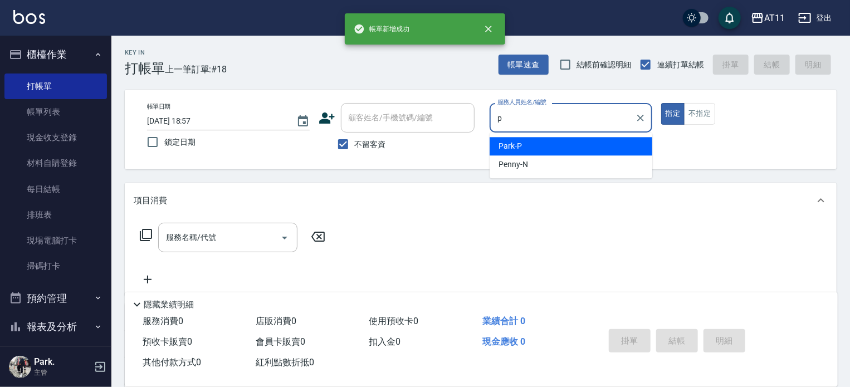
type input "Park-P"
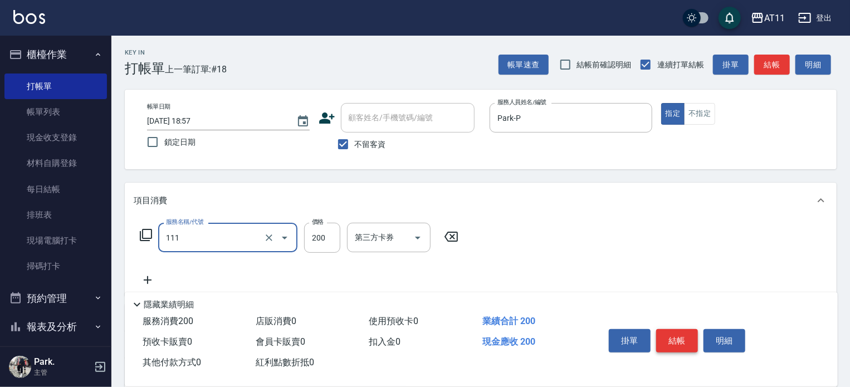
type input "精油洗髮(111)"
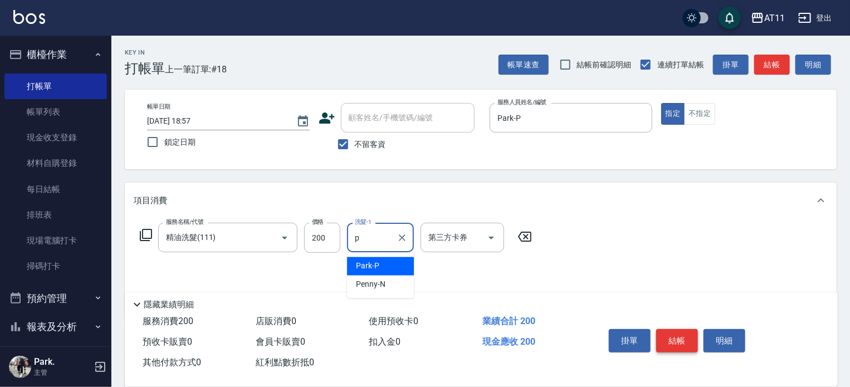
type input "Park-P"
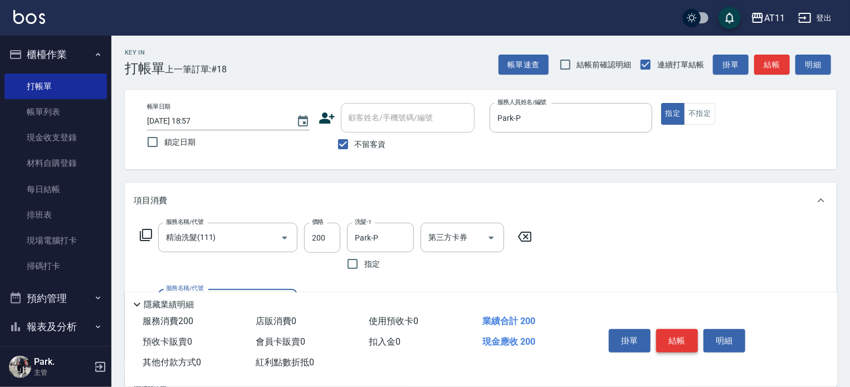
click at [669, 331] on button "結帳" at bounding box center [677, 340] width 42 height 23
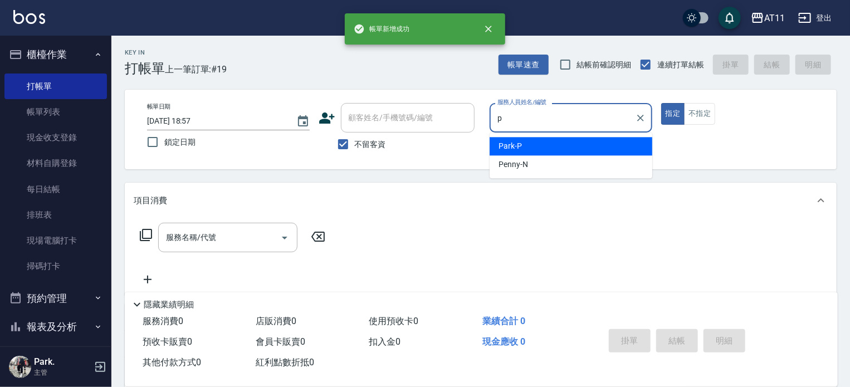
type input "Park-P"
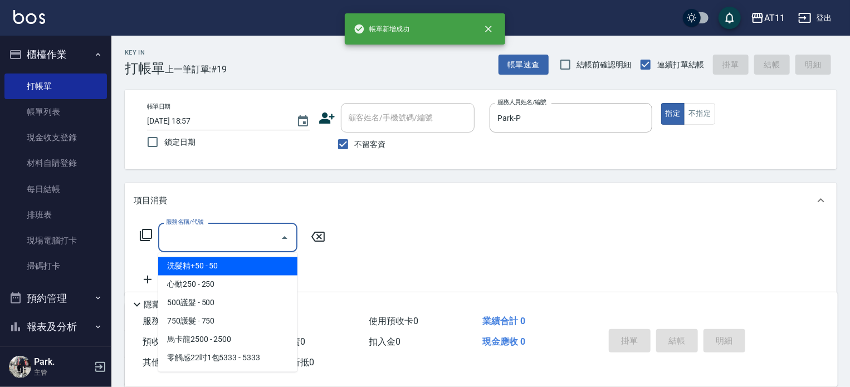
type input "5"
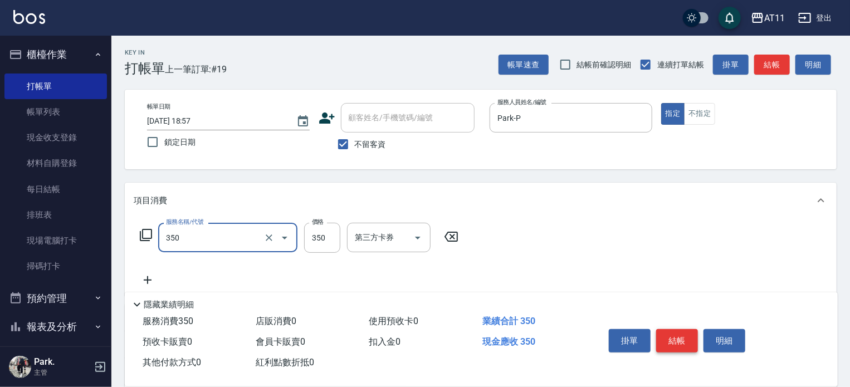
type input "洗髮(350)"
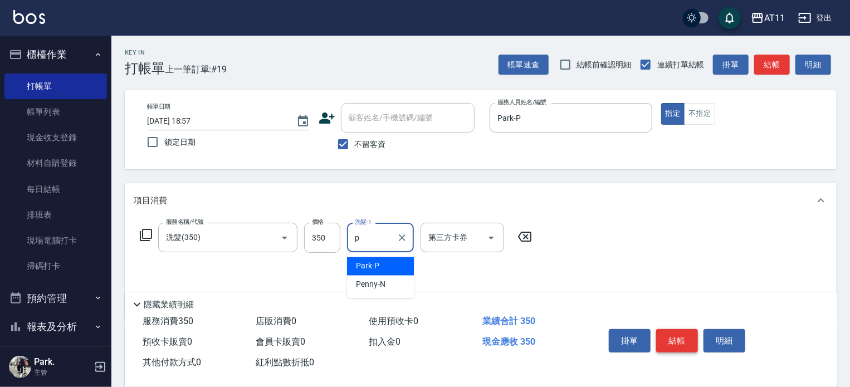
type input "Park-P"
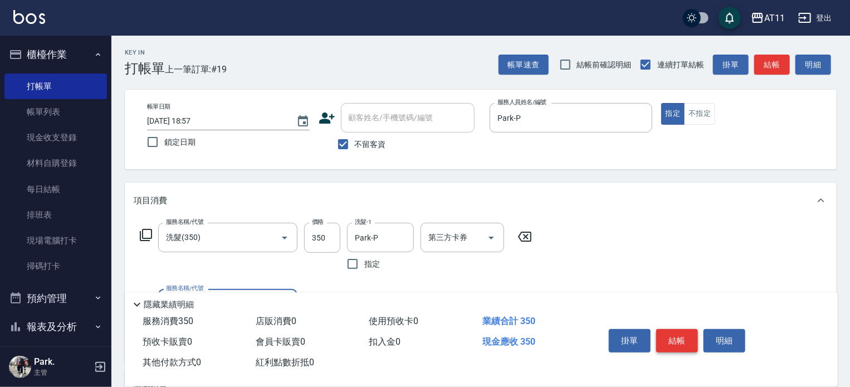
click at [669, 331] on button "結帳" at bounding box center [677, 340] width 42 height 23
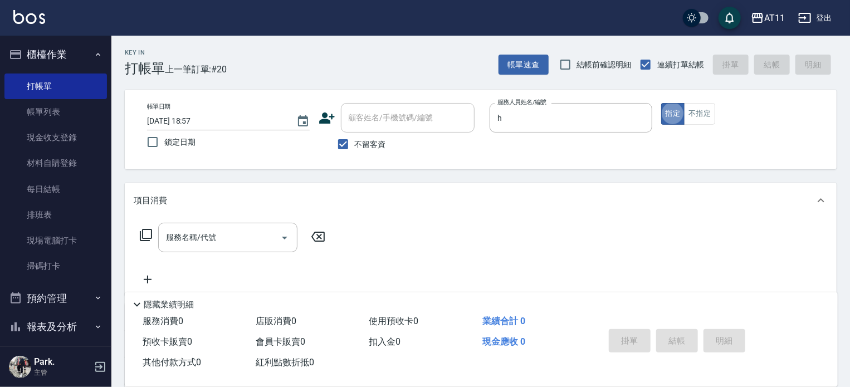
type input "Dinna-H"
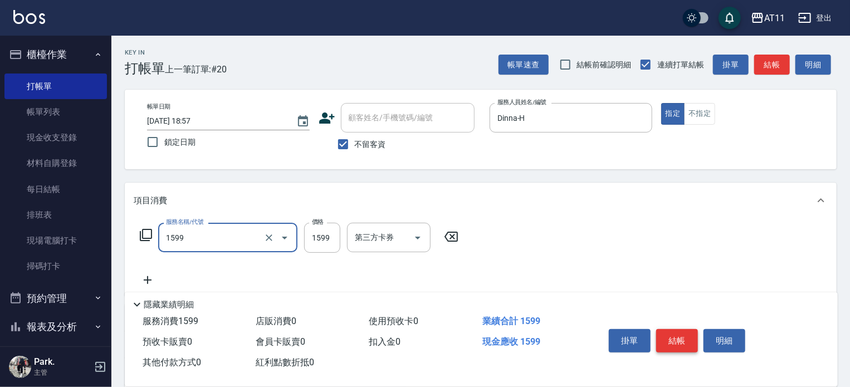
type input "染髮套餐(1599)"
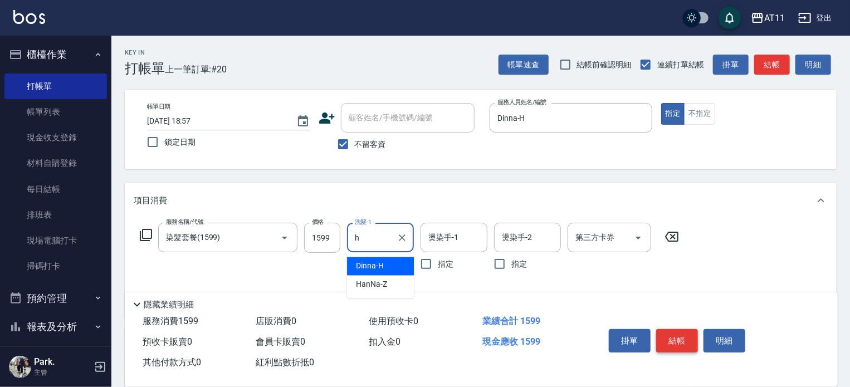
type input "Dinna-H"
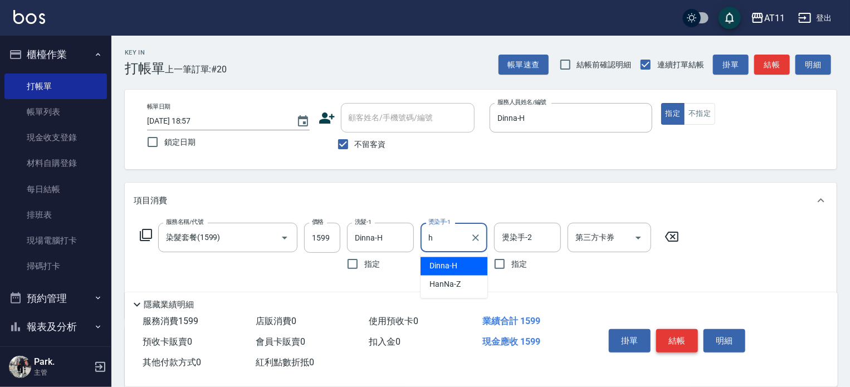
type input "Dinna-H"
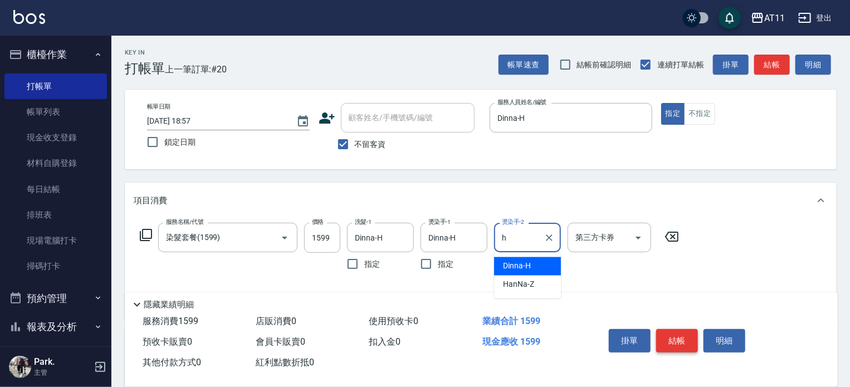
type input "Dinna-H"
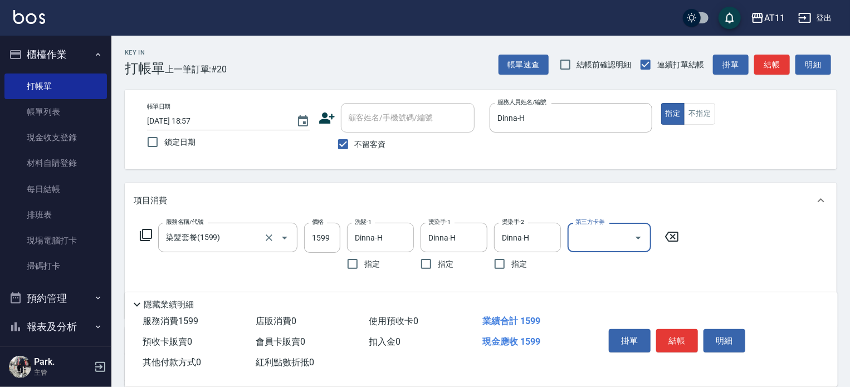
scroll to position [153, 0]
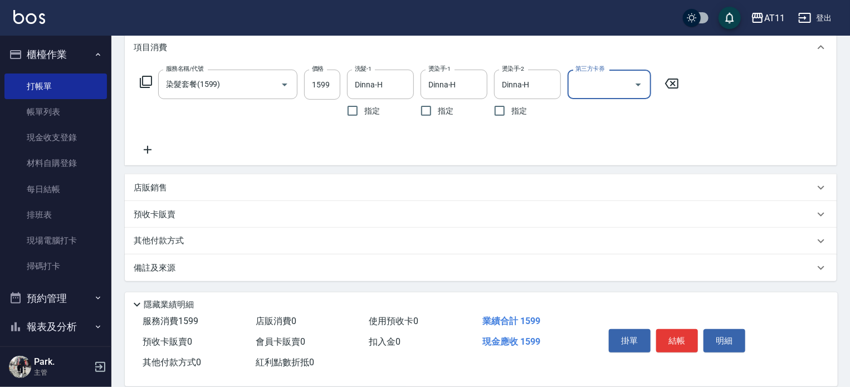
click at [277, 182] on div "店販銷售" at bounding box center [474, 188] width 680 height 12
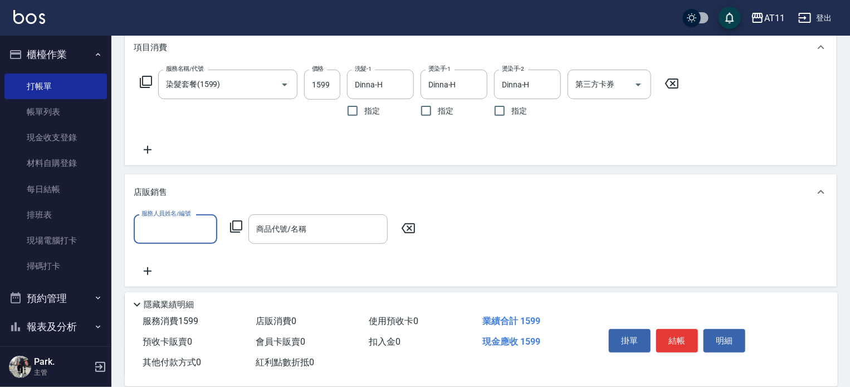
scroll to position [0, 0]
type input "Dinna-H"
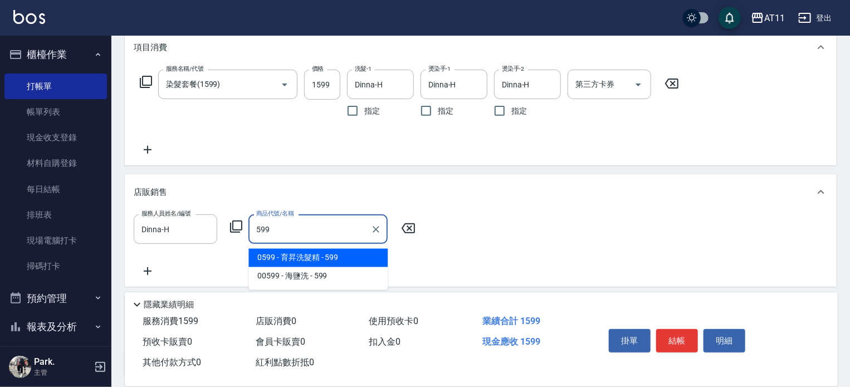
type input "育昇洗髮精"
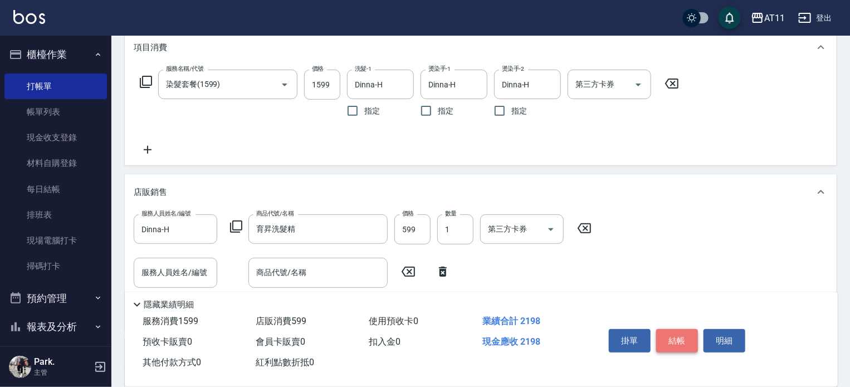
click at [681, 331] on button "結帳" at bounding box center [677, 340] width 42 height 23
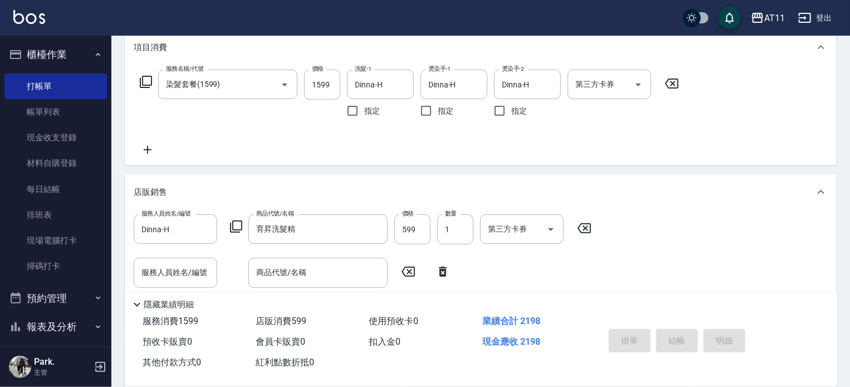
type input "[DATE] 18:58"
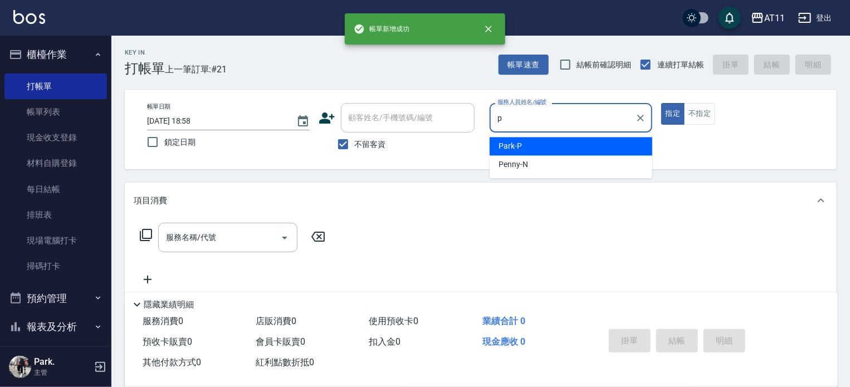
type input "Park-P"
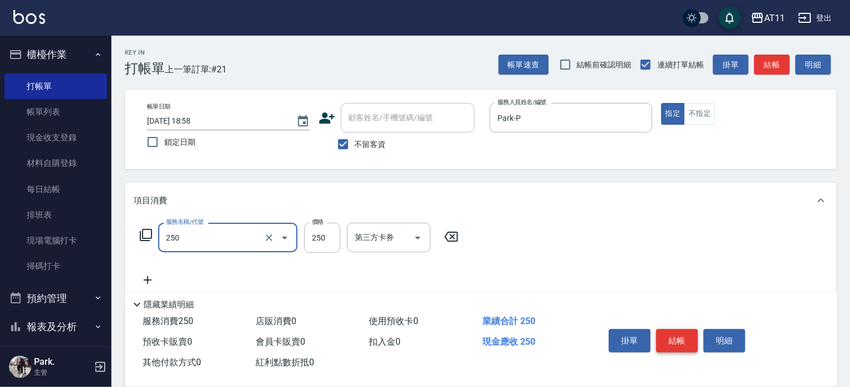
type input "B級單剪(250)"
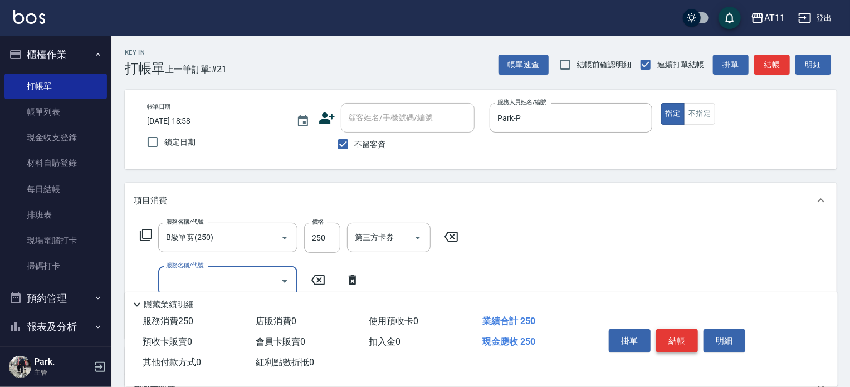
click at [681, 331] on button "結帳" at bounding box center [677, 340] width 42 height 23
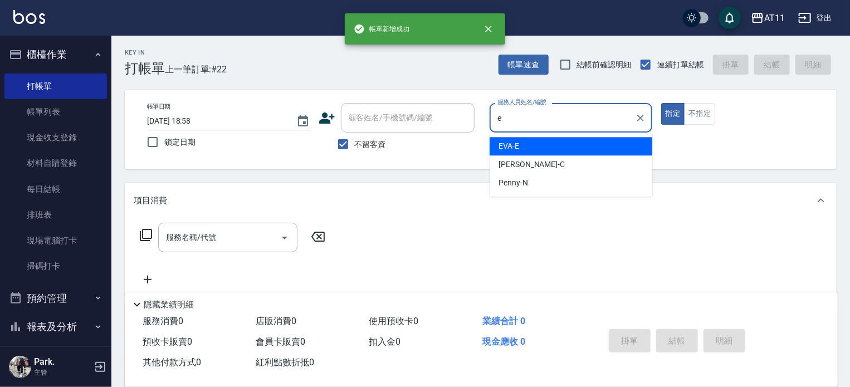
type input "EVA-E"
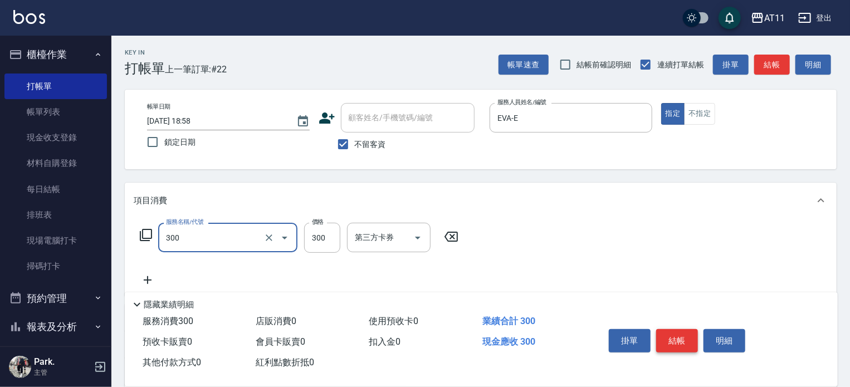
type input "A級剪髮(300)"
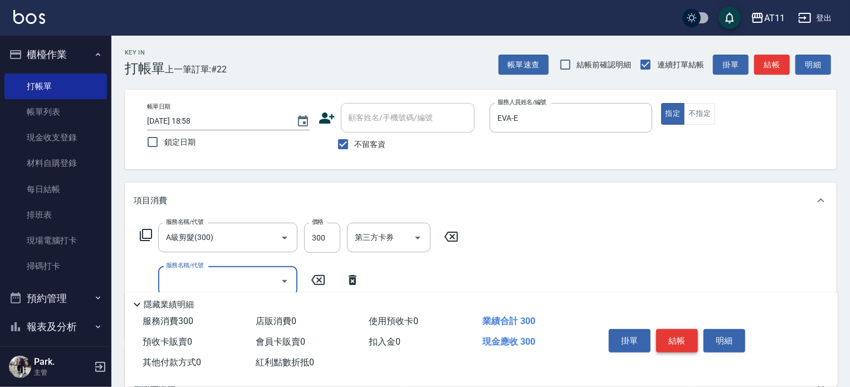
click at [681, 331] on button "結帳" at bounding box center [677, 340] width 42 height 23
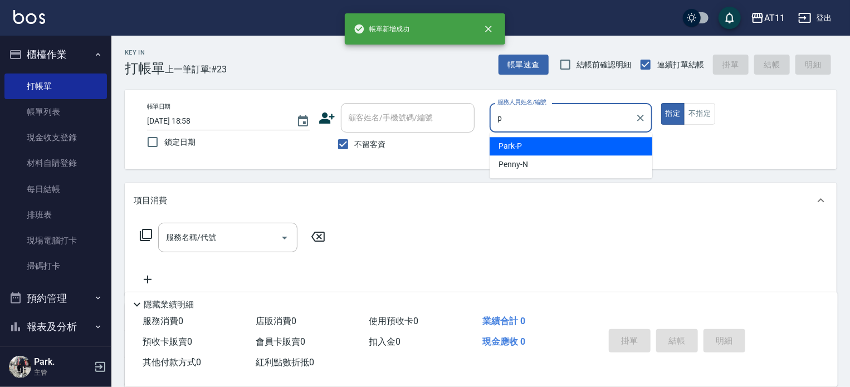
type input "Park-P"
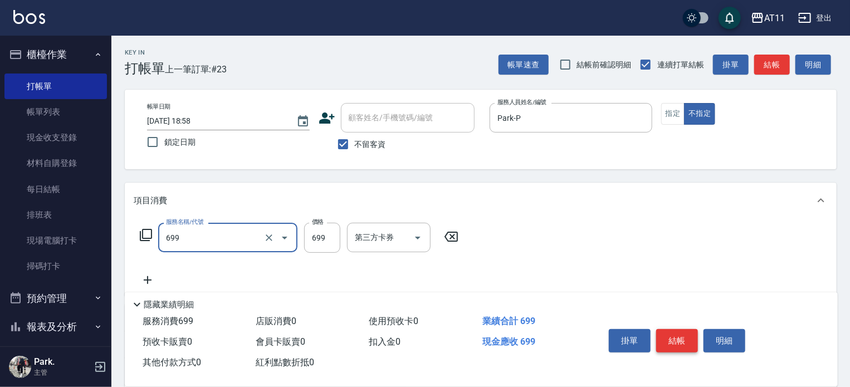
type input "SPA699(699)"
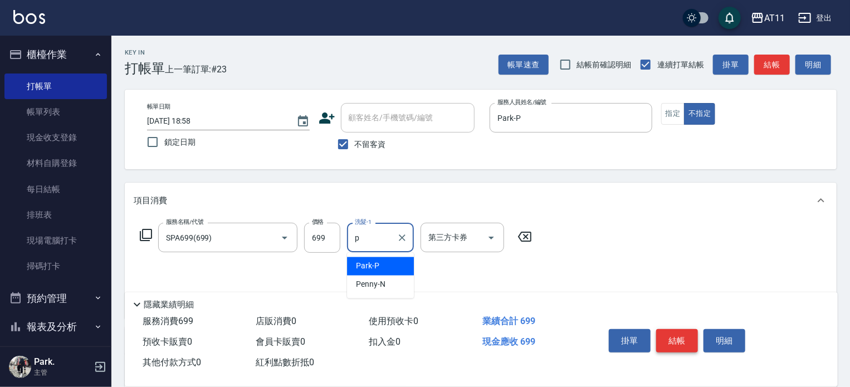
type input "Park-P"
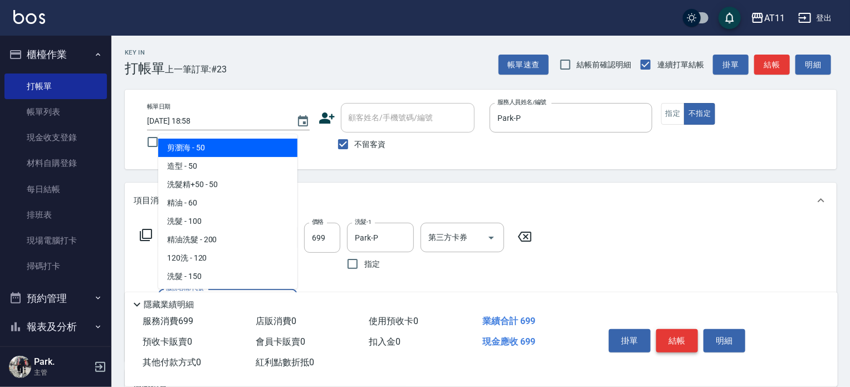
scroll to position [2201, 0]
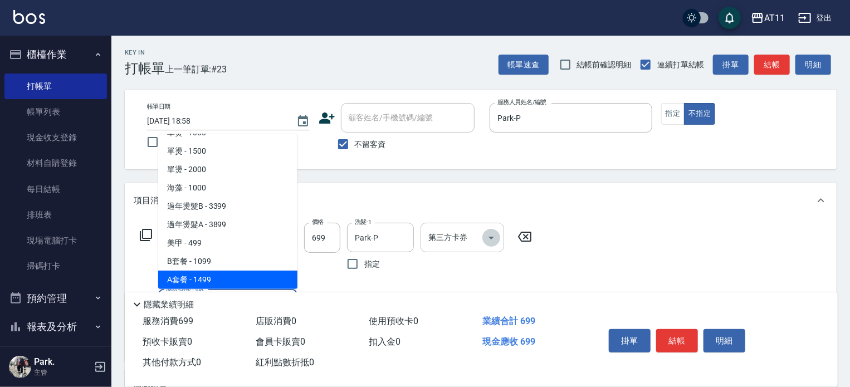
click at [491, 234] on icon "Open" at bounding box center [490, 237] width 13 height 13
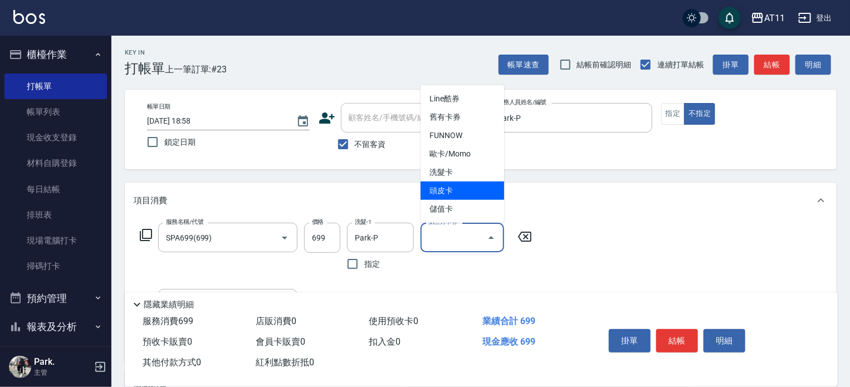
drag, startPoint x: 482, startPoint y: 187, endPoint x: 496, endPoint y: 225, distance: 41.4
click at [482, 187] on span "頭皮卡" at bounding box center [462, 191] width 84 height 18
type input "頭皮卡"
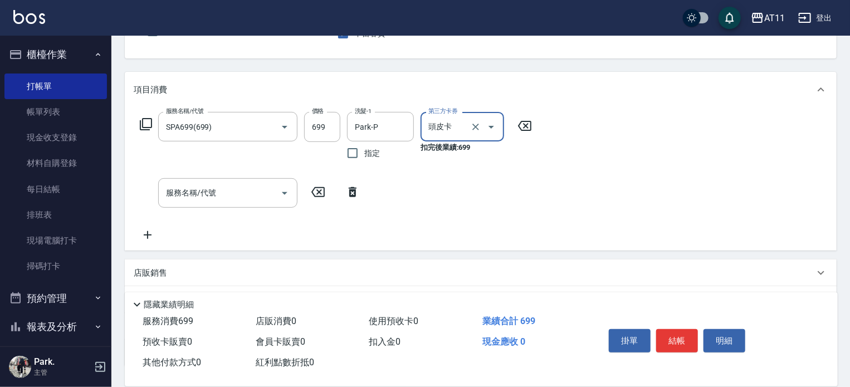
scroll to position [111, 0]
click at [350, 194] on icon at bounding box center [353, 192] width 8 height 10
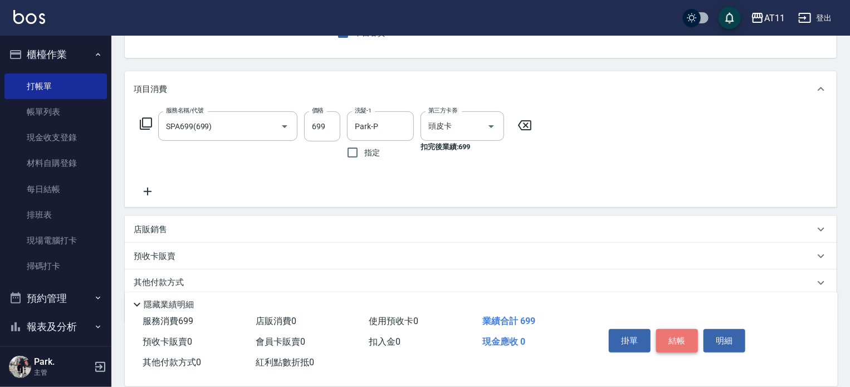
click at [668, 332] on button "結帳" at bounding box center [677, 340] width 42 height 23
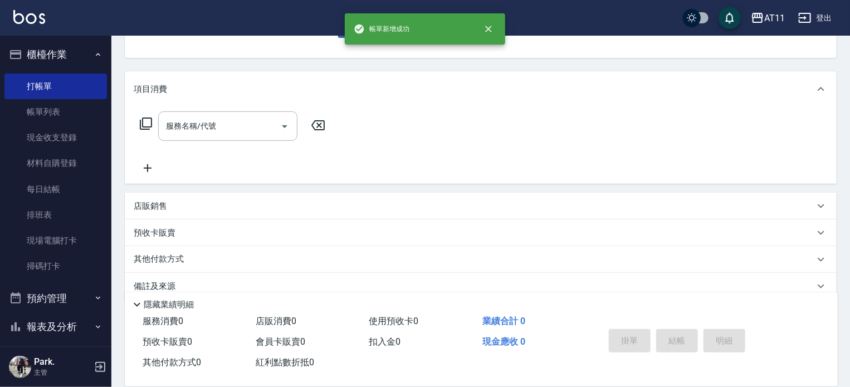
scroll to position [108, 0]
type input "d"
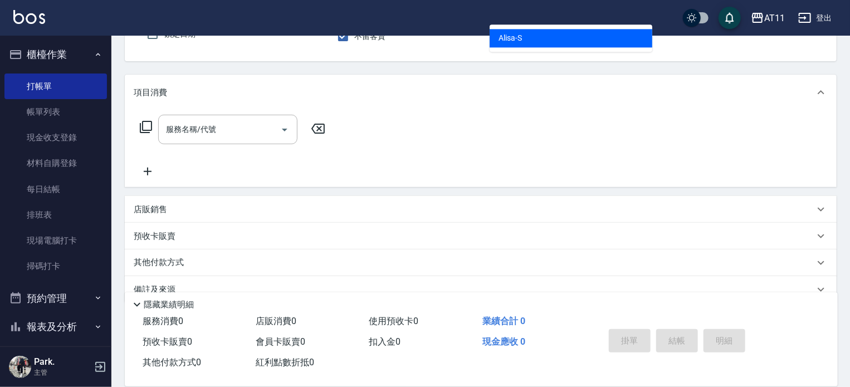
type input "Alisa-S"
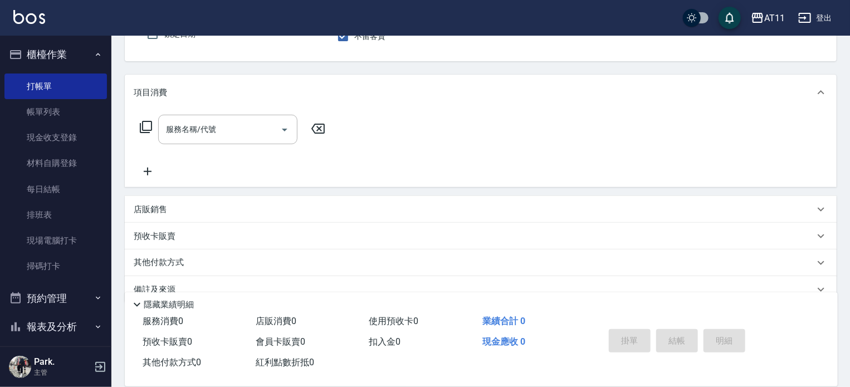
scroll to position [102, 0]
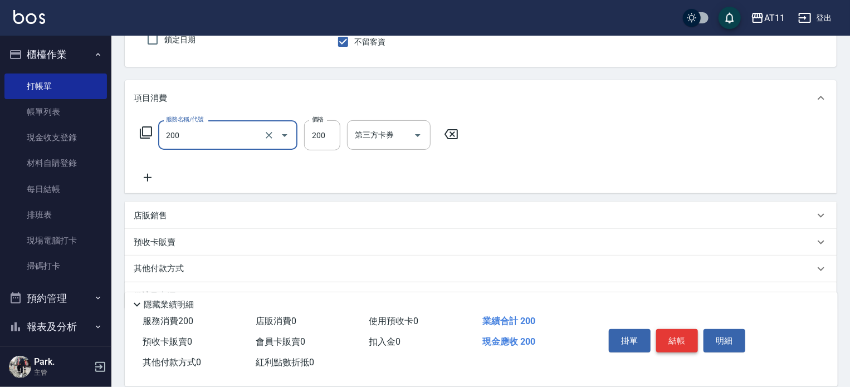
type input "剪髮(200)"
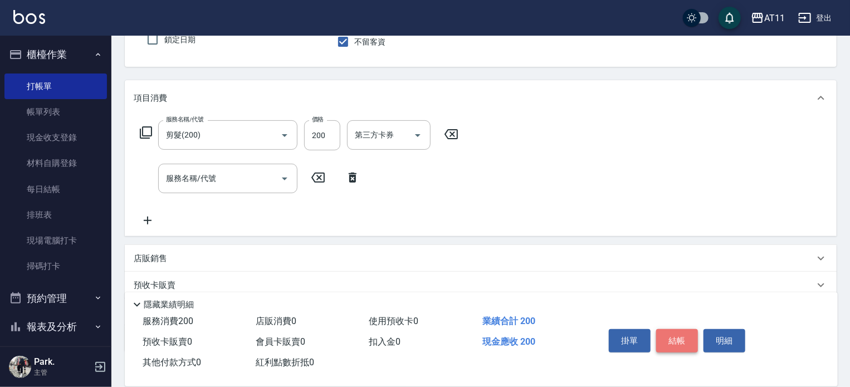
click at [668, 332] on button "結帳" at bounding box center [677, 340] width 42 height 23
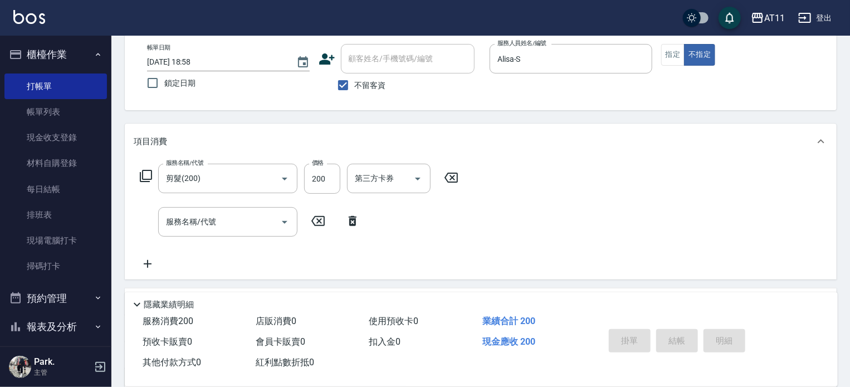
scroll to position [0, 0]
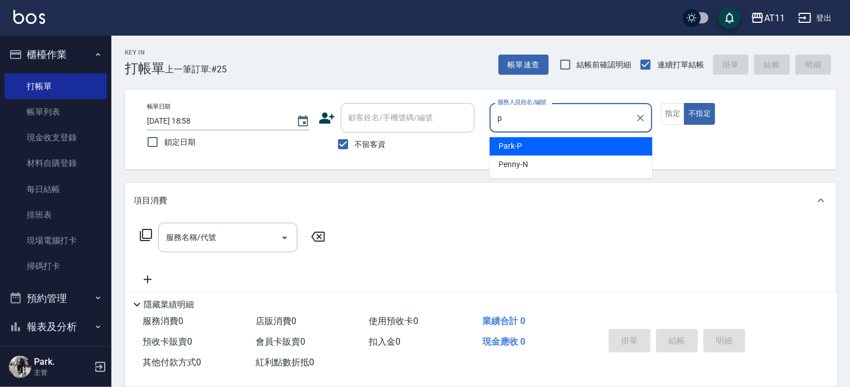
type input "Park-P"
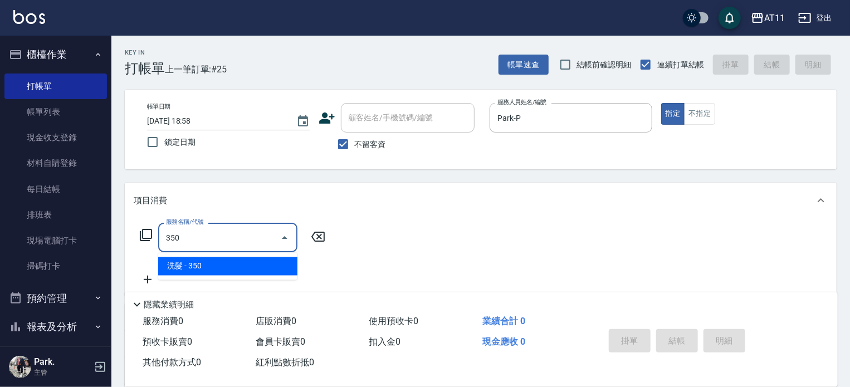
type input "洗髮(350)"
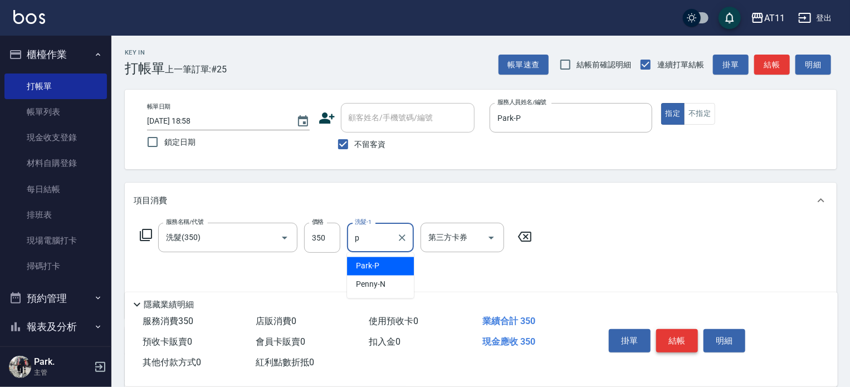
type input "Park-P"
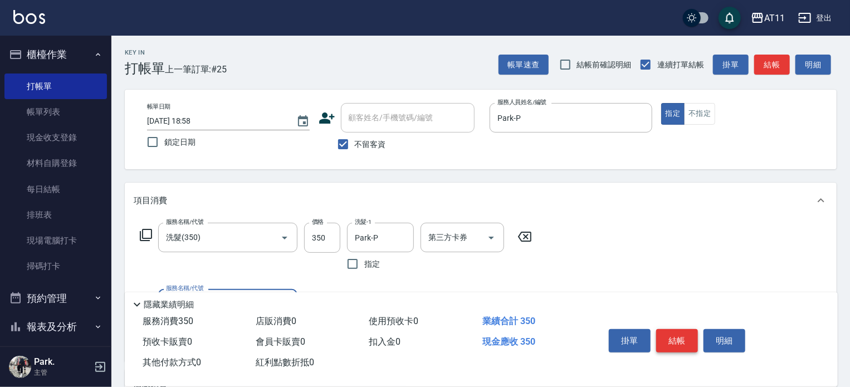
click at [668, 332] on button "結帳" at bounding box center [677, 340] width 42 height 23
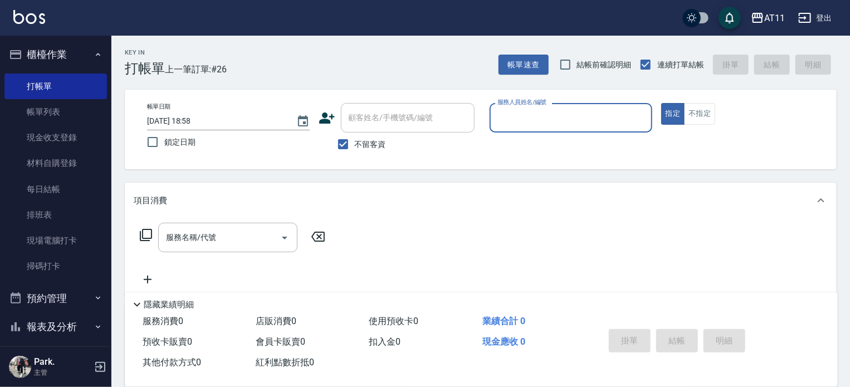
click at [53, 53] on button "櫃檯作業" at bounding box center [55, 54] width 102 height 29
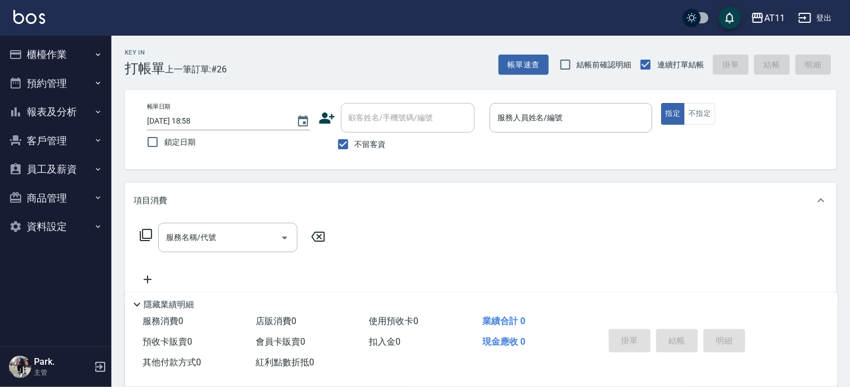
click at [62, 109] on button "報表及分析" at bounding box center [55, 111] width 102 height 29
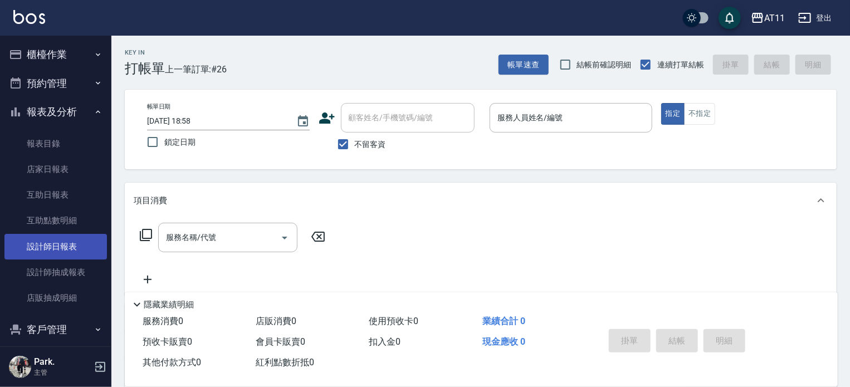
click at [67, 248] on link "設計師日報表" at bounding box center [55, 247] width 102 height 26
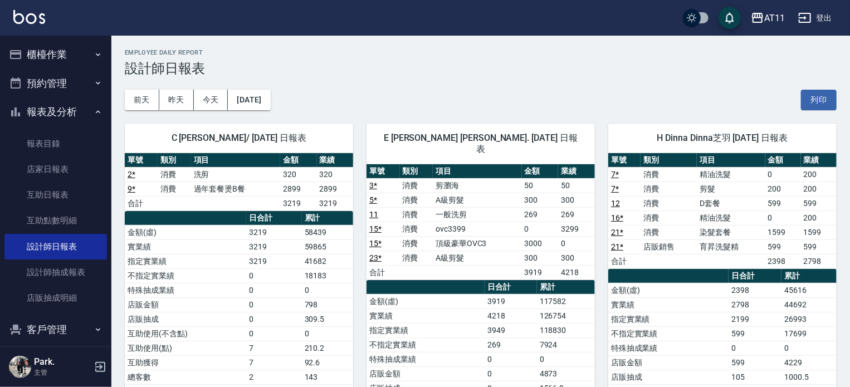
click at [56, 60] on button "櫃檯作業" at bounding box center [55, 54] width 102 height 29
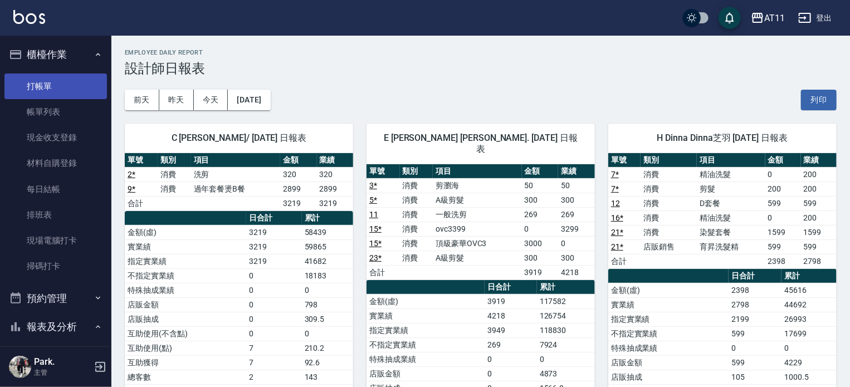
click at [58, 87] on link "打帳單" at bounding box center [55, 86] width 102 height 26
